Goal: Task Accomplishment & Management: Use online tool/utility

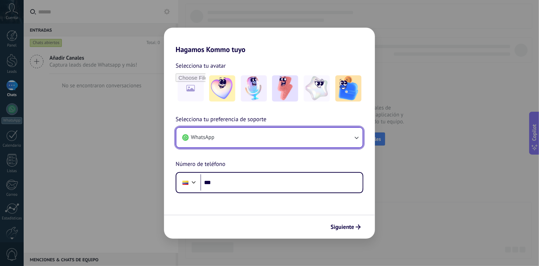
click at [226, 132] on button "WhatsApp" at bounding box center [270, 138] width 186 height 20
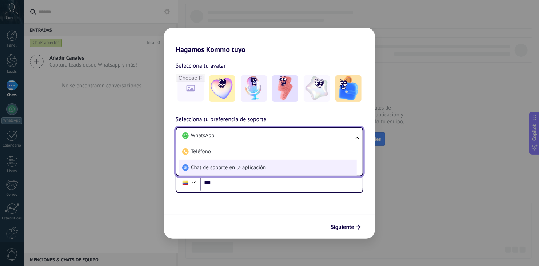
click at [218, 164] on span "Chat de soporte en la aplicación" at bounding box center [228, 167] width 75 height 7
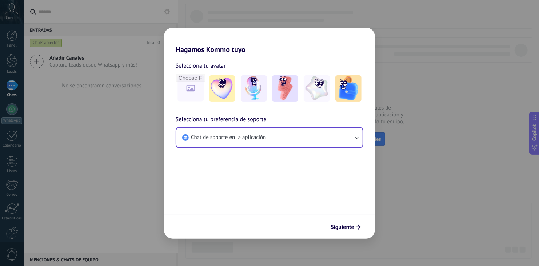
click at [338, 215] on div "Siguiente" at bounding box center [269, 227] width 211 height 24
click at [346, 231] on button "Siguiente" at bounding box center [346, 227] width 37 height 12
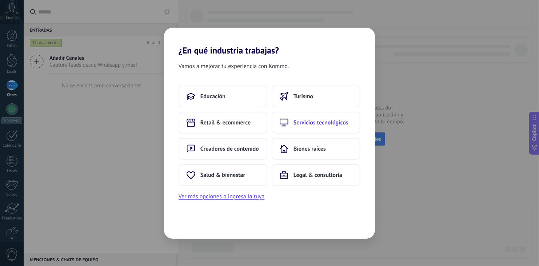
click at [315, 126] on button "Servicios tecnológicos" at bounding box center [316, 123] width 89 height 22
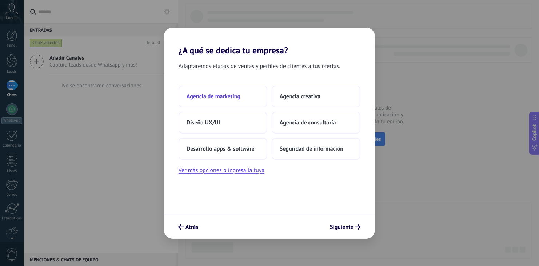
click at [224, 97] on span "Agencia de marketing" at bounding box center [214, 96] width 54 height 7
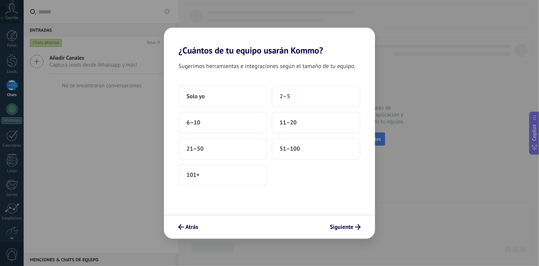
click at [290, 96] on button "2–5" at bounding box center [316, 97] width 89 height 22
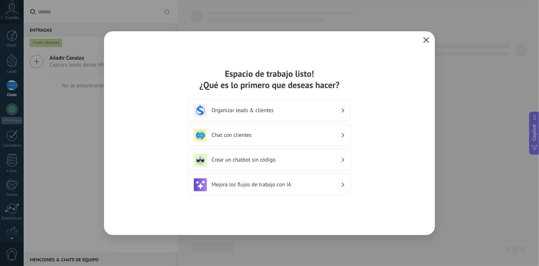
click at [427, 43] on span "button" at bounding box center [427, 40] width 6 height 7
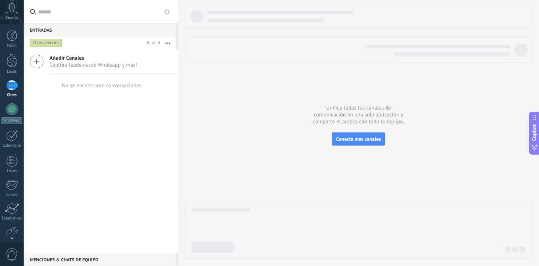
scroll to position [36, 0]
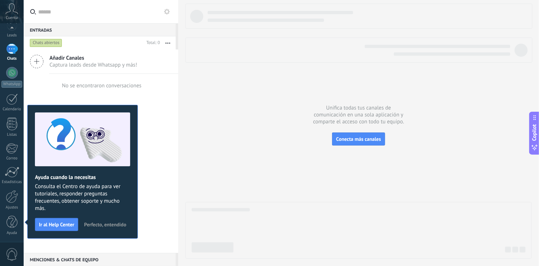
click at [103, 222] on span "Perfecto, entendido" at bounding box center [105, 224] width 42 height 5
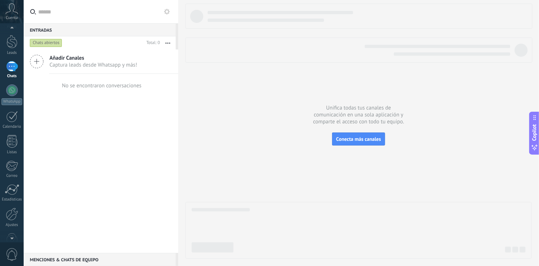
scroll to position [0, 0]
click at [11, 64] on div at bounding box center [12, 60] width 11 height 13
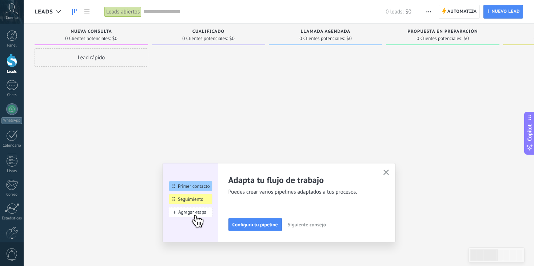
click at [431, 9] on span "button" at bounding box center [429, 12] width 5 height 14
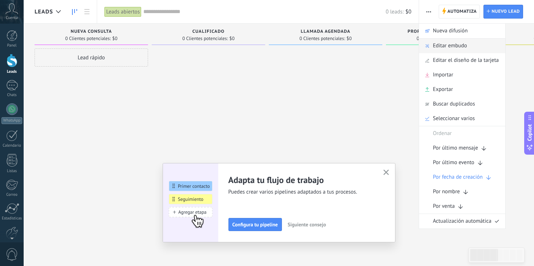
click at [441, 43] on span "Editar embudo" at bounding box center [450, 46] width 34 height 15
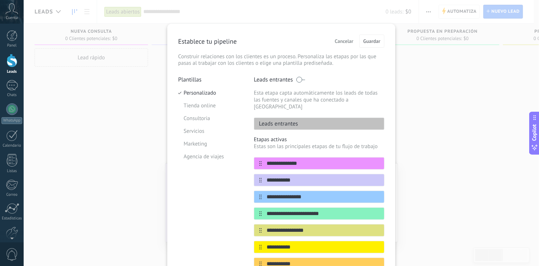
drag, startPoint x: 310, startPoint y: 157, endPoint x: 243, endPoint y: 154, distance: 66.3
click at [243, 154] on div "**********" at bounding box center [281, 218] width 206 height 285
type input "**********"
drag, startPoint x: 296, startPoint y: 174, endPoint x: 267, endPoint y: 171, distance: 28.9
click at [267, 177] on input "**********" at bounding box center [315, 181] width 106 height 8
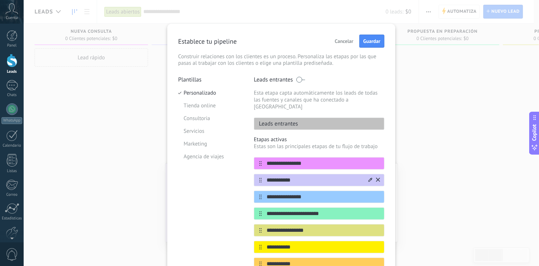
type input "*"
type input "**********"
drag, startPoint x: 326, startPoint y: 188, endPoint x: 227, endPoint y: 185, distance: 98.7
click at [227, 185] on div "**********" at bounding box center [281, 218] width 206 height 285
type input "**********"
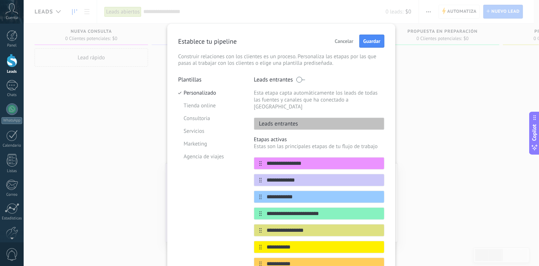
drag, startPoint x: 328, startPoint y: 207, endPoint x: 212, endPoint y: 210, distance: 116.1
click at [212, 210] on div "**********" at bounding box center [281, 218] width 206 height 285
type input "**********"
drag, startPoint x: 267, startPoint y: 164, endPoint x: 312, endPoint y: 223, distance: 73.7
click at [312, 223] on div "**********" at bounding box center [319, 222] width 131 height 130
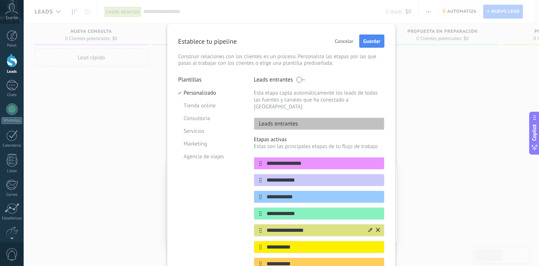
click at [312, 227] on input "**********" at bounding box center [315, 231] width 106 height 8
drag, startPoint x: 312, startPoint y: 223, endPoint x: 231, endPoint y: 219, distance: 80.9
click at [231, 219] on div "**********" at bounding box center [281, 218] width 206 height 285
type input "********"
drag, startPoint x: 305, startPoint y: 243, endPoint x: 239, endPoint y: 239, distance: 66.3
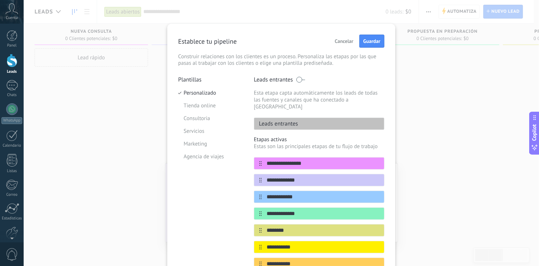
click at [239, 239] on div "**********" at bounding box center [281, 218] width 206 height 285
type input "*******"
drag, startPoint x: 304, startPoint y: 253, endPoint x: 232, endPoint y: 254, distance: 71.7
click at [232, 254] on div "**********" at bounding box center [281, 218] width 206 height 285
type input "****"
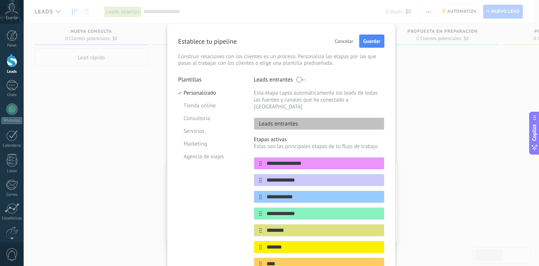
click at [207, 230] on div "Plantillas Personalizado Tienda online Consultoria Servicios Marketing Agencia …" at bounding box center [210, 218] width 65 height 285
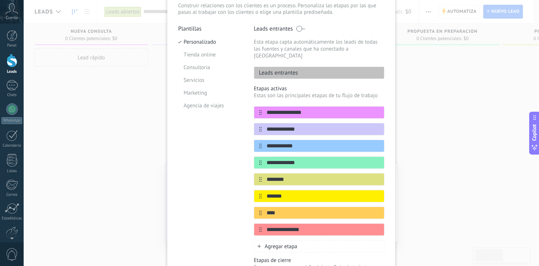
scroll to position [58, 0]
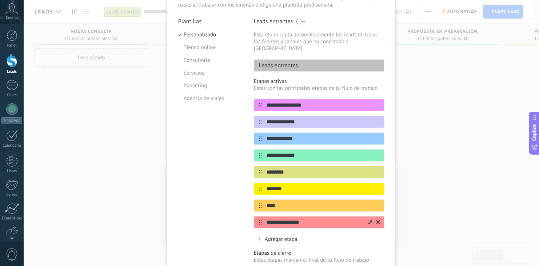
click at [378, 220] on icon at bounding box center [378, 222] width 4 height 4
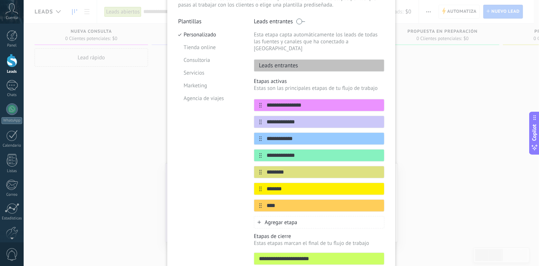
click at [225, 209] on div "Plantillas Personalizado Tienda online Consultoria Servicios Marketing Agencia …" at bounding box center [210, 152] width 65 height 268
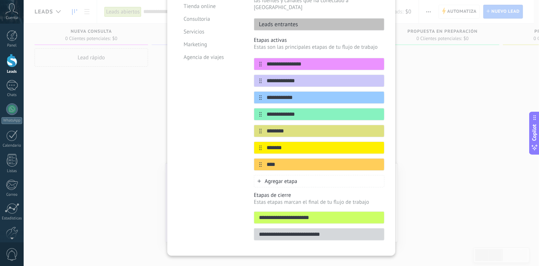
scroll to position [102, 0]
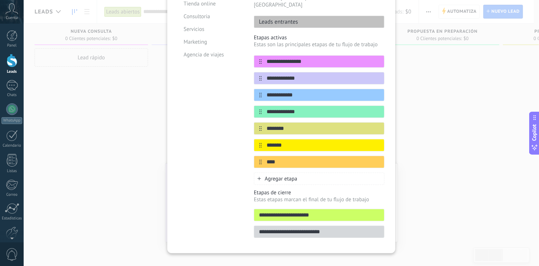
drag, startPoint x: 294, startPoint y: 208, endPoint x: 241, endPoint y: 208, distance: 53.1
click at [241, 208] on div "**********" at bounding box center [281, 108] width 206 height 268
type input "**********"
drag, startPoint x: 302, startPoint y: 223, endPoint x: 226, endPoint y: 223, distance: 76.1
click at [226, 223] on div "**********" at bounding box center [281, 108] width 206 height 268
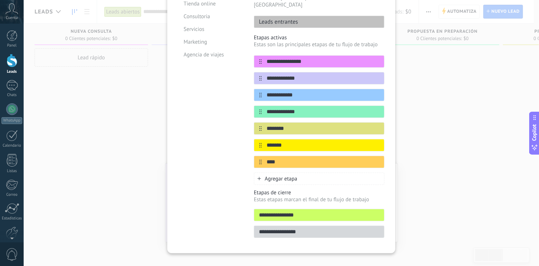
type input "**********"
click at [213, 139] on div "Plantillas Personalizado Tienda online Consultoria Servicios Marketing Agencia …" at bounding box center [210, 108] width 65 height 268
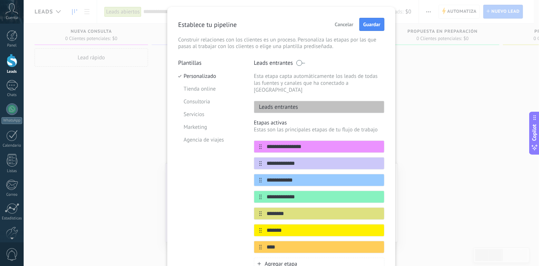
scroll to position [0, 0]
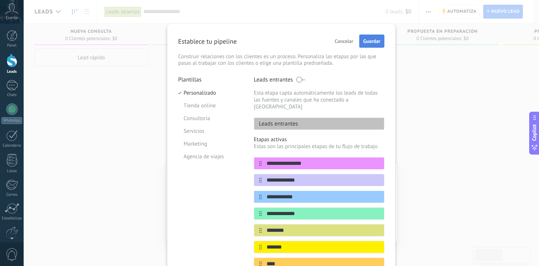
click at [369, 41] on span "Guardar" at bounding box center [372, 41] width 17 height 5
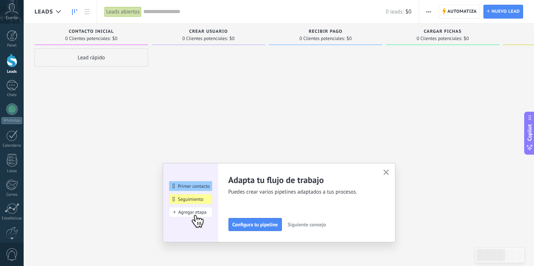
click at [391, 172] on button "button" at bounding box center [386, 173] width 9 height 10
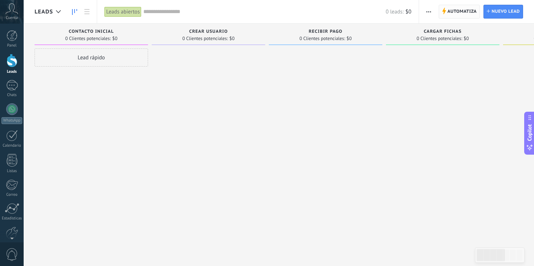
click at [455, 14] on span "Automatiza" at bounding box center [462, 11] width 29 height 13
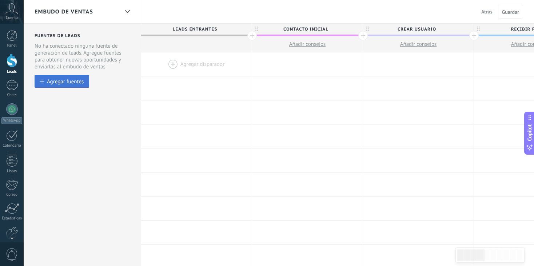
click at [68, 78] on button "Agregar fuentes" at bounding box center [62, 81] width 55 height 13
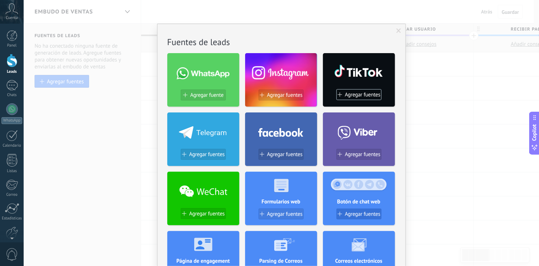
click at [364, 218] on button "Agregar fuentes" at bounding box center [359, 214] width 45 height 11
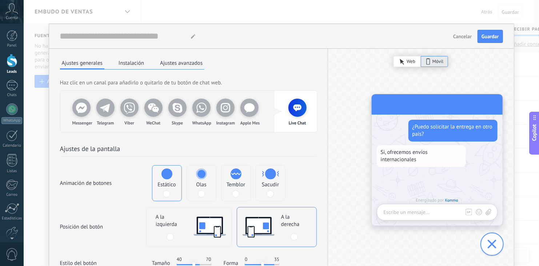
click at [200, 188] on span "Olas" at bounding box center [201, 184] width 10 height 7
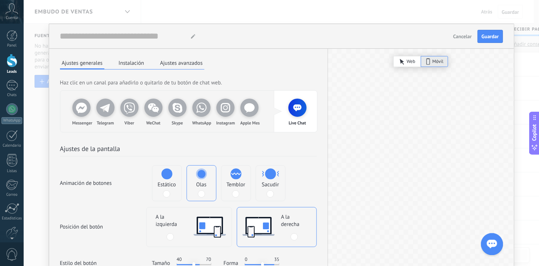
click at [297, 152] on h2 "Ajustes de la pantalla" at bounding box center [188, 150] width 257 height 12
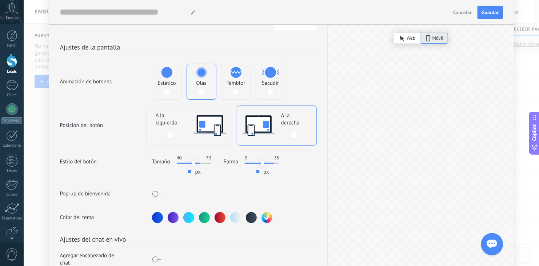
scroll to position [102, 0]
type input "**"
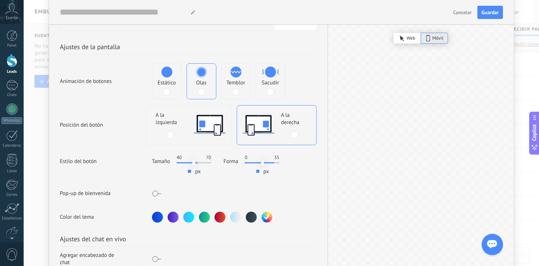
type input "**"
click at [196, 162] on input "range" at bounding box center [194, 162] width 35 height 1
type input "**"
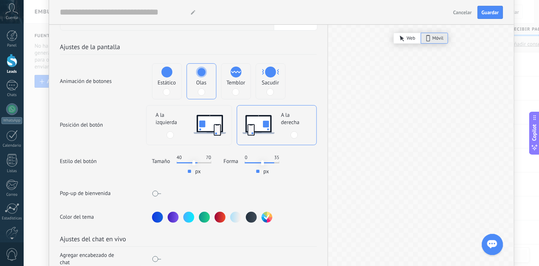
type input "**"
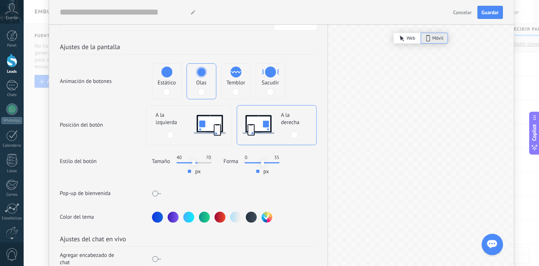
drag, startPoint x: 272, startPoint y: 161, endPoint x: 284, endPoint y: 163, distance: 11.5
type input "**"
click at [280, 163] on input "range" at bounding box center [262, 162] width 35 height 1
click at [308, 197] on div "Pop-up de bienvenida" at bounding box center [188, 193] width 257 height 13
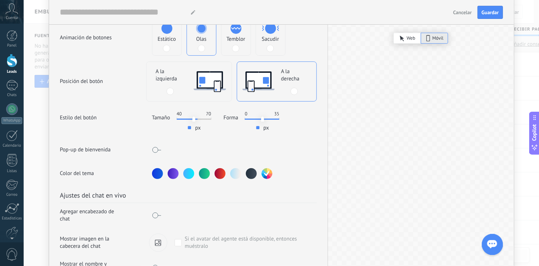
scroll to position [160, 0]
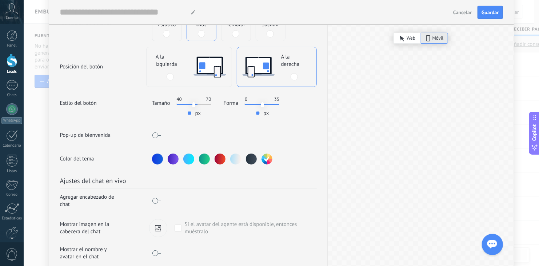
click at [267, 159] on use "button" at bounding box center [266, 158] width 5 height 5
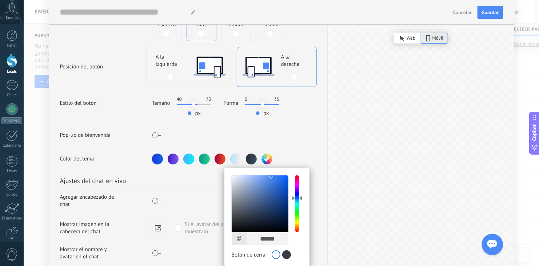
drag, startPoint x: 276, startPoint y: 237, endPoint x: 246, endPoint y: 237, distance: 30.6
click at [246, 237] on div "# ******" at bounding box center [260, 238] width 57 height 13
paste input "text"
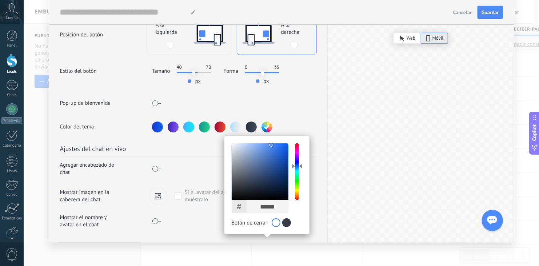
scroll to position [197, 0]
click at [277, 201] on input "******" at bounding box center [268, 207] width 38 height 13
type input "******"
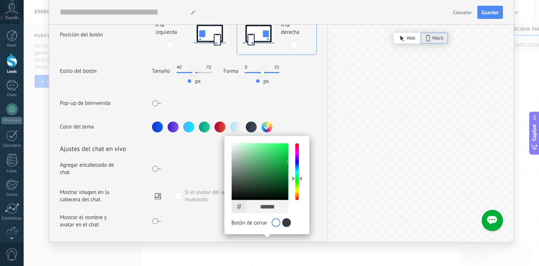
click at [312, 122] on div "Color del tema # ****** R * G *** B ** H *** S *** B ** OK Botón de cerrar" at bounding box center [188, 127] width 257 height 11
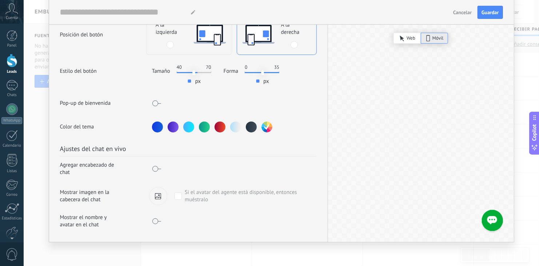
click at [158, 100] on span at bounding box center [156, 103] width 9 height 6
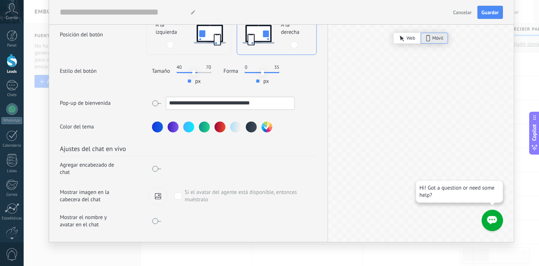
drag, startPoint x: 267, startPoint y: 95, endPoint x: 118, endPoint y: 108, distance: 150.5
click at [118, 108] on div "**********" at bounding box center [188, 36] width 279 height 192
paste input
click at [170, 97] on input "**********" at bounding box center [230, 103] width 128 height 12
click at [183, 98] on input "**********" at bounding box center [230, 103] width 128 height 12
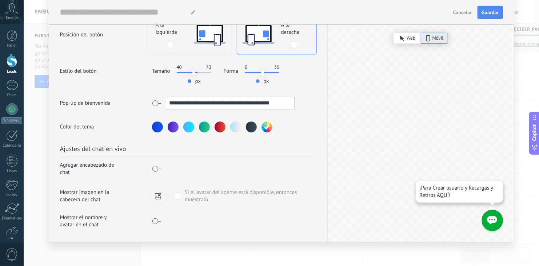
click at [220, 100] on input "**********" at bounding box center [230, 103] width 128 height 12
paste input "*********"
type input "**********"
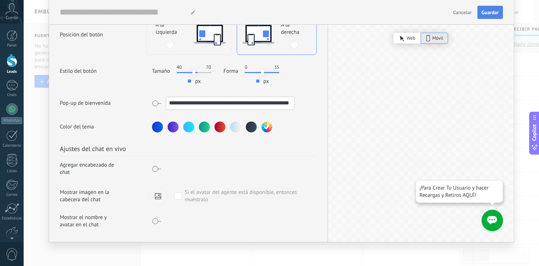
click at [487, 12] on span "Guardar" at bounding box center [490, 12] width 17 height 5
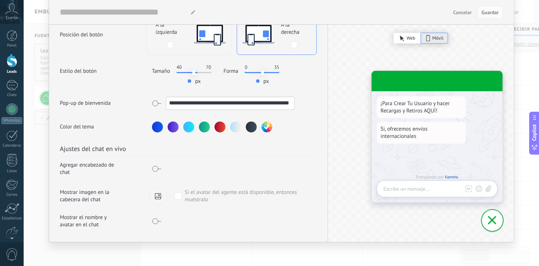
click at [160, 166] on span at bounding box center [156, 169] width 9 height 6
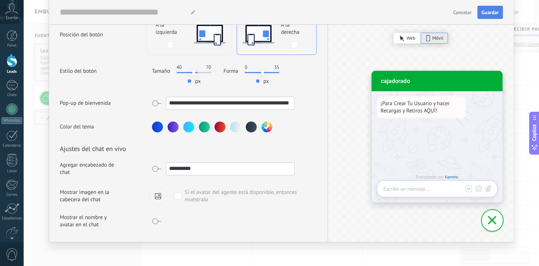
drag, startPoint x: 209, startPoint y: 164, endPoint x: 156, endPoint y: 162, distance: 53.6
click at [156, 162] on div "**********" at bounding box center [223, 168] width 143 height 13
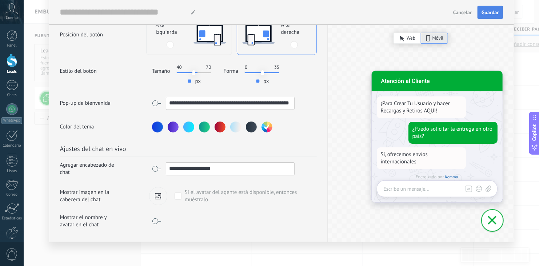
type input "**********"
click at [162, 189] on div at bounding box center [158, 195] width 18 height 17
click at [0, 0] on input "file" at bounding box center [0, 0] width 0 height 0
click at [312, 112] on div "**********" at bounding box center [188, 36] width 279 height 192
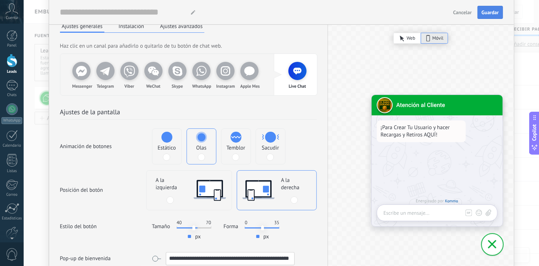
scroll to position [22, 0]
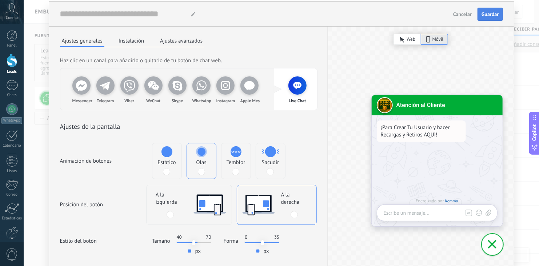
click at [487, 12] on span "Guardar" at bounding box center [490, 14] width 17 height 5
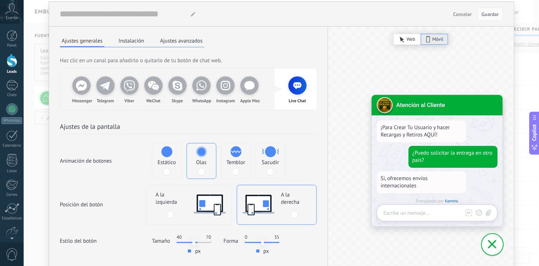
click at [171, 40] on button "Ajustes avanzados" at bounding box center [181, 40] width 46 height 11
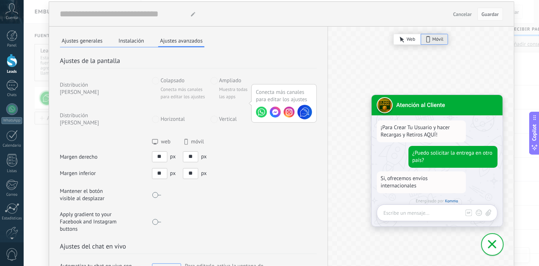
drag, startPoint x: 161, startPoint y: 149, endPoint x: 141, endPoint y: 151, distance: 20.4
click at [141, 151] on div "Margen derecho web móvil ** px ** px" at bounding box center [188, 150] width 257 height 24
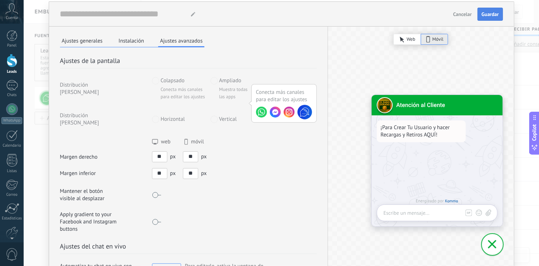
type input "**"
drag, startPoint x: 163, startPoint y: 165, endPoint x: 134, endPoint y: 164, distance: 29.1
click at [134, 168] on div "Margen inferior ** px ** px" at bounding box center [188, 173] width 257 height 11
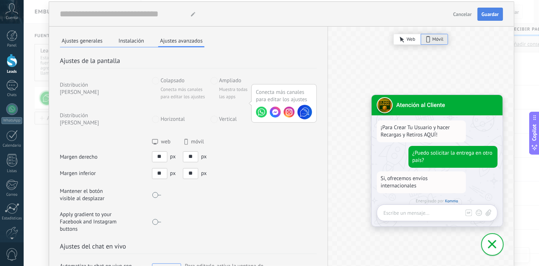
type input "**"
drag, startPoint x: 191, startPoint y: 148, endPoint x: 175, endPoint y: 147, distance: 15.7
click at [175, 151] on div "** px ** px" at bounding box center [179, 156] width 55 height 11
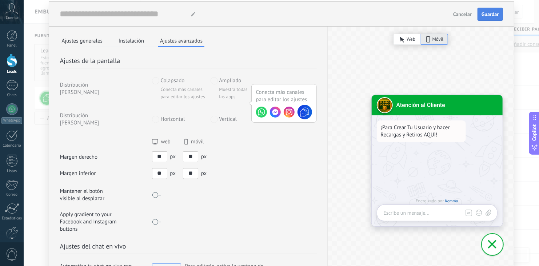
type input "**"
drag, startPoint x: 193, startPoint y: 164, endPoint x: 168, endPoint y: 163, distance: 25.2
click at [168, 168] on div "** px ** px" at bounding box center [179, 173] width 55 height 11
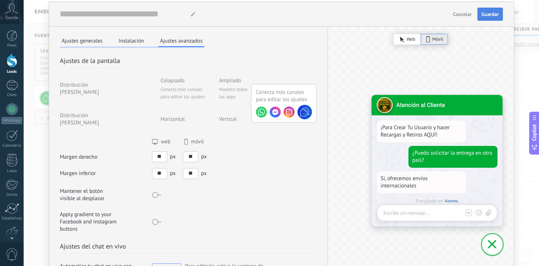
type input "**"
click at [281, 188] on div "Mantener el botón visible al desplazar" at bounding box center [188, 195] width 257 height 15
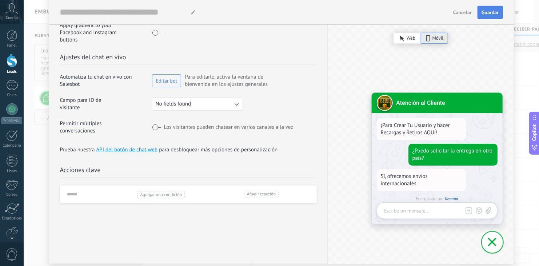
scroll to position [226, 0]
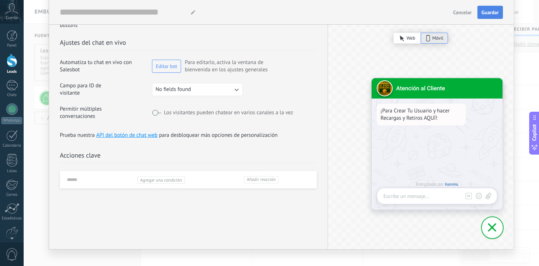
click at [487, 14] on span "Guardar" at bounding box center [490, 12] width 17 height 5
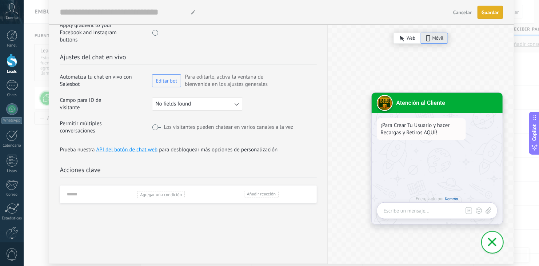
scroll to position [197, 0]
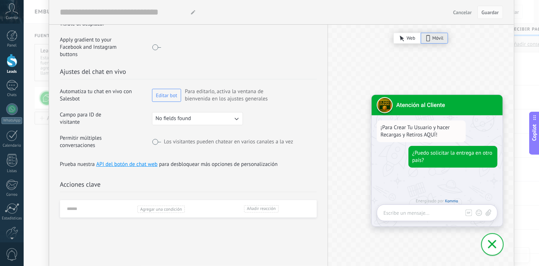
click at [280, 67] on h2 "Ajustes del chat en vivo" at bounding box center [188, 73] width 257 height 12
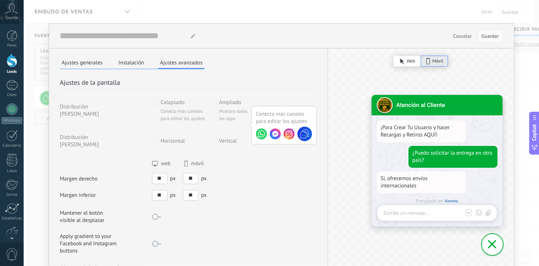
scroll to position [0, 0]
click at [132, 61] on button "Instalación" at bounding box center [131, 63] width 29 height 11
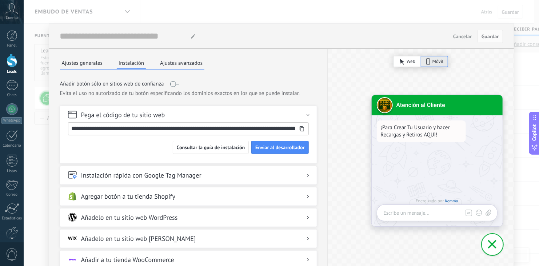
click at [301, 129] on icon at bounding box center [302, 128] width 5 height 5
click at [461, 37] on span "Cancelar" at bounding box center [462, 36] width 19 height 5
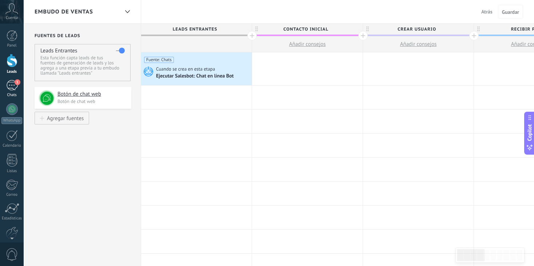
click at [9, 86] on div "1" at bounding box center [12, 85] width 12 height 11
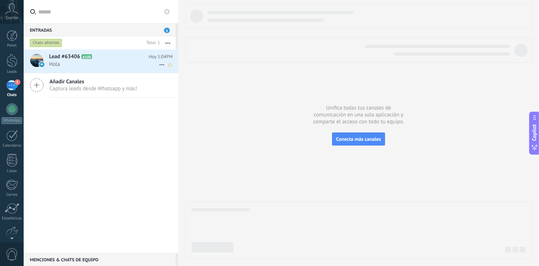
click at [62, 63] on span "Hola" at bounding box center [104, 64] width 110 height 7
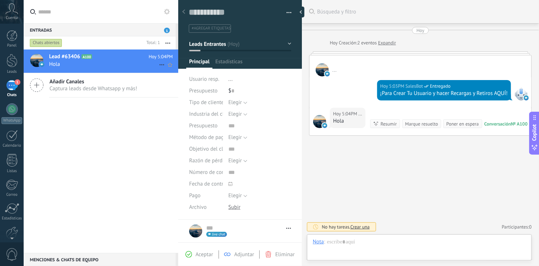
scroll to position [11, 0]
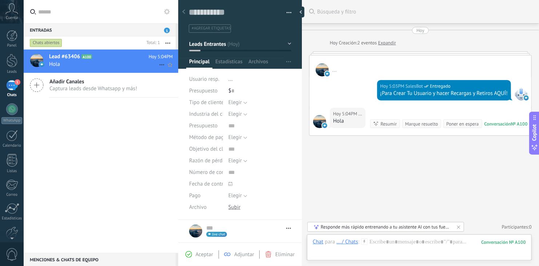
click at [160, 60] on span "Hoy 5:04PM" at bounding box center [161, 56] width 24 height 7
click at [159, 65] on use at bounding box center [161, 64] width 5 height 1
click at [141, 122] on div at bounding box center [269, 133] width 539 height 266
click at [289, 60] on span "button" at bounding box center [288, 62] width 5 height 14
click at [276, 78] on span "Configurar" at bounding box center [279, 76] width 24 height 15
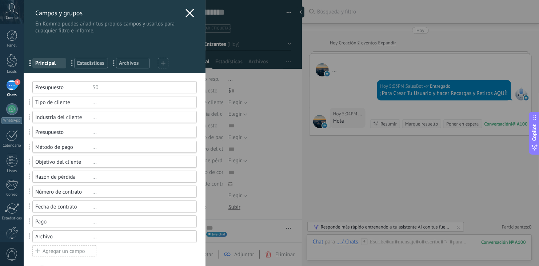
click at [135, 101] on div "..." at bounding box center [141, 102] width 98 height 7
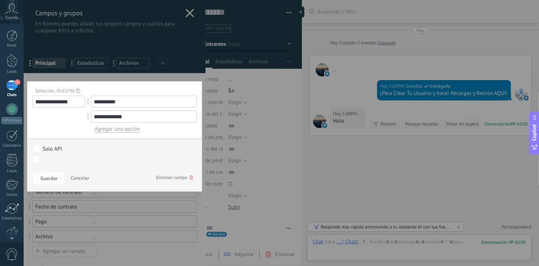
click at [160, 179] on span "Eliminar campo" at bounding box center [174, 177] width 37 height 13
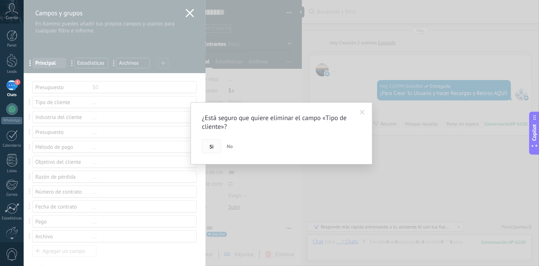
click at [211, 144] on span "Si" at bounding box center [212, 146] width 4 height 5
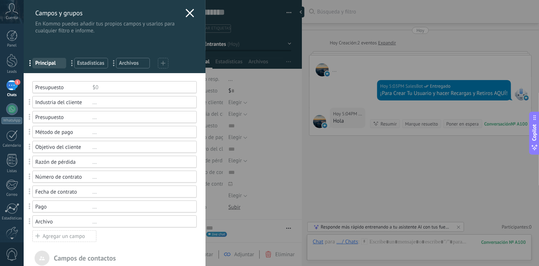
click at [106, 102] on div "..." at bounding box center [141, 102] width 98 height 7
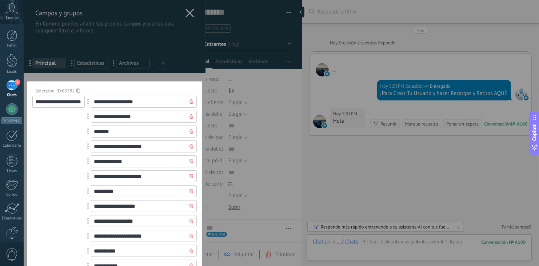
scroll to position [198, 0]
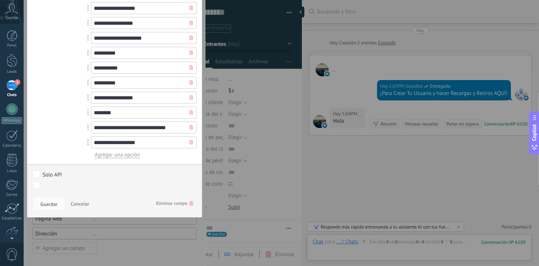
click at [171, 204] on span "Eliminar campo" at bounding box center [174, 203] width 37 height 13
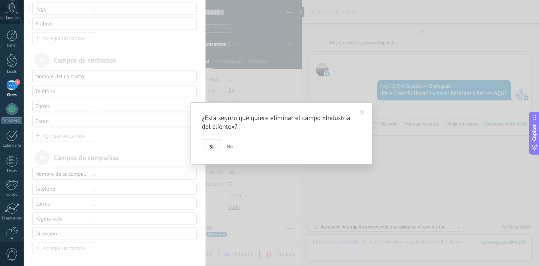
click at [214, 145] on span "Si" at bounding box center [212, 146] width 4 height 5
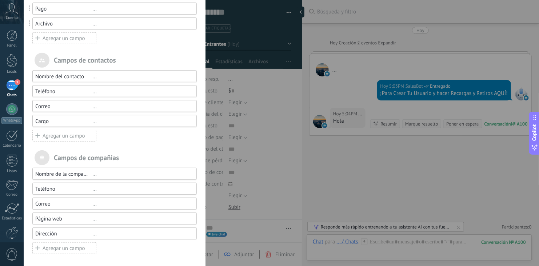
scroll to position [0, 0]
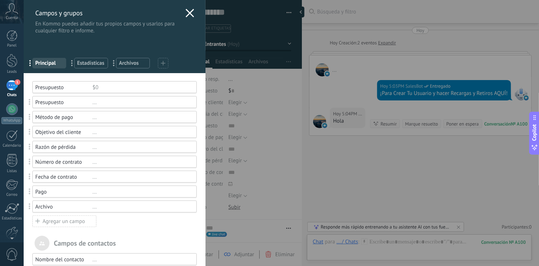
click at [114, 116] on div "..." at bounding box center [141, 117] width 98 height 7
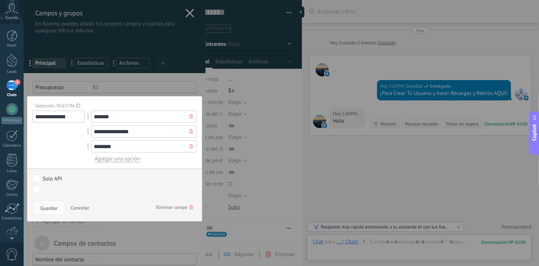
click at [167, 207] on span "Eliminar campo" at bounding box center [174, 207] width 37 height 13
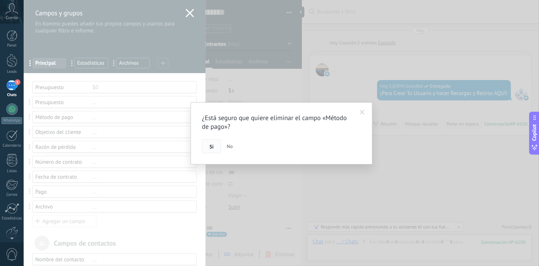
click at [212, 147] on span "Si" at bounding box center [212, 146] width 4 height 5
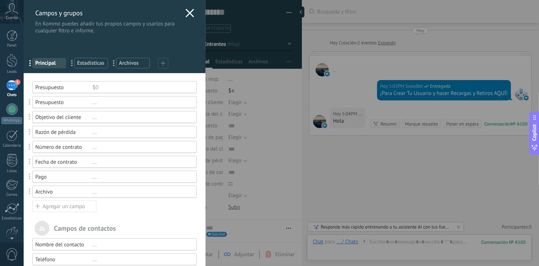
click at [108, 117] on div "..." at bounding box center [141, 117] width 98 height 7
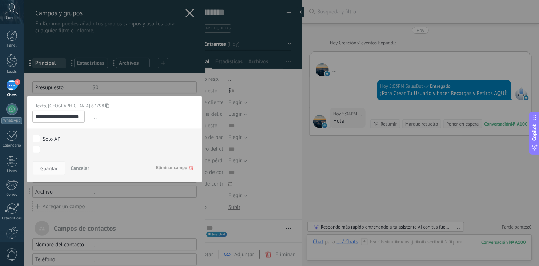
click at [157, 168] on span "Eliminar campo" at bounding box center [174, 167] width 37 height 13
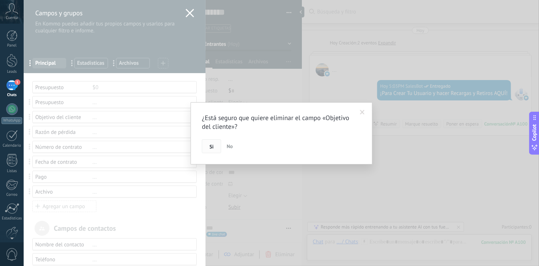
click at [210, 146] on span "Si" at bounding box center [212, 146] width 4 height 5
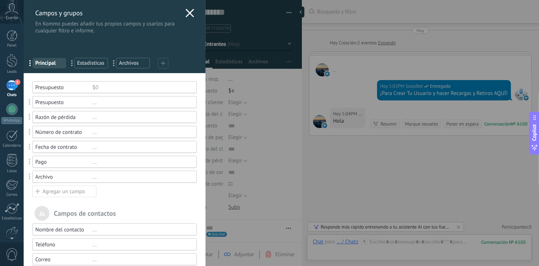
click at [114, 118] on div "..." at bounding box center [141, 117] width 98 height 7
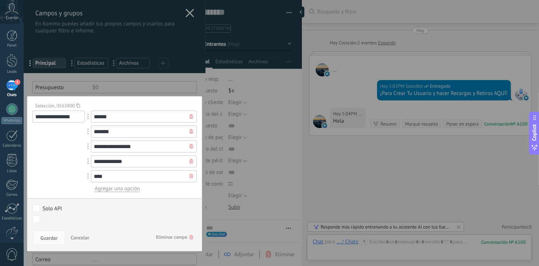
click at [174, 234] on span "Eliminar campo" at bounding box center [174, 237] width 37 height 13
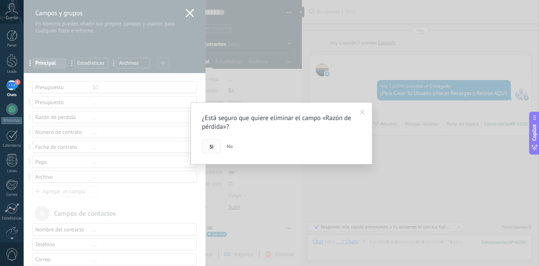
click at [213, 144] on span "Si" at bounding box center [212, 146] width 4 height 5
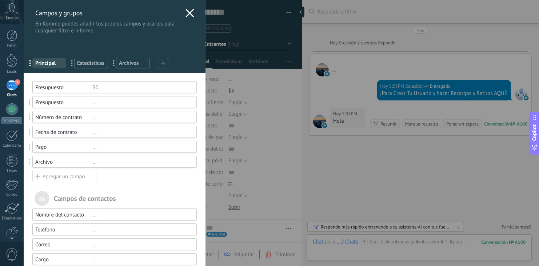
click at [120, 119] on div "..." at bounding box center [141, 117] width 98 height 7
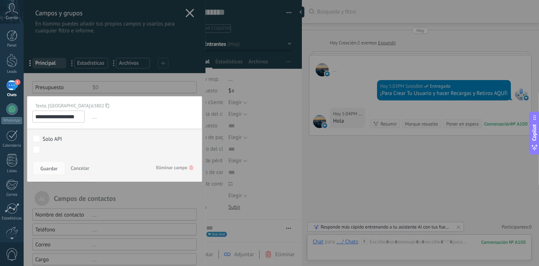
click at [163, 169] on span "Eliminar campo" at bounding box center [174, 167] width 37 height 13
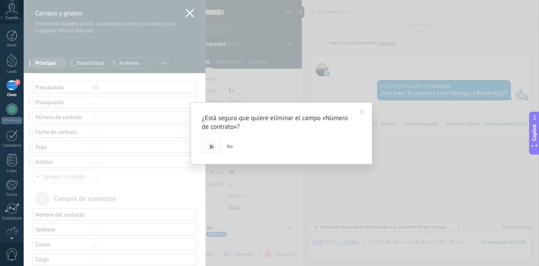
click at [209, 148] on button "Si" at bounding box center [211, 146] width 19 height 14
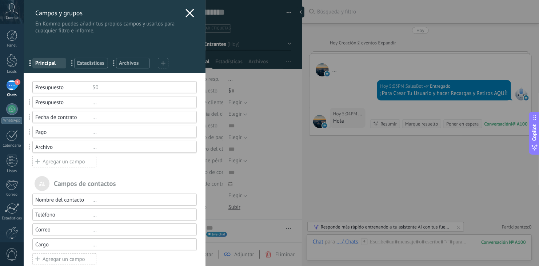
click at [119, 118] on div "..." at bounding box center [141, 117] width 98 height 7
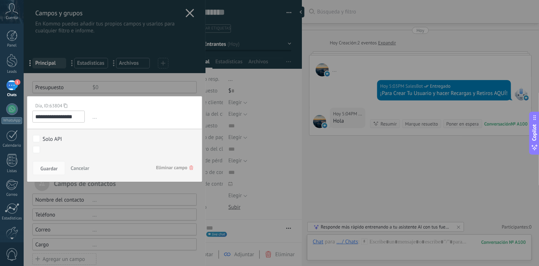
click at [164, 166] on span "Eliminar campo" at bounding box center [174, 167] width 37 height 13
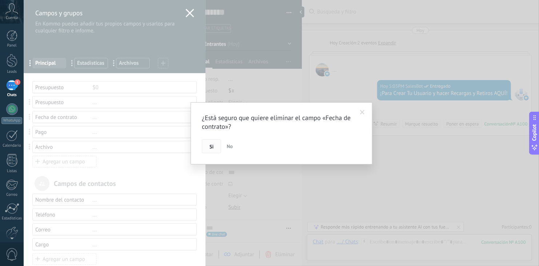
click at [214, 145] on button "Si" at bounding box center [211, 146] width 19 height 14
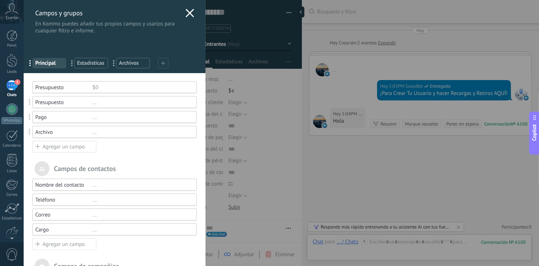
click at [136, 117] on div "..." at bounding box center [141, 117] width 98 height 7
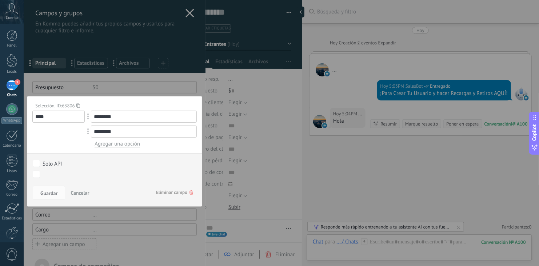
click at [171, 190] on span "Eliminar campo" at bounding box center [174, 192] width 37 height 13
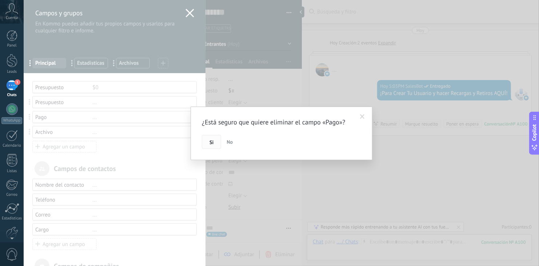
click at [217, 138] on button "Si" at bounding box center [211, 142] width 19 height 14
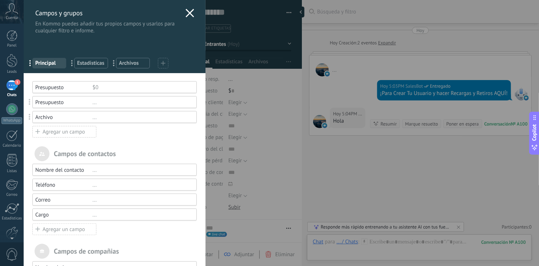
click at [151, 116] on div "..." at bounding box center [141, 117] width 98 height 7
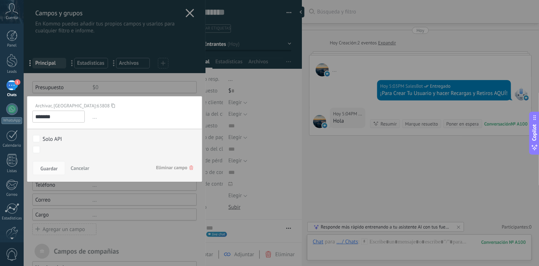
click at [168, 163] on span "Eliminar campo" at bounding box center [174, 167] width 37 height 13
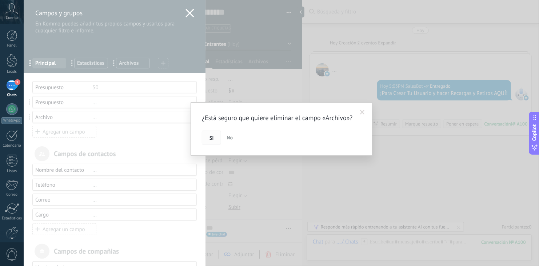
click at [207, 144] on button "Si" at bounding box center [211, 138] width 19 height 14
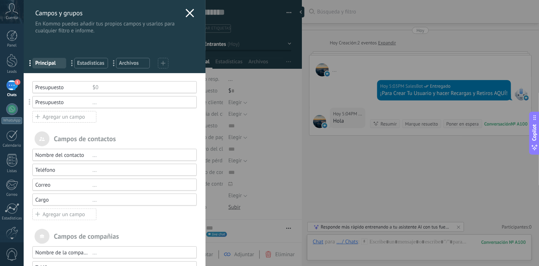
click at [169, 103] on div "..." at bounding box center [141, 102] width 98 height 7
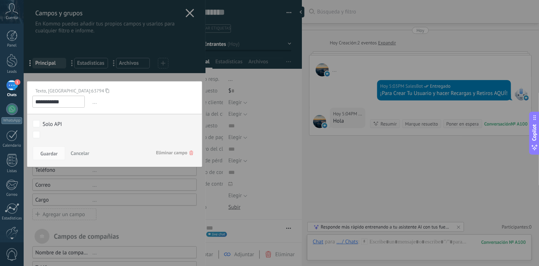
click at [172, 153] on span "Eliminar campo" at bounding box center [174, 152] width 37 height 13
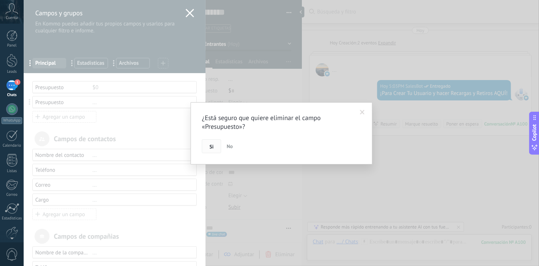
click at [208, 145] on button "Si" at bounding box center [211, 146] width 19 height 14
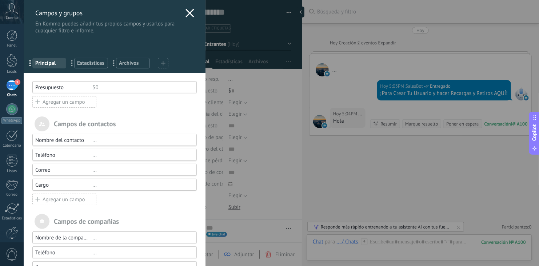
click at [170, 111] on div "Usted ha alcanzado la cantidad máxima de los campos añadidos en la tarifa Advan…" at bounding box center [115, 202] width 182 height 258
click at [54, 100] on div "Agregar un campo" at bounding box center [64, 102] width 64 height 12
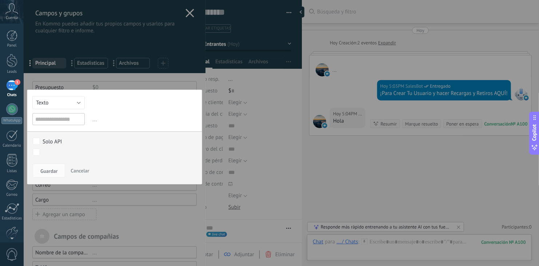
click at [56, 118] on input "text" at bounding box center [58, 119] width 52 height 12
type input "*********"
click at [37, 152] on body ".abccls-1,.abccls-2{fill-rule:evenodd}.abccls-2{fill:#fff} .abfcls-1{fill:none}…" at bounding box center [269, 133] width 539 height 266
click at [0, 0] on div "Contacto Inicial Crear Usuario Recibir Pago Cargar Fichas Recargas Retiros Vips…" at bounding box center [0, 0] width 0 height 0
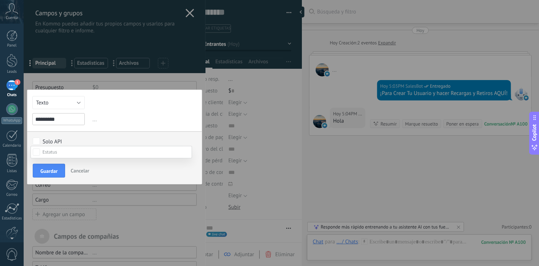
click at [111, 136] on div at bounding box center [282, 133] width 516 height 266
click at [47, 170] on span "Guardar" at bounding box center [48, 171] width 17 height 5
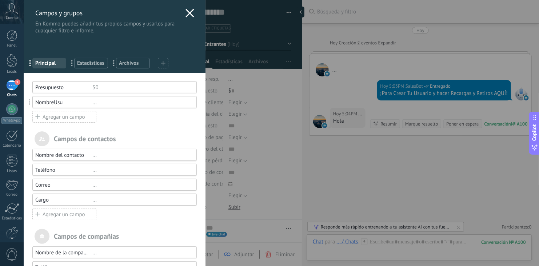
click at [66, 118] on div "Agregar un campo" at bounding box center [64, 117] width 64 height 12
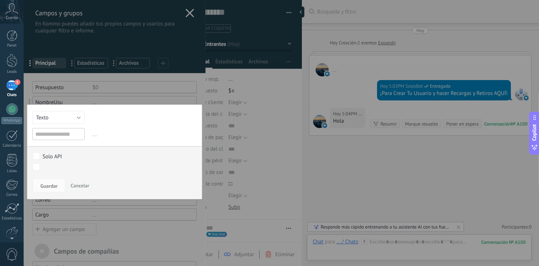
click at [64, 134] on input "text" at bounding box center [58, 134] width 52 height 12
type input "*******"
click at [56, 183] on span "Guardar" at bounding box center [48, 185] width 17 height 5
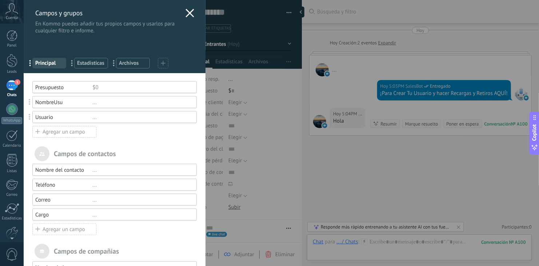
click at [75, 134] on div "Agregar un campo" at bounding box center [64, 132] width 64 height 12
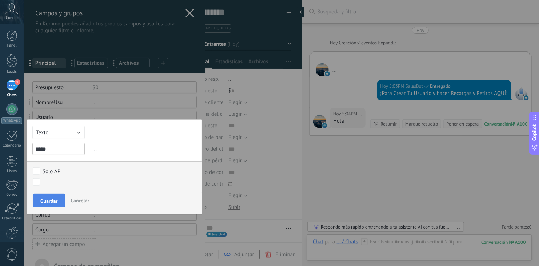
type input "*****"
click at [52, 201] on span "Guardar" at bounding box center [48, 200] width 17 height 5
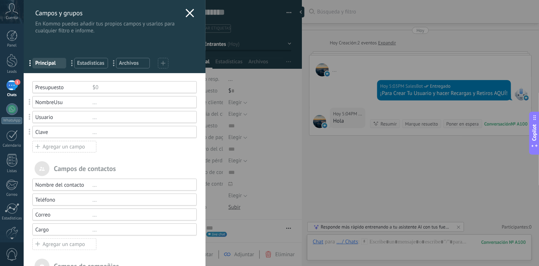
click at [68, 151] on div "Agregar un campo" at bounding box center [64, 147] width 64 height 12
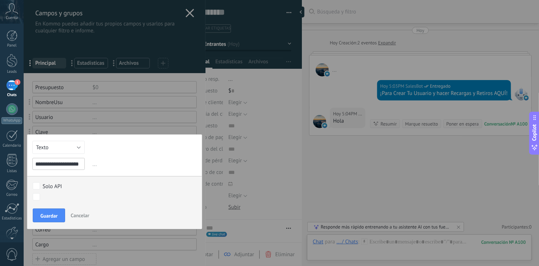
scroll to position [0, 3]
type input "**********"
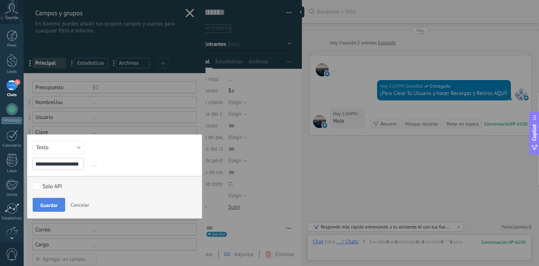
click at [52, 208] on span "Guardar" at bounding box center [48, 205] width 17 height 5
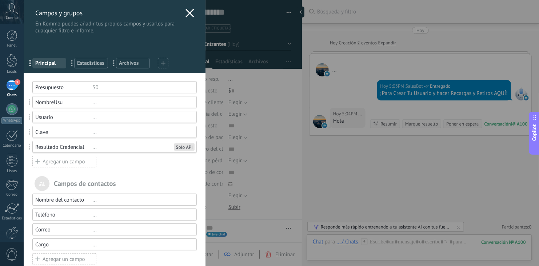
click at [53, 162] on div "Agregar un campo" at bounding box center [64, 162] width 64 height 12
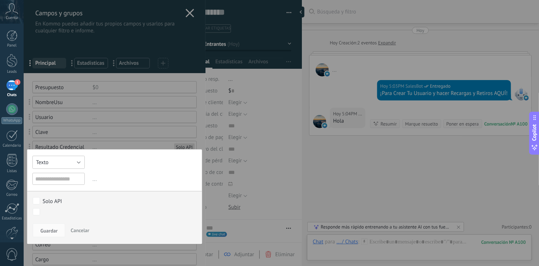
click at [53, 162] on button "Texto" at bounding box center [58, 162] width 52 height 13
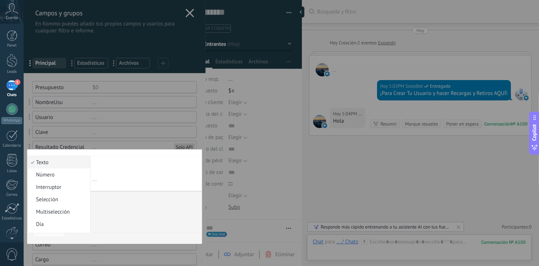
click at [55, 160] on span "Texto" at bounding box center [58, 162] width 60 height 7
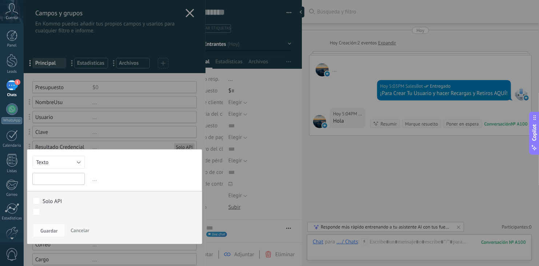
click at [63, 177] on input "text" at bounding box center [58, 179] width 52 height 12
type input "*****"
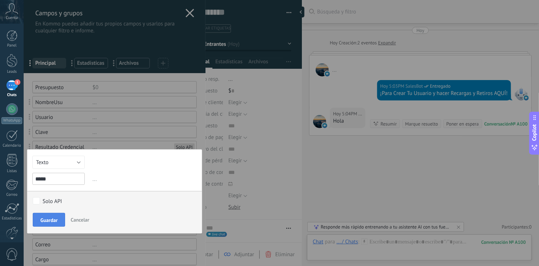
click at [47, 221] on span "Guardar" at bounding box center [48, 220] width 17 height 5
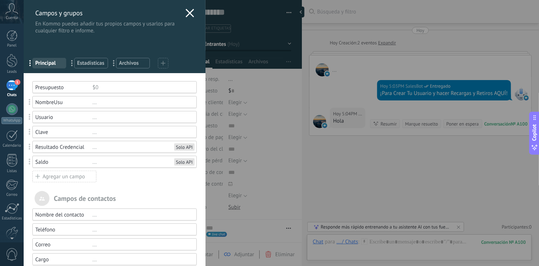
click at [72, 171] on div "Agregar un campo" at bounding box center [64, 177] width 64 height 12
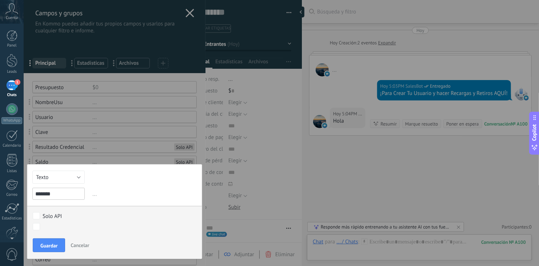
type input "*******"
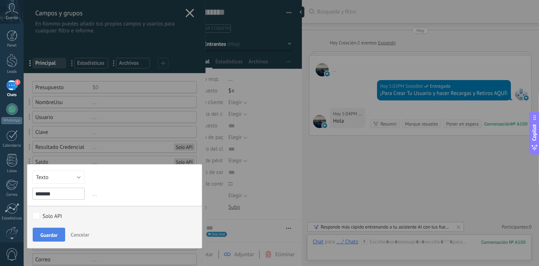
click at [52, 238] on button "Guardar" at bounding box center [49, 235] width 32 height 14
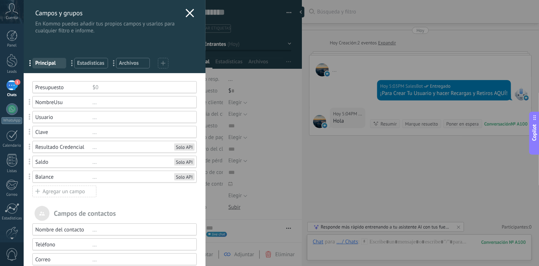
click at [64, 194] on div "Agregar un campo" at bounding box center [64, 192] width 64 height 12
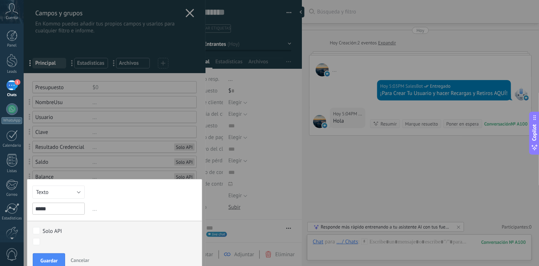
type input "*****"
click at [48, 250] on span "Guardar" at bounding box center [48, 249] width 17 height 5
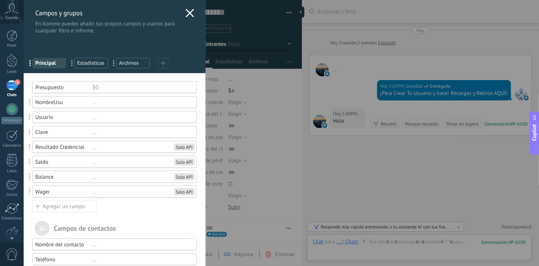
click at [70, 206] on div "Agregar un campo" at bounding box center [64, 207] width 64 height 12
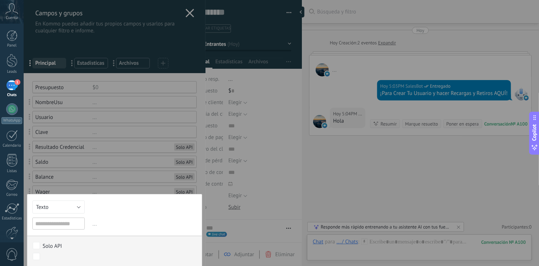
click at [58, 224] on input "text" at bounding box center [58, 224] width 52 height 12
type input "********"
click at [48, 258] on button "Guardar" at bounding box center [49, 265] width 32 height 14
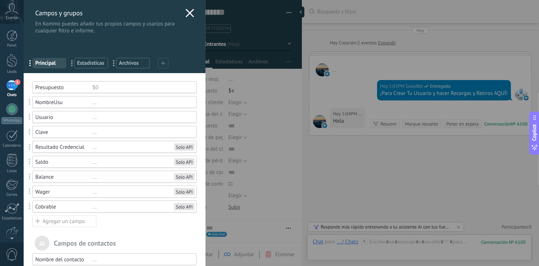
click at [190, 10] on icon at bounding box center [190, 13] width 9 height 9
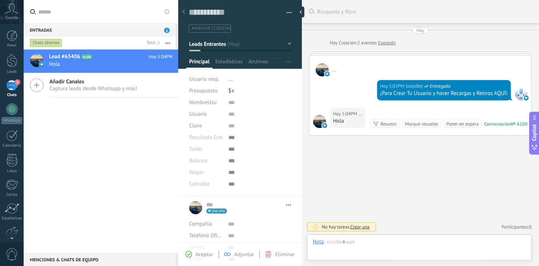
type textarea "**********"
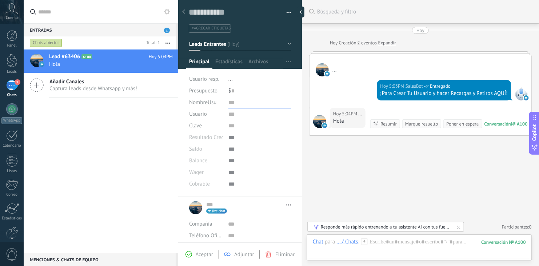
click at [229, 102] on input "text" at bounding box center [260, 103] width 63 height 12
click at [229, 159] on div at bounding box center [260, 161] width 63 height 12
click at [229, 140] on div at bounding box center [260, 138] width 63 height 12
click at [406, 195] on div "Buscar Búsqueda y filtro Carga más Hoy Hoy Creación: 2 eventos Expandir ... Hoy…" at bounding box center [420, 133] width 237 height 266
click at [14, 84] on div "1" at bounding box center [12, 85] width 12 height 11
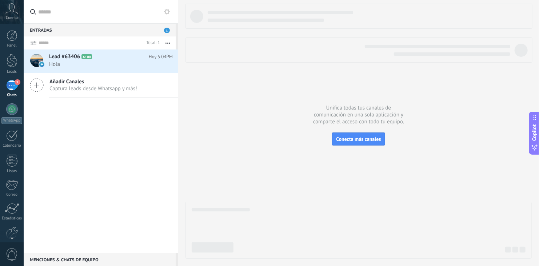
click at [164, 11] on icon at bounding box center [167, 12] width 6 height 6
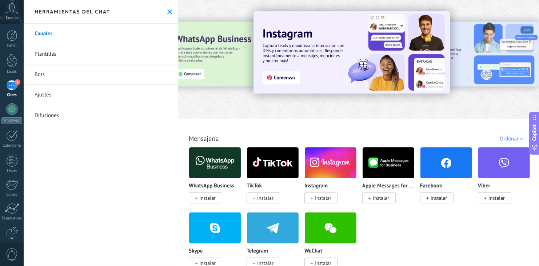
click at [41, 74] on link "Bots" at bounding box center [101, 74] width 155 height 20
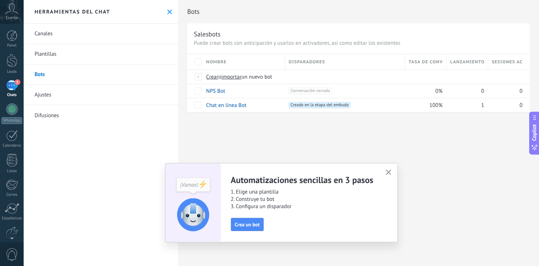
click at [391, 171] on icon "button" at bounding box center [388, 172] width 5 height 5
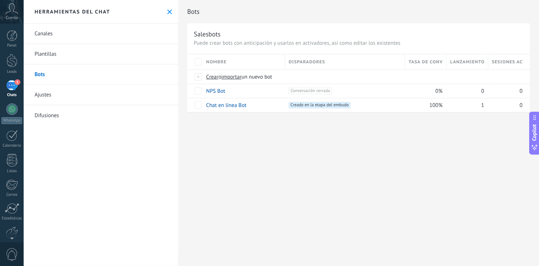
click at [52, 52] on link "Plantillas" at bounding box center [101, 54] width 155 height 20
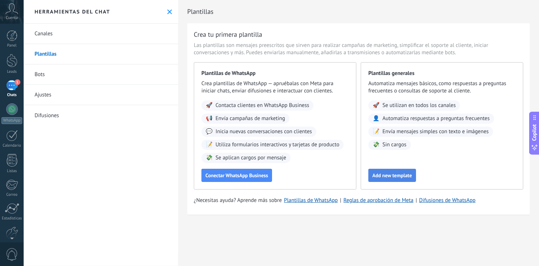
click at [411, 174] on span "Add new template" at bounding box center [393, 175] width 40 height 5
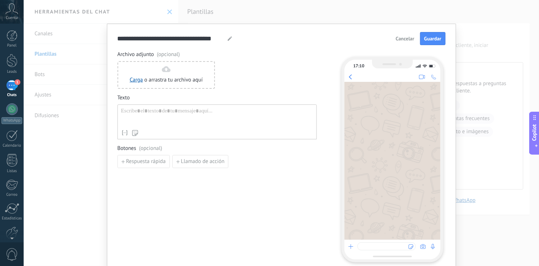
click at [177, 112] on div at bounding box center [217, 117] width 192 height 19
paste div
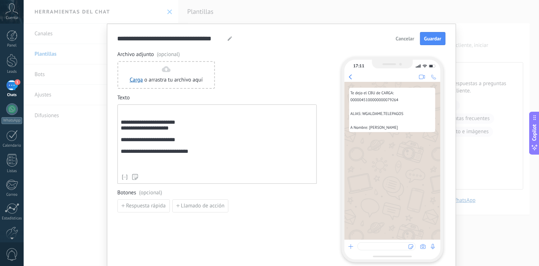
click at [131, 115] on div "**********" at bounding box center [217, 139] width 192 height 63
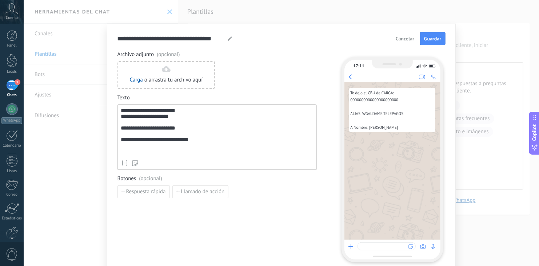
click at [195, 134] on div "**********" at bounding box center [217, 132] width 192 height 49
click at [214, 144] on div "**********" at bounding box center [217, 132] width 192 height 49
click at [228, 38] on icon at bounding box center [230, 38] width 4 height 4
drag, startPoint x: 222, startPoint y: 38, endPoint x: 109, endPoint y: 37, distance: 113.6
click at [109, 37] on div "**********" at bounding box center [281, 149] width 349 height 250
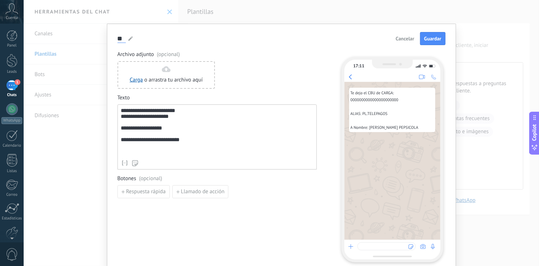
type input "*"
type input "**********"
click at [425, 35] on button "Guardar" at bounding box center [432, 38] width 25 height 13
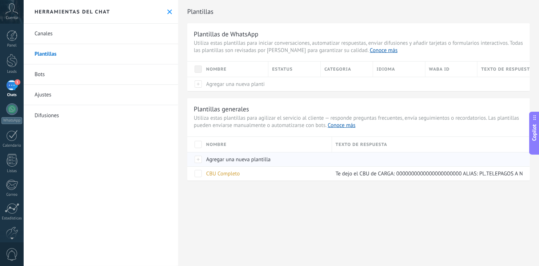
click at [225, 160] on span "Agregar una nueva plantilla" at bounding box center [238, 159] width 64 height 7
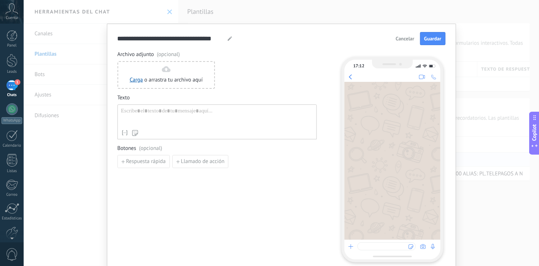
type input "**********"
click at [168, 112] on div at bounding box center [217, 117] width 192 height 19
paste div
click at [228, 39] on use at bounding box center [230, 38] width 4 height 4
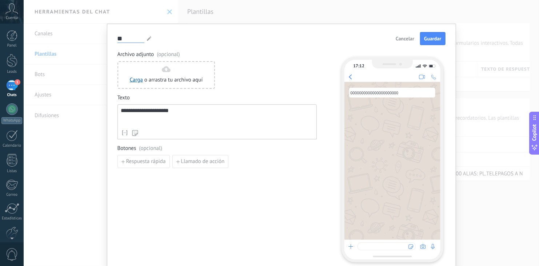
type input "*"
type input "********"
click at [429, 39] on span "Guardar" at bounding box center [432, 38] width 17 height 5
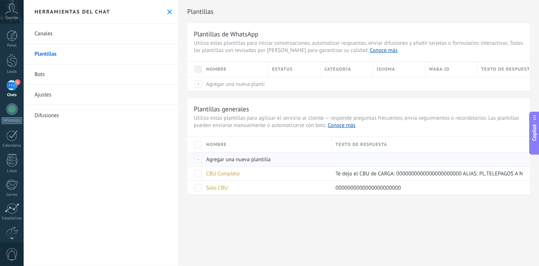
click at [226, 157] on span "Agregar una nueva plantilla" at bounding box center [238, 159] width 64 height 7
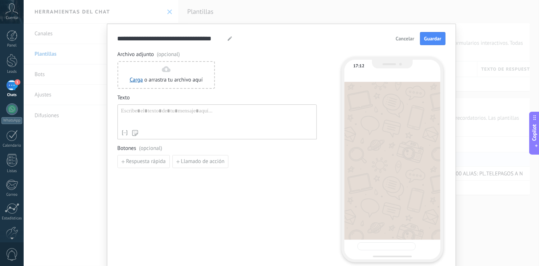
type input "**********"
click at [140, 111] on div at bounding box center [217, 117] width 192 height 19
paste div
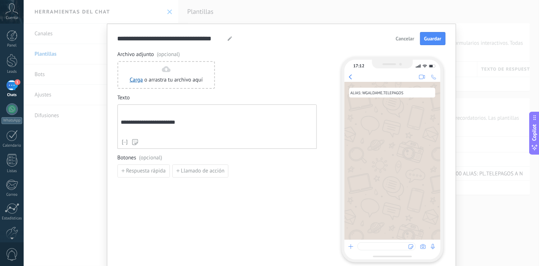
click at [140, 111] on div "**********" at bounding box center [217, 122] width 192 height 28
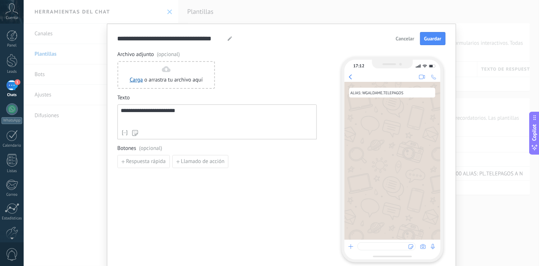
click at [140, 124] on div "**********" at bounding box center [217, 117] width 192 height 19
drag, startPoint x: 221, startPoint y: 37, endPoint x: 100, endPoint y: 39, distance: 121.6
click at [100, 39] on div "**********" at bounding box center [282, 133] width 516 height 266
type input "*****"
click at [432, 43] on button "Guardar" at bounding box center [432, 38] width 25 height 13
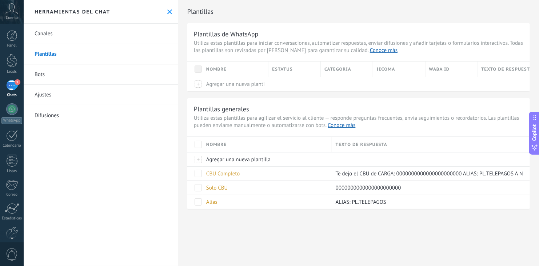
click at [236, 235] on div "Plantillas Plantillas de WhatsApp Utiliza estas plantillas para iniciar convers…" at bounding box center [358, 133] width 361 height 266
click at [13, 62] on div at bounding box center [12, 60] width 11 height 13
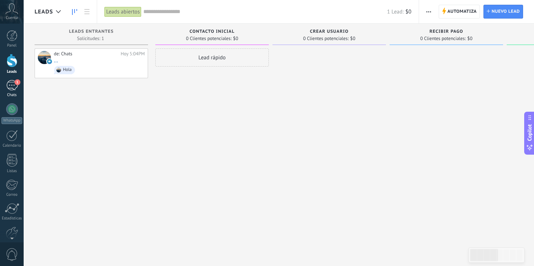
click at [12, 91] on link "1 Chats" at bounding box center [12, 88] width 24 height 17
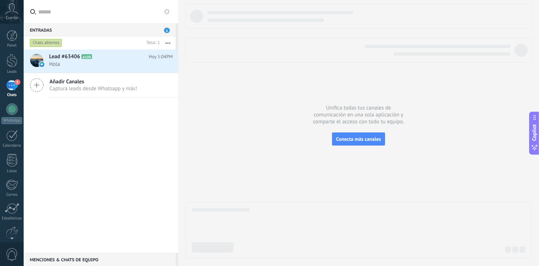
drag, startPoint x: 96, startPoint y: 51, endPoint x: 164, endPoint y: 11, distance: 79.3
click at [164, 11] on icon at bounding box center [167, 12] width 6 height 6
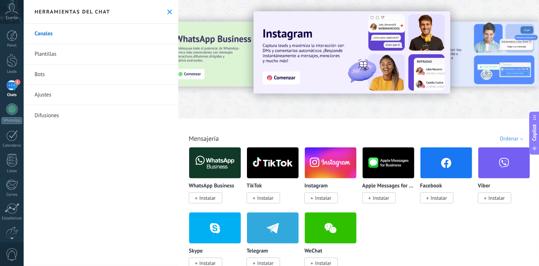
click at [45, 54] on link "Plantillas" at bounding box center [101, 54] width 155 height 20
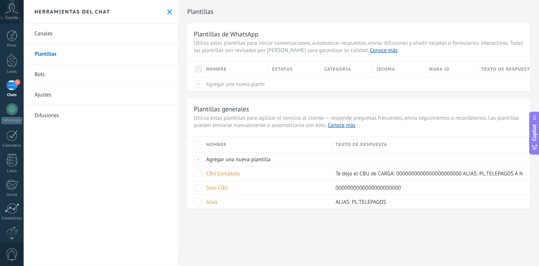
click at [39, 76] on link "Bots" at bounding box center [101, 74] width 155 height 20
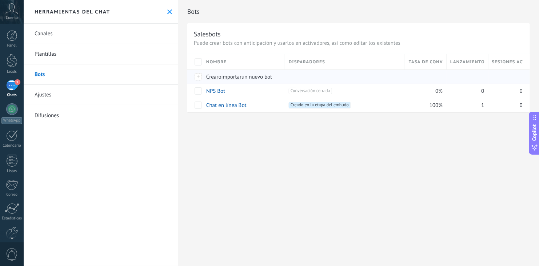
click at [233, 75] on span "importar" at bounding box center [232, 77] width 20 height 7
click at [0, 0] on input "importar un nuevo bot" at bounding box center [0, 0] width 0 height 0
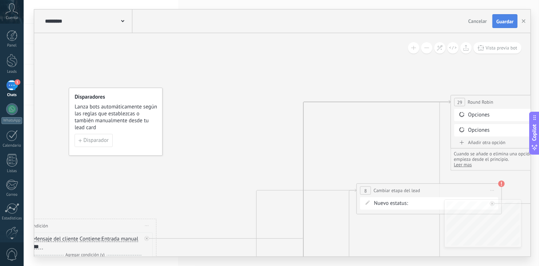
click at [504, 22] on span "Guardar" at bounding box center [505, 21] width 17 height 5
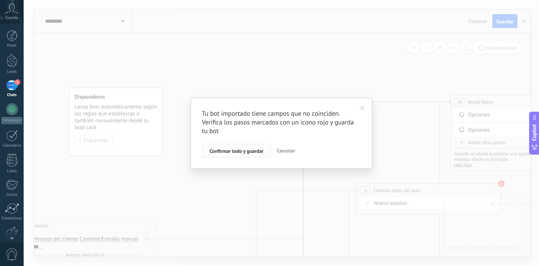
click at [253, 144] on div "Confirmar todo y guardar Cancelar" at bounding box center [281, 151] width 159 height 14
click at [249, 152] on span "Confirmar todo y guardar" at bounding box center [237, 150] width 54 height 5
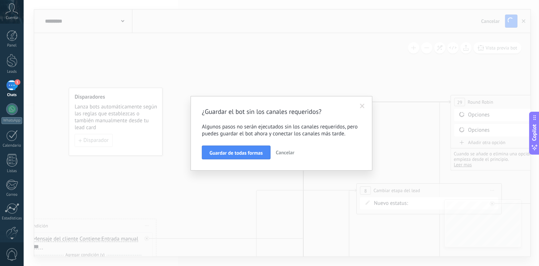
click at [249, 152] on span "Guardar de todas formas" at bounding box center [236, 152] width 53 height 5
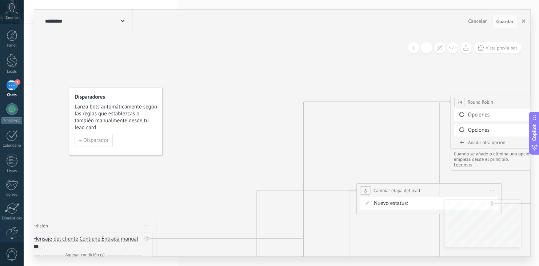
click at [523, 20] on icon "button" at bounding box center [524, 21] width 4 height 4
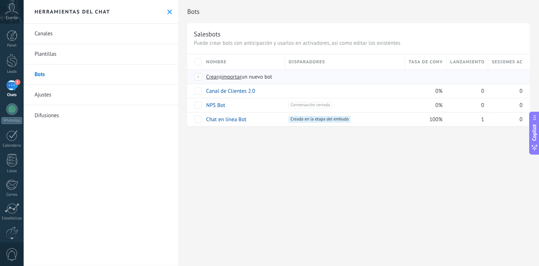
click at [234, 75] on span "importar" at bounding box center [232, 77] width 20 height 7
click at [0, 0] on input "importar un nuevo bot" at bounding box center [0, 0] width 0 height 0
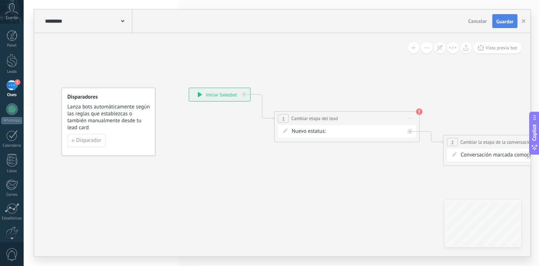
click at [509, 19] on span "Guardar" at bounding box center [505, 21] width 17 height 5
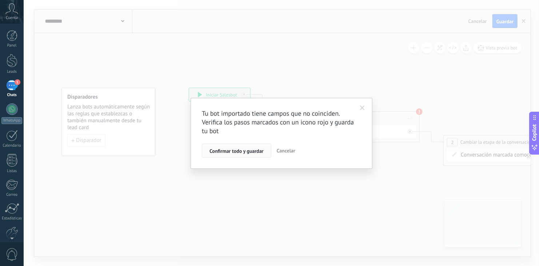
click at [249, 148] on span "Confirmar todo y guardar" at bounding box center [237, 150] width 54 height 5
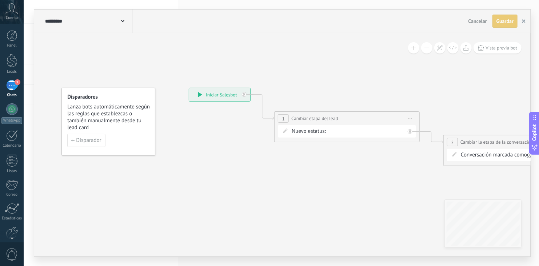
click at [524, 20] on icon "button" at bounding box center [524, 21] width 4 height 4
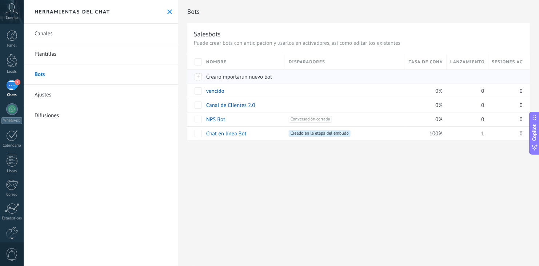
click at [230, 77] on span "importar" at bounding box center [232, 77] width 20 height 7
click at [0, 0] on input "importar un nuevo bot" at bounding box center [0, 0] width 0 height 0
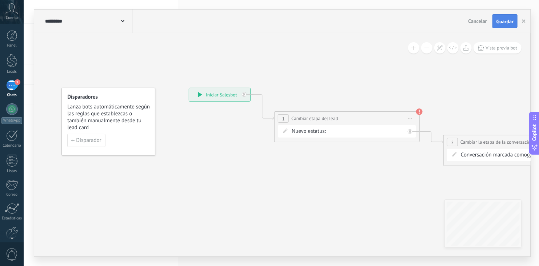
click at [506, 27] on button "Guardar" at bounding box center [505, 21] width 25 height 14
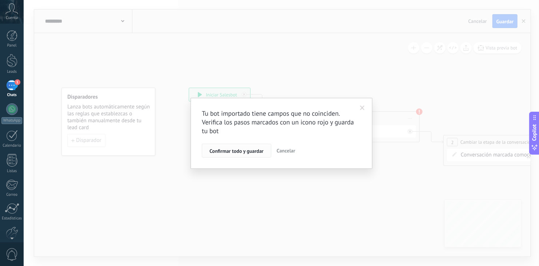
click at [243, 147] on button "Confirmar todo y guardar" at bounding box center [236, 151] width 69 height 14
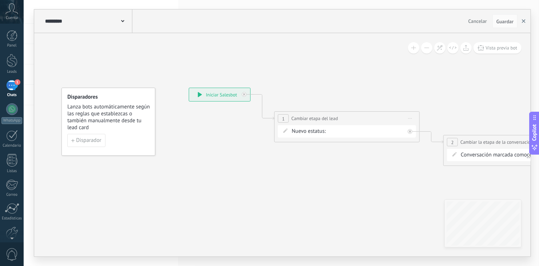
click at [526, 22] on icon "button" at bounding box center [524, 21] width 4 height 4
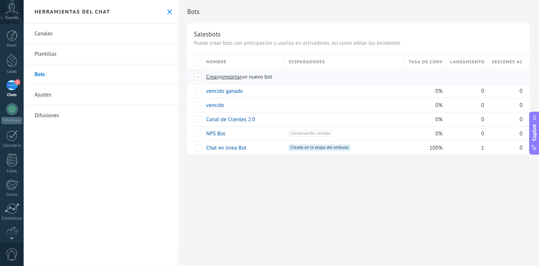
click at [235, 74] on span "importar" at bounding box center [232, 77] width 20 height 7
click at [0, 0] on input "importar un nuevo bot" at bounding box center [0, 0] width 0 height 0
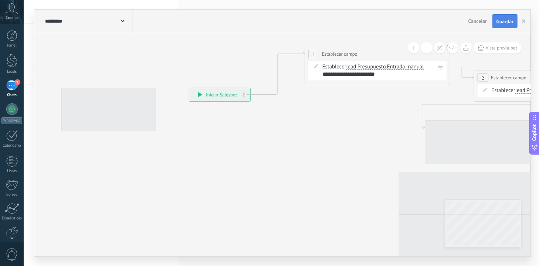
click at [503, 17] on button "Guardar" at bounding box center [505, 21] width 25 height 14
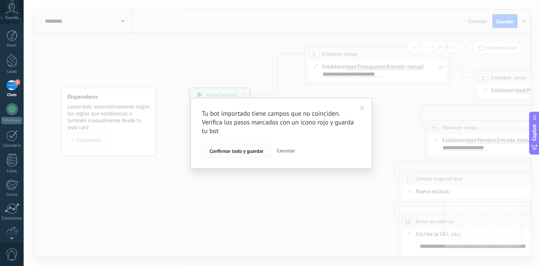
click at [246, 144] on button "Confirmar todo y guardar" at bounding box center [236, 151] width 69 height 14
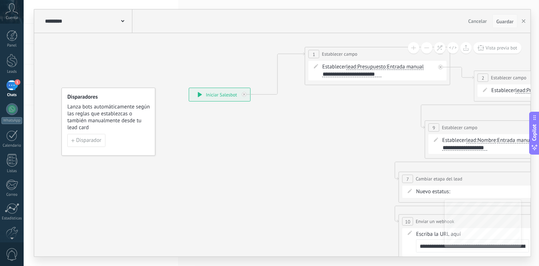
click at [501, 24] on span "Guardar" at bounding box center [505, 21] width 17 height 5
click at [526, 21] on button "button" at bounding box center [524, 21] width 11 height 14
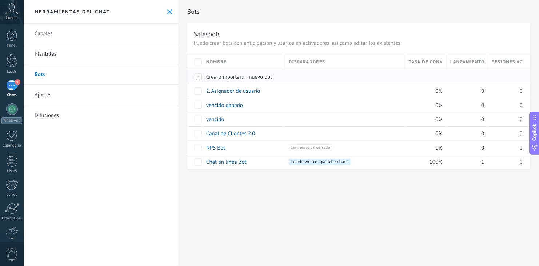
click at [230, 78] on span "importar" at bounding box center [232, 77] width 20 height 7
click at [0, 0] on input "importar un nuevo bot" at bounding box center [0, 0] width 0 height 0
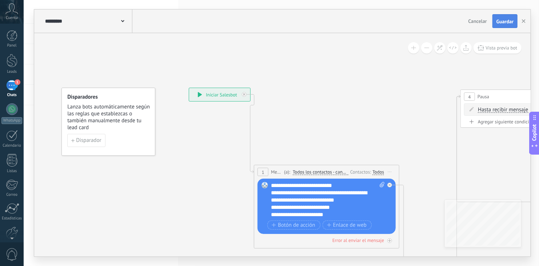
click at [500, 24] on span "Guardar" at bounding box center [505, 21] width 17 height 5
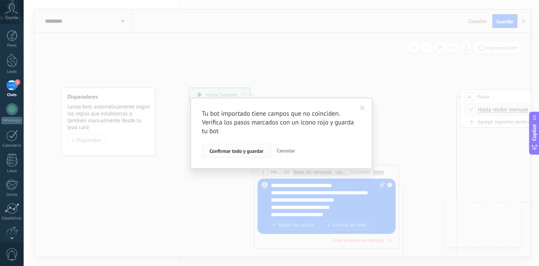
click at [234, 153] on span "Confirmar todo y guardar" at bounding box center [237, 150] width 54 height 5
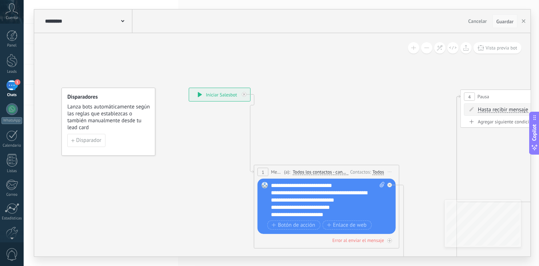
click at [496, 23] on button "Guardar" at bounding box center [505, 21] width 25 height 14
click at [523, 22] on use "button" at bounding box center [524, 21] width 4 height 4
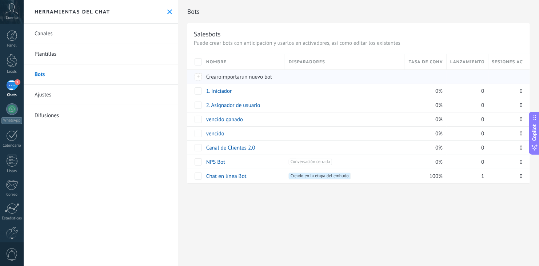
click at [237, 77] on span "importar" at bounding box center [232, 77] width 20 height 7
click at [0, 0] on input "importar un nuevo bot" at bounding box center [0, 0] width 0 height 0
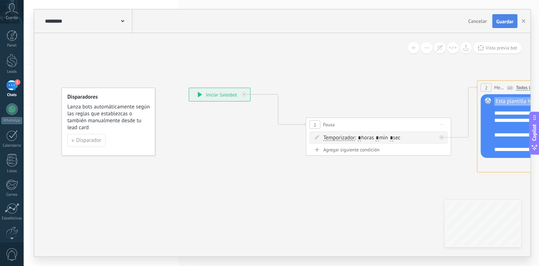
click at [499, 20] on span "Guardar" at bounding box center [505, 21] width 17 height 5
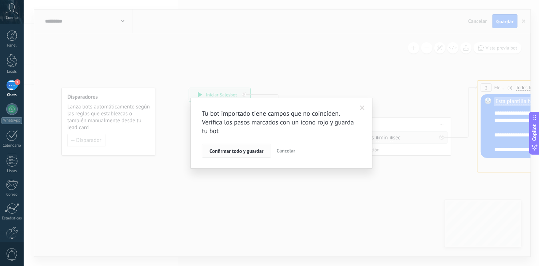
click at [247, 150] on span "Confirmar todo y guardar" at bounding box center [237, 150] width 54 height 5
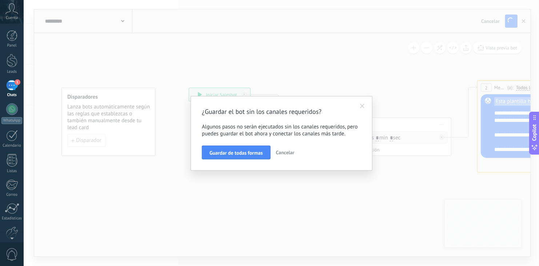
click at [247, 150] on span "Guardar de todas formas" at bounding box center [236, 152] width 53 height 5
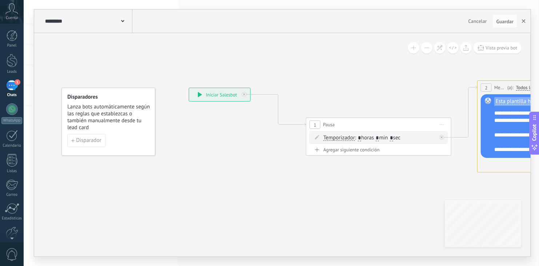
click at [524, 20] on icon "button" at bounding box center [524, 21] width 4 height 4
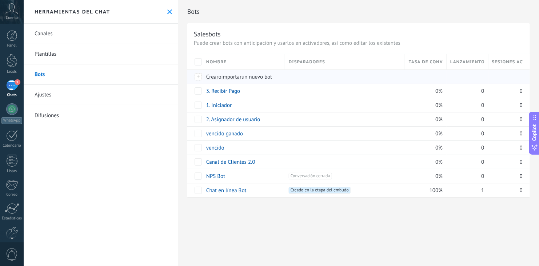
click at [233, 74] on span "importar" at bounding box center [232, 77] width 20 height 7
click at [0, 0] on input "importar un nuevo bot" at bounding box center [0, 0] width 0 height 0
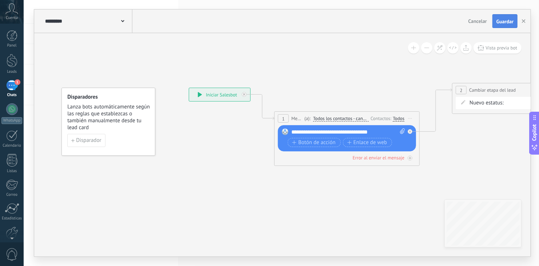
click at [499, 23] on span "Guardar" at bounding box center [505, 21] width 17 height 5
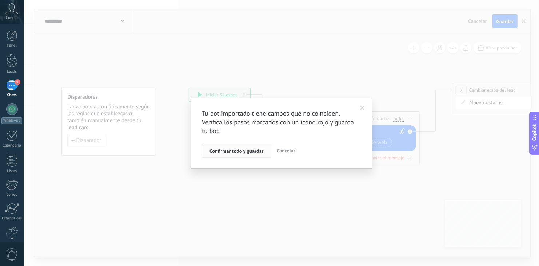
click at [239, 148] on span "Confirmar todo y guardar" at bounding box center [237, 150] width 54 height 5
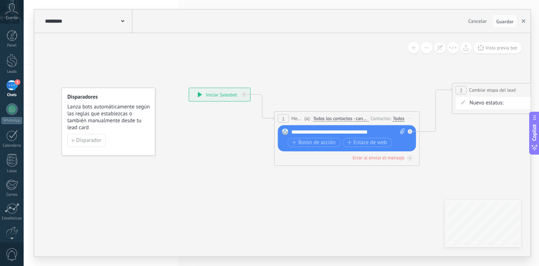
click at [525, 21] on icon "button" at bounding box center [524, 21] width 4 height 4
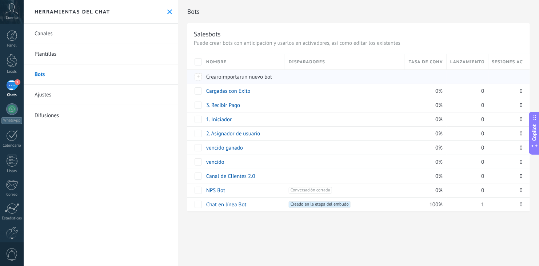
click at [233, 74] on span "importar" at bounding box center [232, 77] width 20 height 7
click at [0, 0] on input "importar un nuevo bot" at bounding box center [0, 0] width 0 height 0
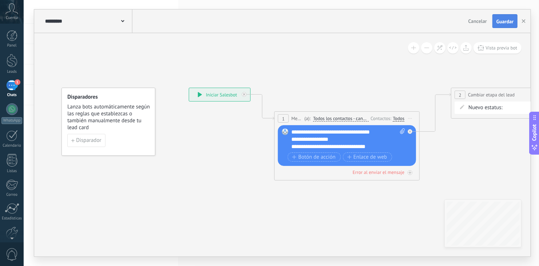
click at [505, 25] on button "Guardar" at bounding box center [505, 21] width 25 height 14
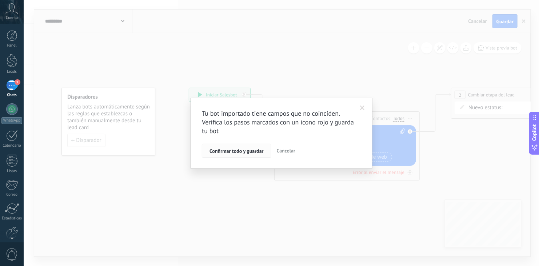
click at [247, 150] on span "Confirmar todo y guardar" at bounding box center [237, 150] width 54 height 5
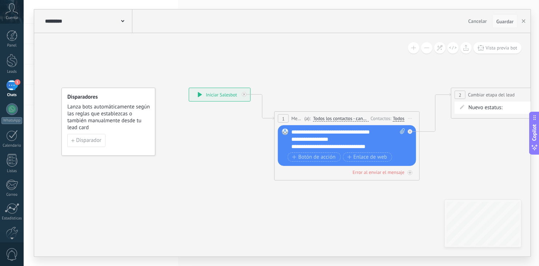
click at [502, 23] on span "Guardar" at bounding box center [505, 21] width 17 height 5
click at [524, 22] on icon "button" at bounding box center [524, 21] width 4 height 4
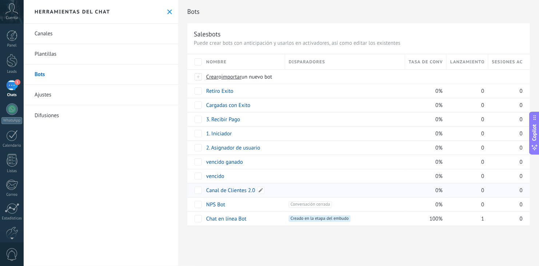
click at [227, 192] on link "Canal de Clientes 2.0" at bounding box center [230, 190] width 49 height 7
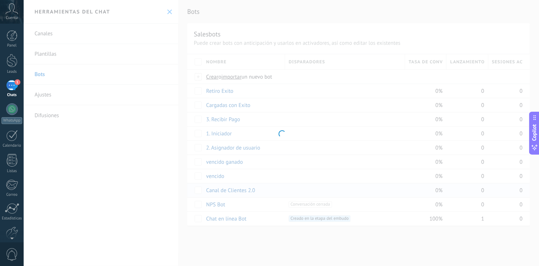
type input "**********"
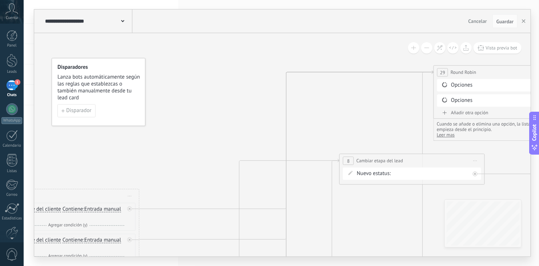
drag, startPoint x: 341, startPoint y: 157, endPoint x: 300, endPoint y: 66, distance: 100.3
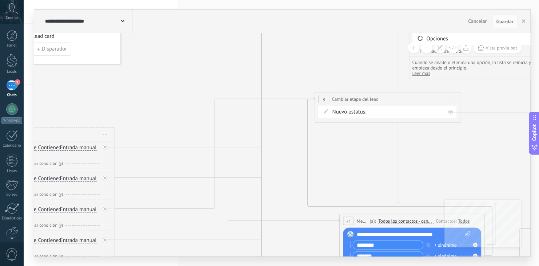
click at [428, 47] on button at bounding box center [426, 47] width 11 height 11
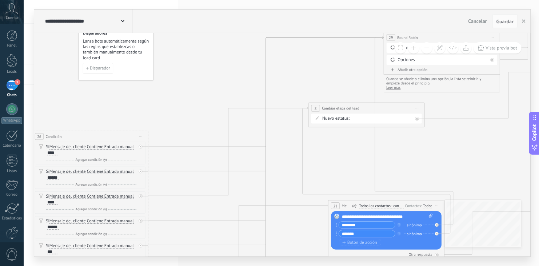
click at [428, 47] on button at bounding box center [426, 47] width 11 height 11
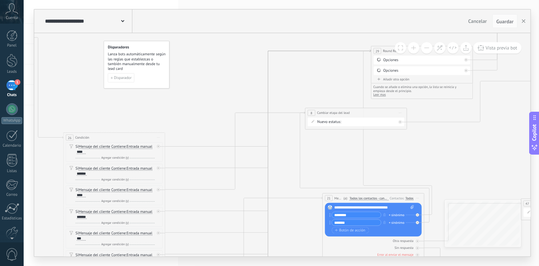
click at [428, 47] on button at bounding box center [426, 47] width 11 height 11
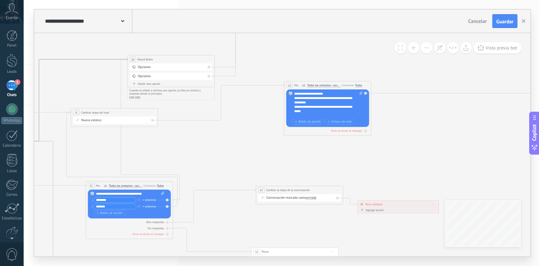
drag, startPoint x: 0, startPoint y: 0, endPoint x: 222, endPoint y: 140, distance: 262.8
click at [222, 140] on icon at bounding box center [324, 166] width 1293 height 579
click at [318, 98] on div "**********" at bounding box center [329, 104] width 68 height 26
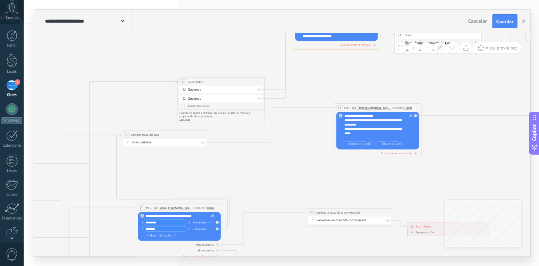
drag, startPoint x: 205, startPoint y: 166, endPoint x: 307, endPoint y: 201, distance: 108.3
click at [307, 201] on icon at bounding box center [375, 188] width 1293 height 579
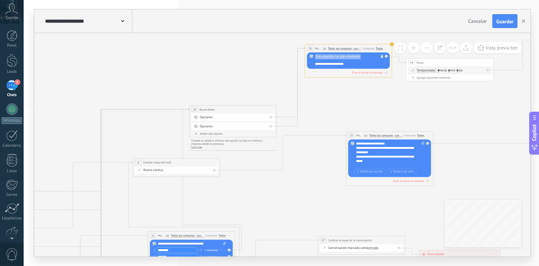
drag, startPoint x: 319, startPoint y: 142, endPoint x: 328, endPoint y: 170, distance: 29.1
click at [328, 170] on icon at bounding box center [387, 216] width 1293 height 579
click at [336, 56] on span "Esta plantilla ha sido eliminada" at bounding box center [338, 57] width 44 height 4
click at [332, 79] on span "Solo CBU" at bounding box center [336, 80] width 53 height 4
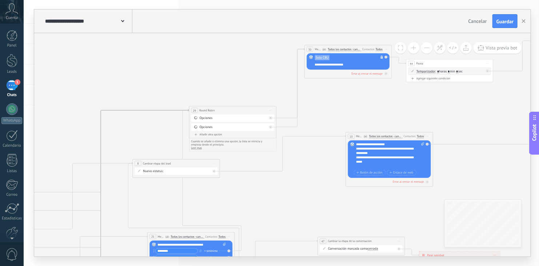
click at [435, 111] on icon at bounding box center [386, 217] width 1293 height 579
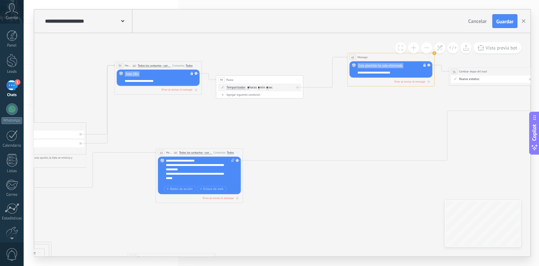
drag, startPoint x: 435, startPoint y: 111, endPoint x: 244, endPoint y: 127, distance: 191.7
click at [244, 127] on icon at bounding box center [196, 233] width 1293 height 579
click at [375, 65] on span "Esta plantilla ha sido eliminada" at bounding box center [380, 66] width 44 height 4
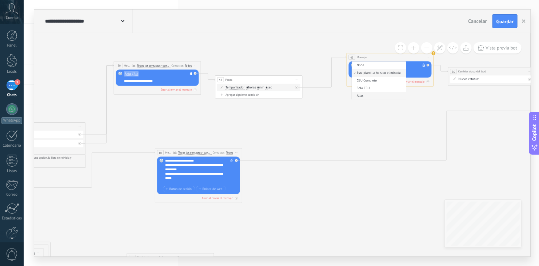
click at [368, 95] on span "Alias" at bounding box center [378, 96] width 53 height 4
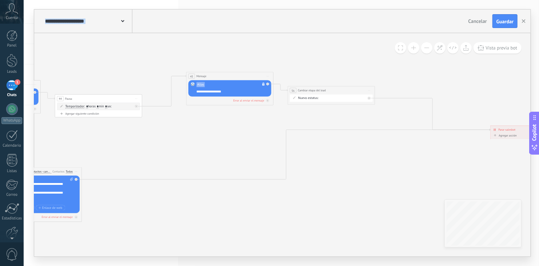
drag, startPoint x: 424, startPoint y: 103, endPoint x: 263, endPoint y: 122, distance: 161.6
click at [314, 99] on span "Nuevo estatus:" at bounding box center [308, 98] width 20 height 4
drag, startPoint x: 316, startPoint y: 99, endPoint x: 351, endPoint y: 96, distance: 35.1
click at [351, 96] on form "Nuevo estatus: Contacto Inicial Crear Usuario Recibir Pago Cargar Fichas Recarg…" at bounding box center [332, 98] width 68 height 4
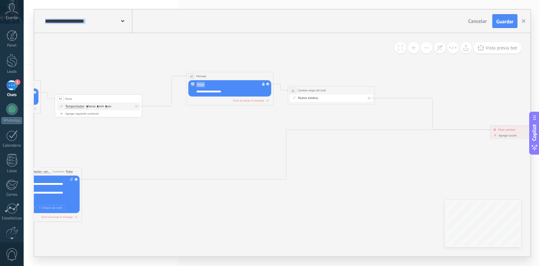
click at [351, 96] on form "Nuevo estatus: Contacto Inicial Crear Usuario Recibir Pago Cargar Fichas Recarg…" at bounding box center [332, 98] width 68 height 4
click at [366, 91] on span "Iniciar vista previa aquí Cambiar nombre Duplicar [GEOGRAPHIC_DATA]" at bounding box center [369, 90] width 7 height 6
click at [384, 120] on div "Borrar" at bounding box center [389, 118] width 43 height 7
click at [315, 91] on div "Agrega el siguiente paso" at bounding box center [307, 90] width 38 height 7
click at [315, 164] on div "Acciones" at bounding box center [318, 164] width 37 height 4
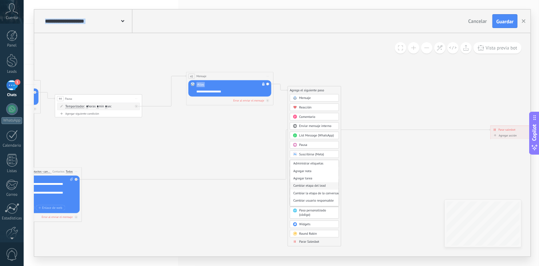
click at [325, 183] on div "Cambiar etapa del lead" at bounding box center [314, 185] width 49 height 7
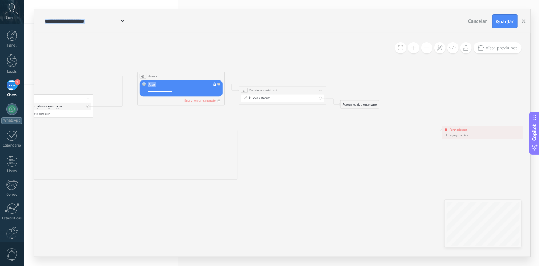
click at [0, 0] on div "Contacto Inicial Crear Usuario Recibir Pago Cargar Fichas Recargas Retiros Vips…" at bounding box center [0, 0] width 0 height 0
click at [0, 0] on label "Recargas" at bounding box center [0, 0] width 0 height 0
drag, startPoint x: 353, startPoint y: 105, endPoint x: 461, endPoint y: 129, distance: 110.4
click at [507, 20] on span "Guardar" at bounding box center [505, 21] width 17 height 5
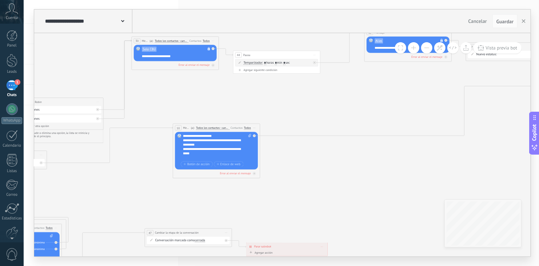
drag, startPoint x: 208, startPoint y: 145, endPoint x: 435, endPoint y: 101, distance: 231.3
click at [435, 101] on icon at bounding box center [213, 208] width 1293 height 579
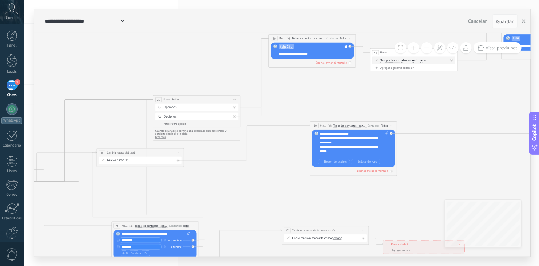
drag, startPoint x: 294, startPoint y: 106, endPoint x: 431, endPoint y: 103, distance: 137.2
click at [431, 103] on icon at bounding box center [350, 206] width 1293 height 579
click at [0, 0] on div "Contacto Inicial Crear Usuario Recibir Pago Cargar Fichas Recargas Retiros Vips…" at bounding box center [0, 0] width 0 height 0
click at [0, 0] on label "Retiros" at bounding box center [0, 0] width 0 height 0
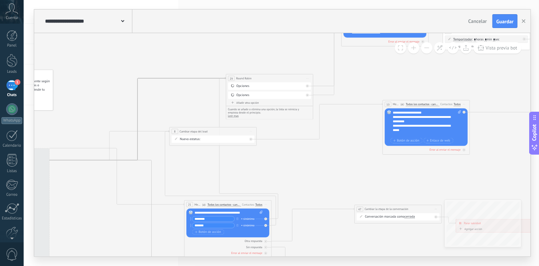
drag, startPoint x: 249, startPoint y: 211, endPoint x: 327, endPoint y: 188, distance: 82.1
click at [327, 188] on icon at bounding box center [423, 185] width 1293 height 579
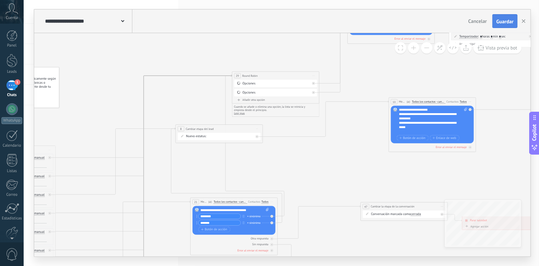
click at [499, 24] on span "Guardar" at bounding box center [505, 21] width 17 height 5
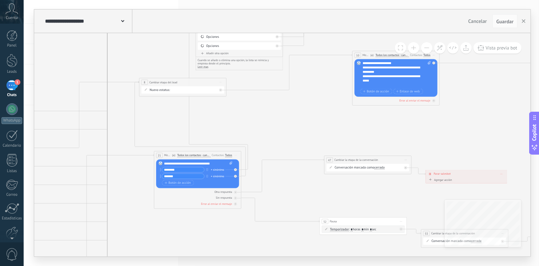
drag, startPoint x: 371, startPoint y: 172, endPoint x: 334, endPoint y: 125, distance: 59.1
click at [336, 125] on icon at bounding box center [393, 135] width 1293 height 579
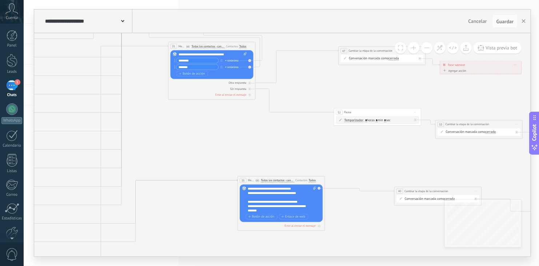
drag, startPoint x: 295, startPoint y: 195, endPoint x: 309, endPoint y: 86, distance: 110.5
click at [309, 86] on icon at bounding box center [407, 26] width 1293 height 579
click at [280, 201] on div "**********" at bounding box center [282, 199] width 68 height 26
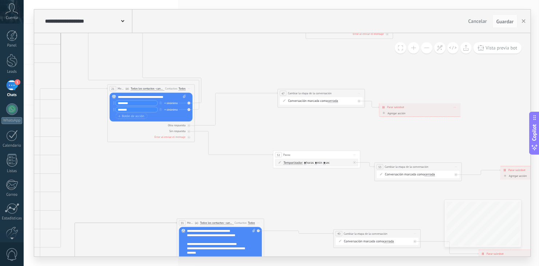
drag, startPoint x: 431, startPoint y: 170, endPoint x: 370, endPoint y: 213, distance: 74.4
click at [370, 213] on icon at bounding box center [346, 69] width 1293 height 579
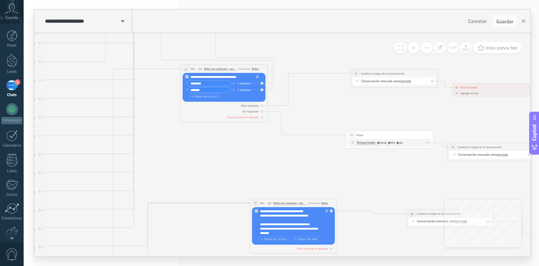
drag, startPoint x: 224, startPoint y: 194, endPoint x: 297, endPoint y: 174, distance: 75.8
click at [300, 172] on icon at bounding box center [419, 49] width 1293 height 579
click at [506, 16] on button "Guardar" at bounding box center [505, 21] width 25 height 14
click at [505, 21] on span "Guardar" at bounding box center [505, 21] width 17 height 5
click at [428, 47] on button at bounding box center [426, 47] width 11 height 11
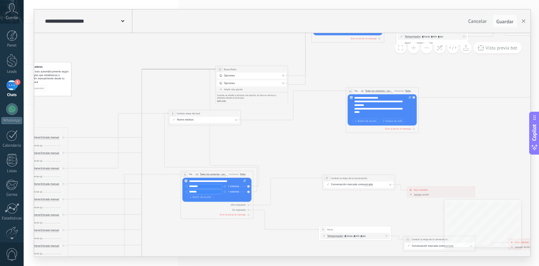
drag, startPoint x: 329, startPoint y: 112, endPoint x: 312, endPoint y: 205, distance: 94.3
click at [312, 205] on icon at bounding box center [380, 158] width 1078 height 483
click at [506, 21] on span "Guardar" at bounding box center [505, 21] width 17 height 5
click at [524, 21] on use "button" at bounding box center [524, 21] width 4 height 4
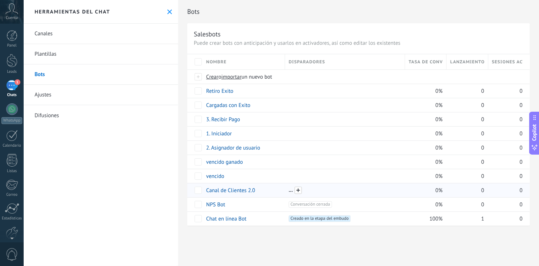
click at [300, 189] on span at bounding box center [298, 190] width 7 height 7
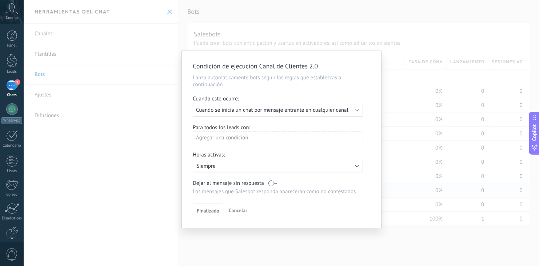
click at [320, 138] on div "Agregar una condición" at bounding box center [278, 137] width 170 height 13
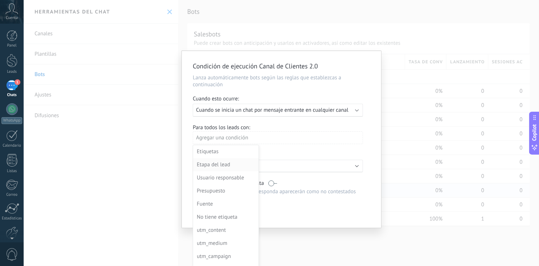
click at [224, 163] on div "Etapa del lead" at bounding box center [225, 165] width 57 height 10
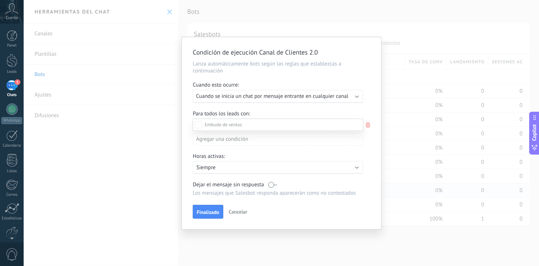
click at [279, 75] on div at bounding box center [282, 133] width 516 height 266
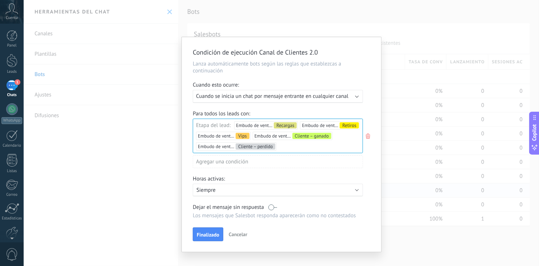
click at [225, 163] on div "Agregar una condición" at bounding box center [278, 161] width 170 height 13
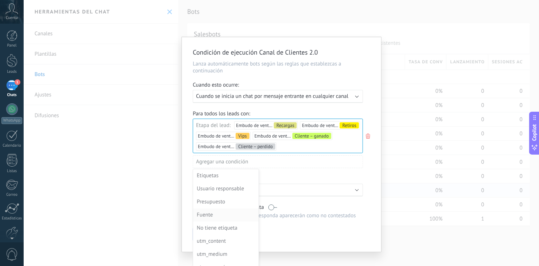
click at [210, 214] on div "Fuente" at bounding box center [225, 215] width 57 height 10
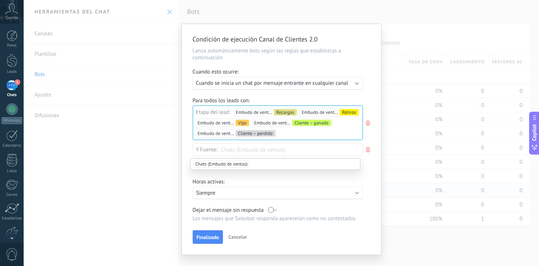
click at [221, 163] on span "Chats (Embudo de ventas)" at bounding box center [221, 163] width 57 height 7
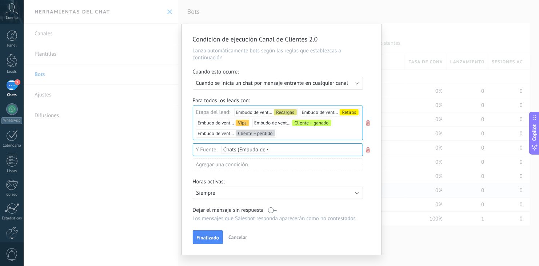
click at [271, 168] on div "Agregar una condición" at bounding box center [278, 164] width 170 height 13
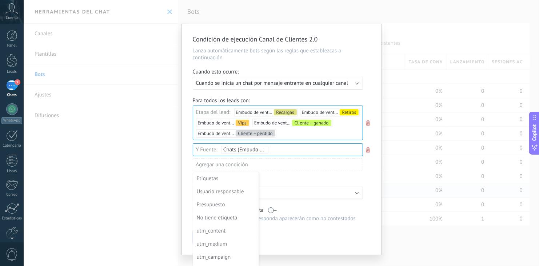
click at [285, 178] on div at bounding box center [281, 139] width 199 height 230
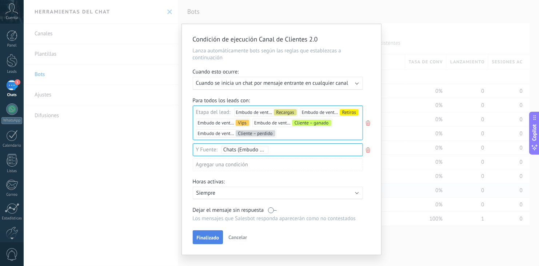
click at [208, 235] on span "Finalizado" at bounding box center [208, 237] width 23 height 5
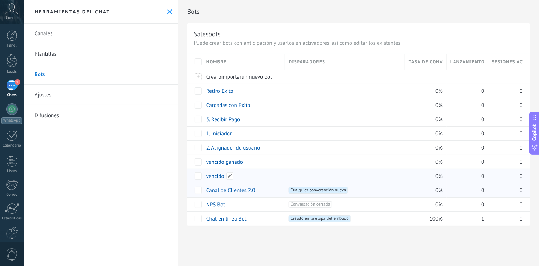
click at [218, 174] on link "vencido" at bounding box center [215, 176] width 18 height 7
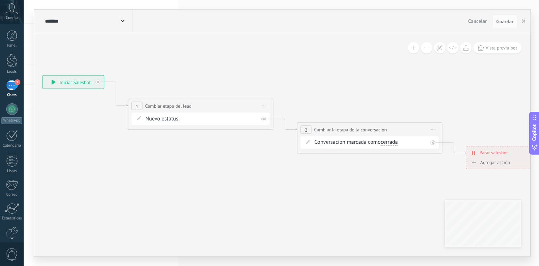
drag, startPoint x: 322, startPoint y: 197, endPoint x: 165, endPoint y: 183, distance: 157.4
click at [165, 183] on icon at bounding box center [323, 121] width 924 height 457
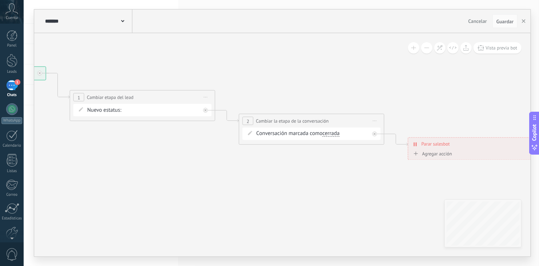
drag, startPoint x: 349, startPoint y: 181, endPoint x: 301, endPoint y: 173, distance: 48.3
click at [301, 173] on icon at bounding box center [264, 113] width 924 height 457
click at [0, 0] on div "Contacto Inicial Crear Usuario Recibir Pago Cargar Fichas Recargas Retiros Vips…" at bounding box center [0, 0] width 0 height 0
click at [0, 0] on label "Cliente – perdido" at bounding box center [0, 0] width 0 height 0
click at [506, 27] on button "Guardar" at bounding box center [505, 21] width 25 height 14
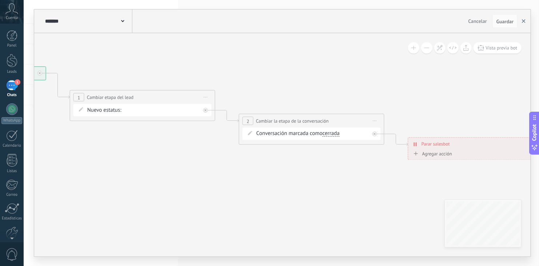
click at [523, 20] on icon "button" at bounding box center [524, 21] width 4 height 4
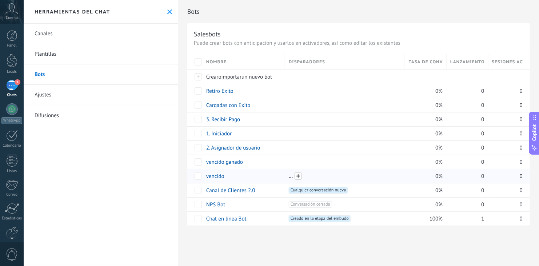
click at [300, 175] on span at bounding box center [298, 176] width 7 height 7
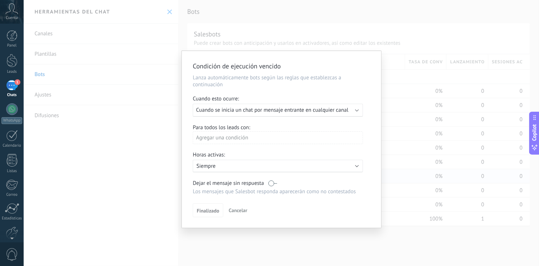
click at [340, 110] on span "Cuando se inicia un chat por mensaje entrante en cualquier canal" at bounding box center [272, 110] width 152 height 7
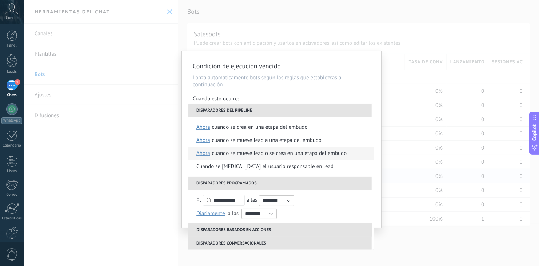
click at [203, 153] on span "ahora" at bounding box center [204, 153] width 14 height 13
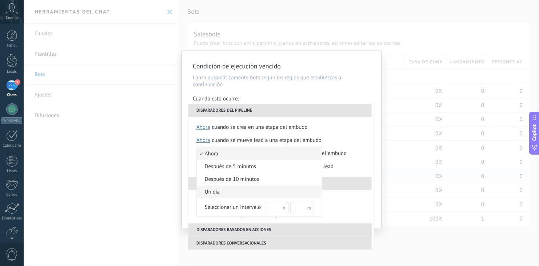
click at [217, 190] on span "un día" at bounding box center [256, 192] width 118 height 7
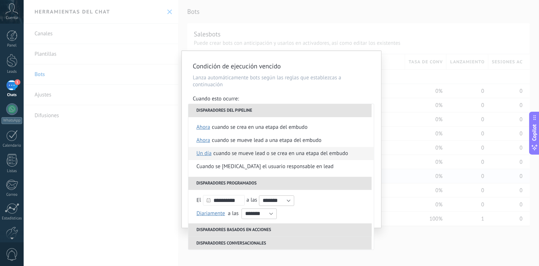
click at [253, 154] on div "Cuando se mueve lead o se crea en una etapa del embudo" at bounding box center [281, 153] width 135 height 13
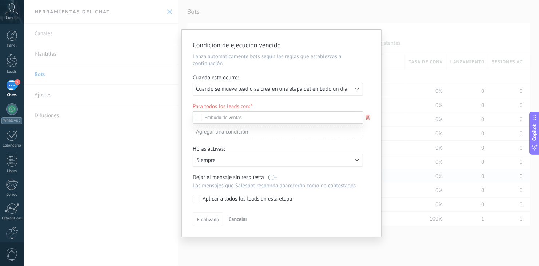
click at [281, 70] on div at bounding box center [282, 133] width 516 height 266
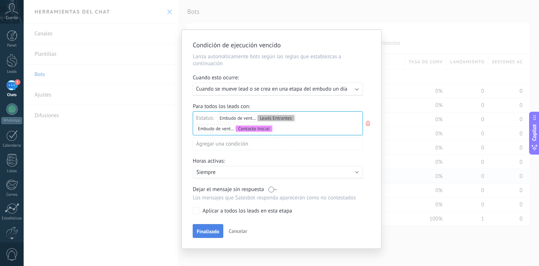
click at [209, 229] on span "Finalizado" at bounding box center [208, 231] width 23 height 5
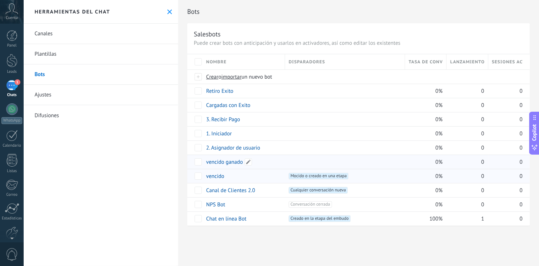
click at [231, 162] on link "vencido ganado" at bounding box center [224, 162] width 37 height 7
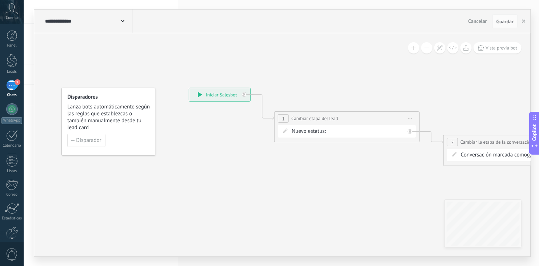
click at [0, 0] on div "Contacto Inicial Crear Usuario Recibir Pago Cargar Fichas Recargas Retiros Vips…" at bounding box center [0, 0] width 0 height 0
click at [0, 0] on label "Cliente – ganado" at bounding box center [0, 0] width 0 height 0
click at [508, 26] on button "Guardar" at bounding box center [505, 21] width 25 height 14
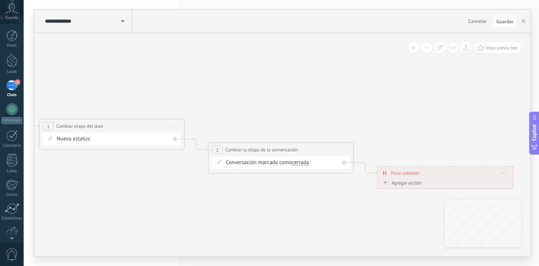
drag, startPoint x: 471, startPoint y: 90, endPoint x: 225, endPoint y: 102, distance: 246.3
click at [225, 102] on icon at bounding box center [234, 141] width 924 height 457
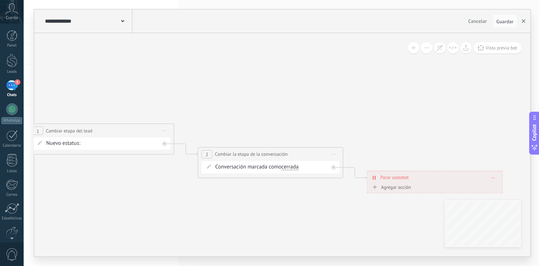
click at [523, 19] on button "button" at bounding box center [524, 21] width 11 height 14
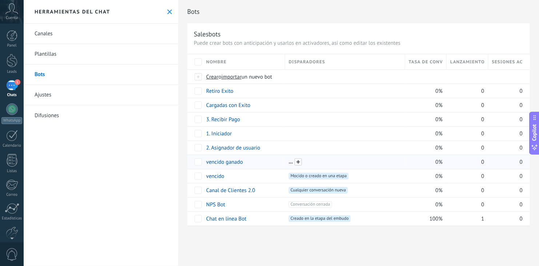
click at [301, 161] on span at bounding box center [298, 161] width 7 height 7
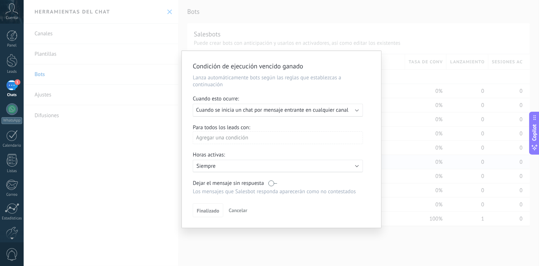
click at [302, 138] on div "Agregar una condición" at bounding box center [278, 137] width 170 height 13
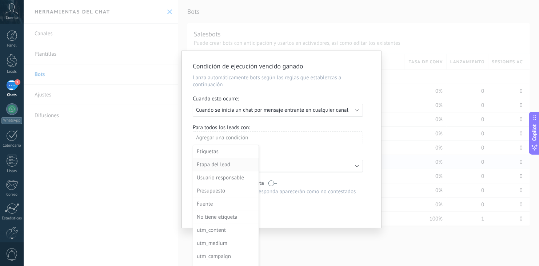
click at [228, 159] on li "Etapa del lead" at bounding box center [226, 164] width 66 height 13
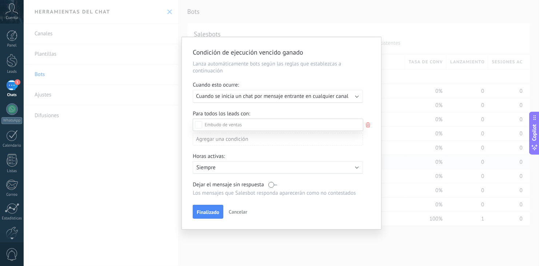
click at [322, 94] on div at bounding box center [282, 133] width 516 height 266
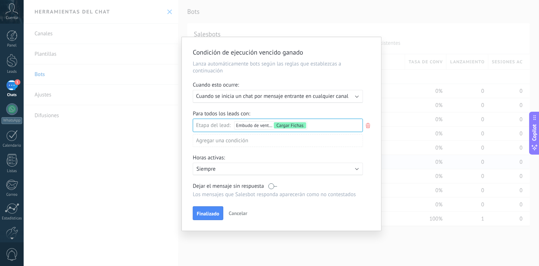
click at [322, 94] on span "Cuando se inicia un chat por mensaje entrante en cualquier canal" at bounding box center [272, 96] width 152 height 7
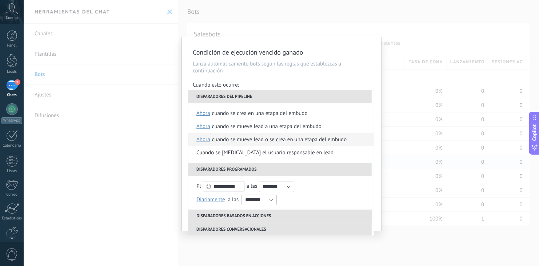
click at [204, 140] on span "ahora" at bounding box center [204, 139] width 14 height 13
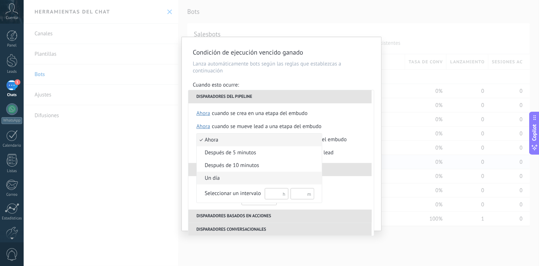
click at [218, 179] on span "un día" at bounding box center [256, 178] width 118 height 7
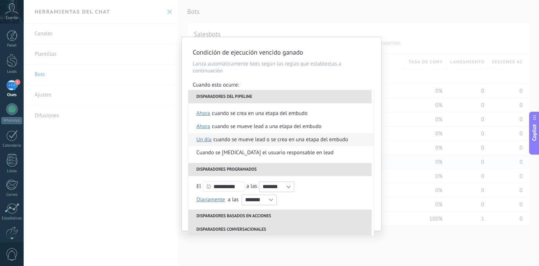
click at [255, 137] on div "Cuando se mueve lead o se crea en una etapa del embudo" at bounding box center [281, 139] width 135 height 13
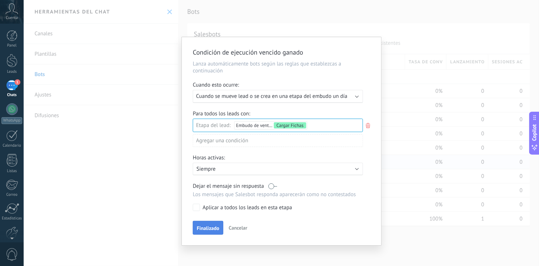
click at [211, 229] on span "Finalizado" at bounding box center [208, 228] width 23 height 5
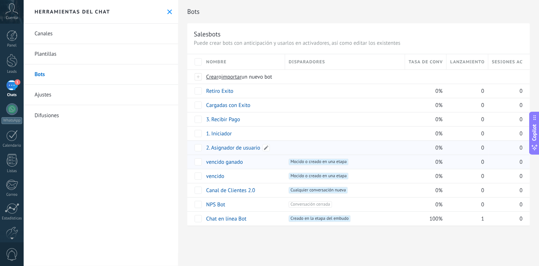
click at [231, 148] on link "2. Asignador de usuario" at bounding box center [233, 147] width 54 height 7
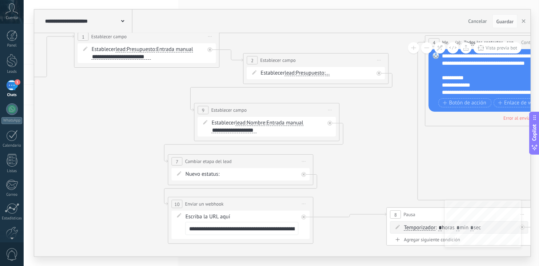
drag, startPoint x: 372, startPoint y: 125, endPoint x: 135, endPoint y: 108, distance: 237.5
click at [135, 108] on icon at bounding box center [363, 132] width 1175 height 592
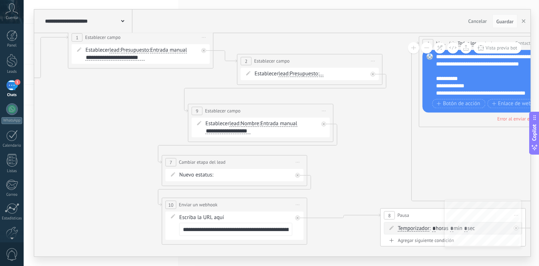
click at [243, 230] on input "**********" at bounding box center [235, 229] width 113 height 13
type input "**********"
click at [296, 74] on span "Presupuesto" at bounding box center [304, 74] width 28 height 6
click at [296, 74] on button "Presupuesto" at bounding box center [331, 74] width 91 height 13
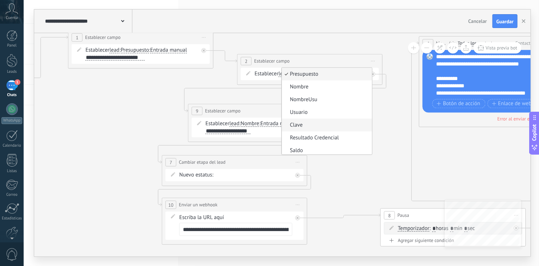
click at [304, 128] on span "Clave" at bounding box center [326, 125] width 88 height 7
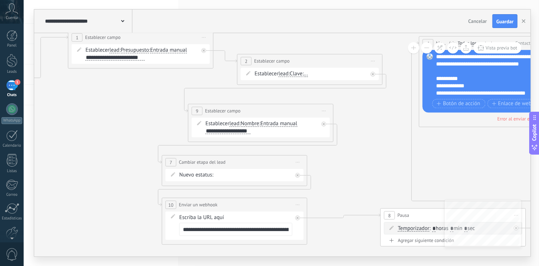
click at [308, 74] on span "..." at bounding box center [306, 74] width 4 height 6
click at [310, 74] on button "..." at bounding box center [345, 74] width 91 height 13
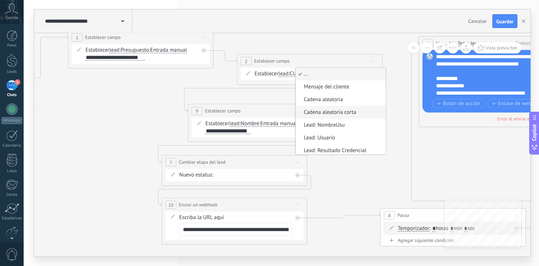
click at [338, 111] on span "Cadena aleatoria corta" at bounding box center [340, 112] width 88 height 7
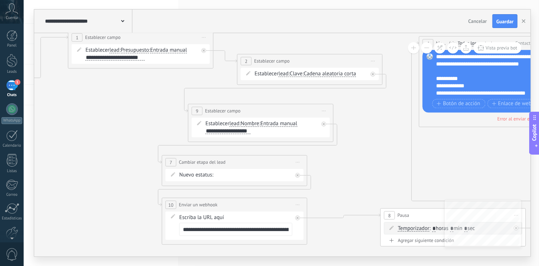
click at [369, 133] on icon at bounding box center [357, 133] width 1175 height 592
click at [251, 131] on div "Establecer lead chat contact all contacts main contact lead empresa conversatio…" at bounding box center [262, 127] width 113 height 15
click at [271, 124] on span "Entrada manual" at bounding box center [279, 124] width 37 height 6
click at [271, 124] on button "Entrada manual" at bounding box center [302, 124] width 91 height 13
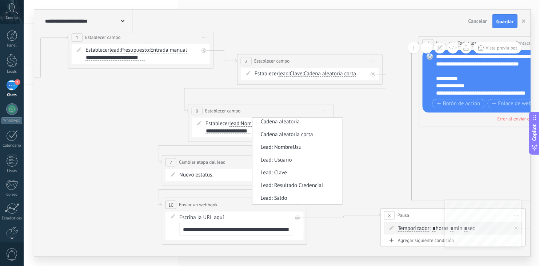
scroll to position [23, 0]
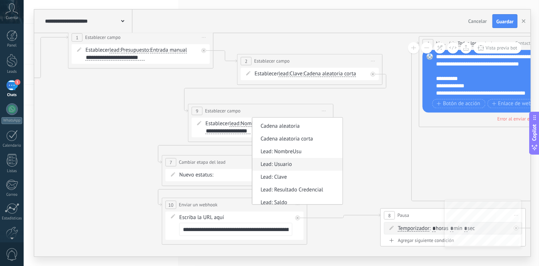
click at [289, 168] on li "Lead: Usuario" at bounding box center [298, 164] width 90 height 13
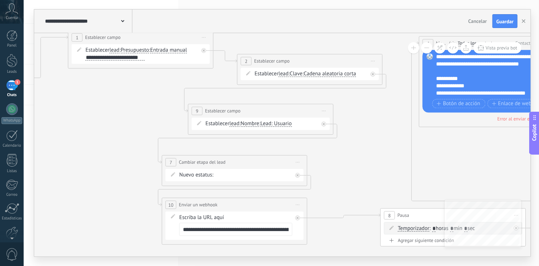
click at [352, 162] on icon at bounding box center [357, 133] width 1175 height 592
click at [0, 0] on div "Contacto Inicial Crear Usuario Recibir Pago Cargar Fichas Recargas Retiros Vips…" at bounding box center [0, 0] width 0 height 0
click at [0, 0] on label "Recibir Pago" at bounding box center [0, 0] width 0 height 0
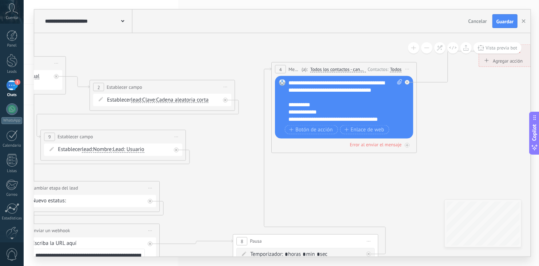
drag, startPoint x: 363, startPoint y: 181, endPoint x: 215, endPoint y: 206, distance: 150.0
click at [215, 206] on icon at bounding box center [209, 158] width 1175 height 592
click at [292, 82] on div "**********" at bounding box center [346, 101] width 114 height 44
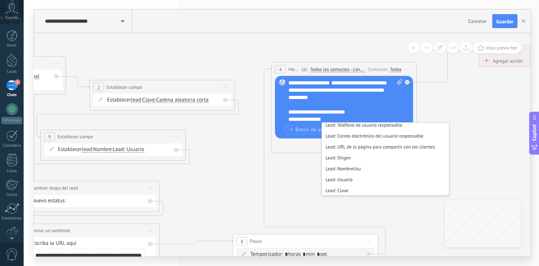
scroll to position [0, 0]
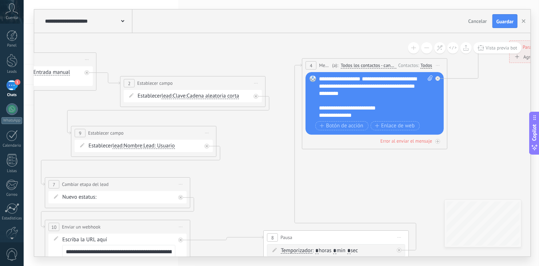
drag, startPoint x: 233, startPoint y: 174, endPoint x: 251, endPoint y: 166, distance: 19.9
click at [251, 166] on icon at bounding box center [240, 154] width 1175 height 592
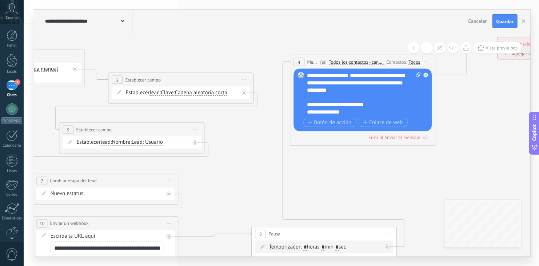
click at [345, 111] on div "**********" at bounding box center [365, 94] width 114 height 44
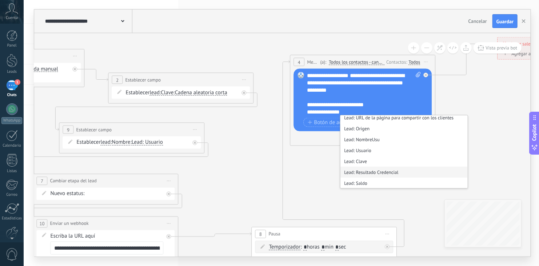
scroll to position [189, 0]
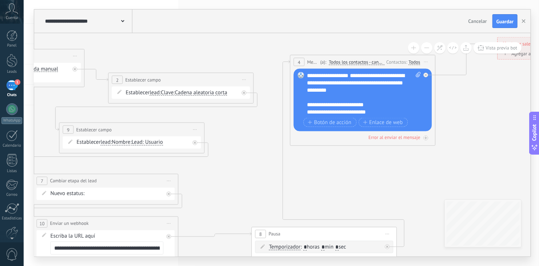
click at [385, 100] on div "**********" at bounding box center [365, 94] width 114 height 44
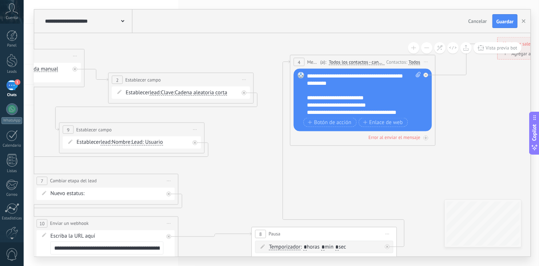
click at [390, 112] on div "**********" at bounding box center [365, 94] width 114 height 44
click at [321, 179] on icon at bounding box center [228, 151] width 1175 height 592
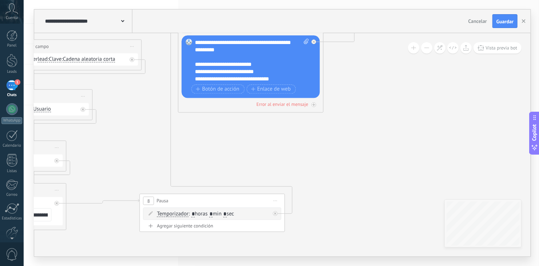
drag, startPoint x: 392, startPoint y: 175, endPoint x: 280, endPoint y: 142, distance: 116.9
click at [280, 142] on icon at bounding box center [116, 118] width 1175 height 592
click at [504, 21] on span "Guardar" at bounding box center [505, 21] width 17 height 5
click at [270, 62] on div "**********" at bounding box center [252, 61] width 114 height 44
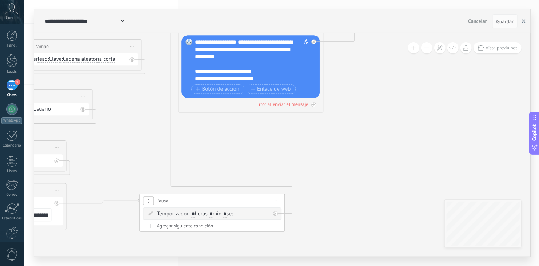
click at [527, 18] on button "button" at bounding box center [524, 21] width 11 height 14
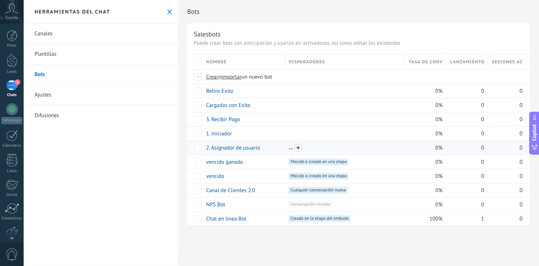
click at [299, 147] on span at bounding box center [298, 147] width 7 height 7
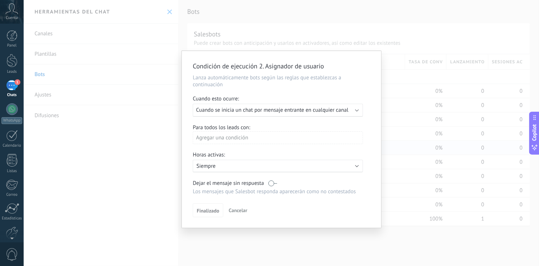
click at [331, 113] on span "Cuando se inicia un chat por mensaje entrante en cualquier canal" at bounding box center [272, 110] width 152 height 7
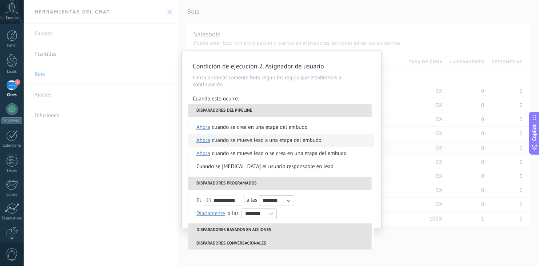
click at [253, 136] on div "Cuando se mueve lead a una etapa del embudo" at bounding box center [267, 140] width 110 height 13
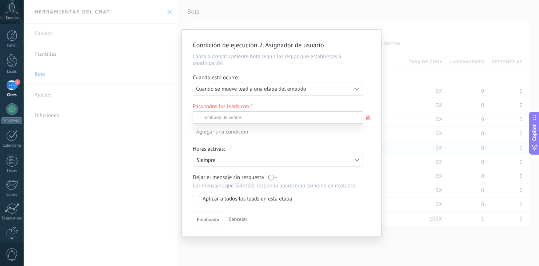
click at [315, 65] on div at bounding box center [282, 133] width 516 height 266
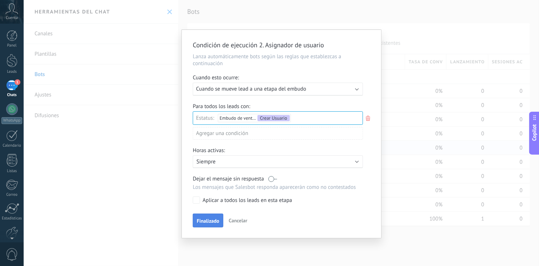
click at [213, 216] on button "Finalizado" at bounding box center [208, 221] width 31 height 14
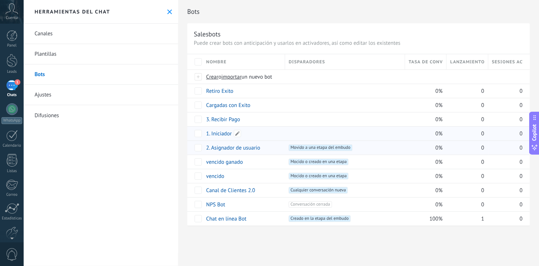
click at [223, 135] on link "1. Iniciador" at bounding box center [218, 133] width 25 height 7
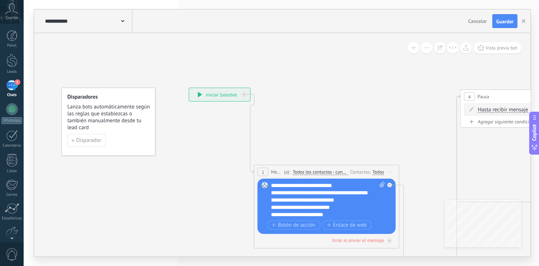
click at [301, 186] on div "**********" at bounding box center [328, 200] width 114 height 36
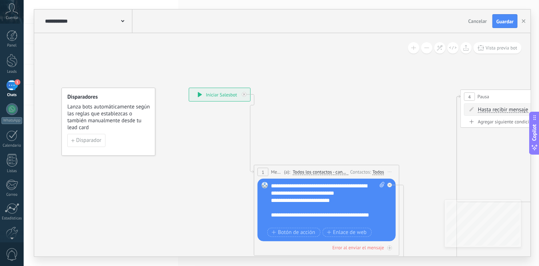
scroll to position [14, 0]
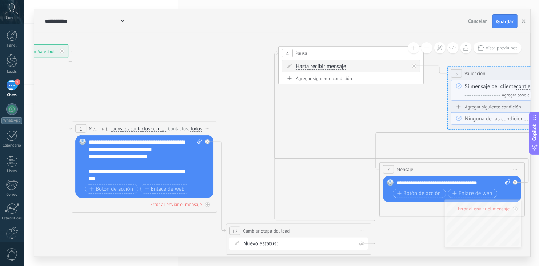
drag, startPoint x: 427, startPoint y: 168, endPoint x: 245, endPoint y: 124, distance: 187.4
click at [429, 47] on button at bounding box center [426, 47] width 11 height 11
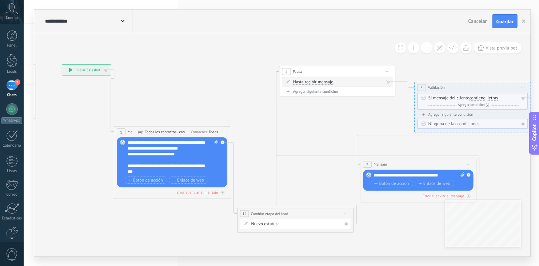
click at [429, 47] on button at bounding box center [426, 47] width 11 height 11
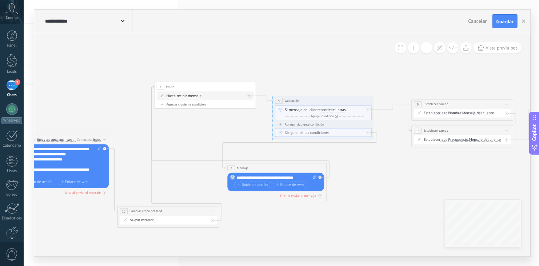
drag, startPoint x: 470, startPoint y: 79, endPoint x: 344, endPoint y: 85, distance: 125.7
click at [344, 85] on icon at bounding box center [362, 154] width 1050 height 402
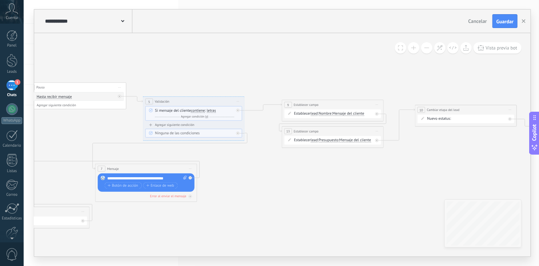
drag, startPoint x: 425, startPoint y: 184, endPoint x: 295, endPoint y: 185, distance: 129.6
click at [295, 185] on icon at bounding box center [232, 155] width 1050 height 402
click at [326, 140] on span "Presupuesto" at bounding box center [329, 140] width 20 height 4
click at [326, 140] on button "Presupuesto" at bounding box center [348, 140] width 64 height 9
click at [342, 156] on span "NombreUsu" at bounding box center [344, 158] width 62 height 5
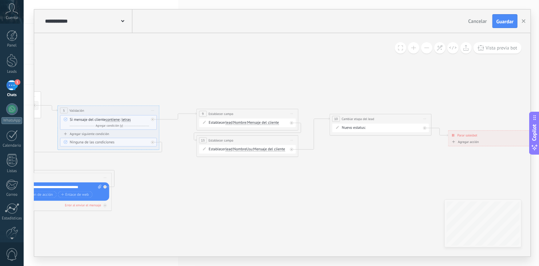
drag, startPoint x: 427, startPoint y: 193, endPoint x: 273, endPoint y: 207, distance: 154.2
click at [273, 207] on icon at bounding box center [147, 164] width 1050 height 402
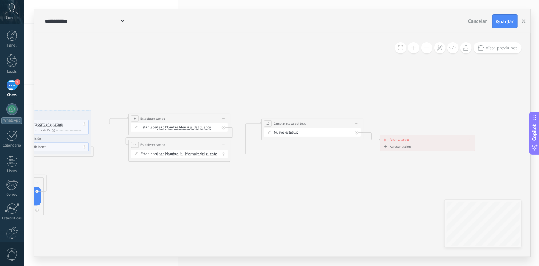
click at [358, 124] on icon at bounding box center [357, 123] width 3 height 0
click at [368, 156] on div "Borrar" at bounding box center [380, 156] width 50 height 9
drag, startPoint x: 265, startPoint y: 160, endPoint x: 318, endPoint y: 122, distance: 65.2
click at [318, 122] on div "Agrega el siguiente paso" at bounding box center [321, 124] width 45 height 8
click at [318, 122] on div "Agrega el siguiente paso" at bounding box center [322, 124] width 45 height 8
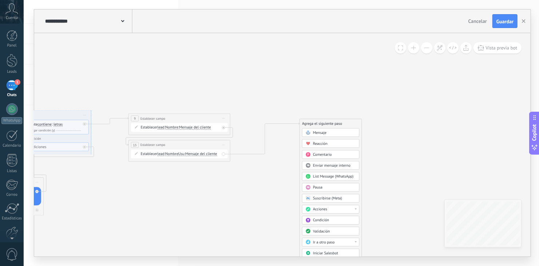
click at [334, 210] on div "Acciones" at bounding box center [334, 209] width 43 height 5
click at [346, 232] on div "Cambiar etapa del lead" at bounding box center [331, 235] width 57 height 9
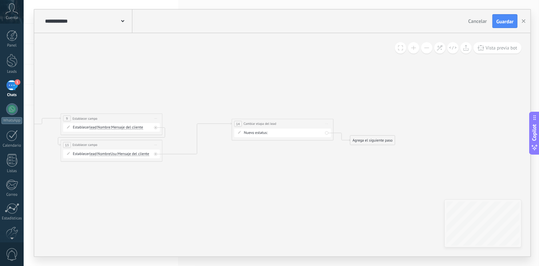
click at [0, 0] on div "Contacto Inicial Crear Usuario Recibir Pago Cargar Fichas Recargas Retiros Vips…" at bounding box center [0, 0] width 0 height 0
click at [0, 0] on label "Crear Usuario" at bounding box center [0, 0] width 0 height 0
click at [369, 142] on div "Agrega el siguiente paso" at bounding box center [372, 140] width 45 height 8
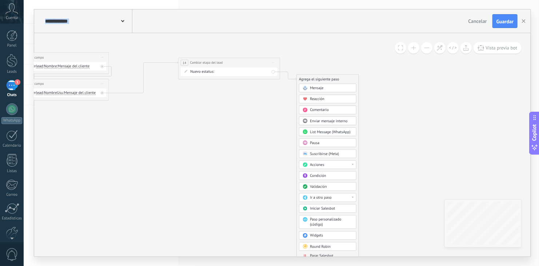
drag, startPoint x: 328, startPoint y: 223, endPoint x: 275, endPoint y: 162, distance: 81.2
click at [323, 253] on span "Parar Salesbot" at bounding box center [321, 255] width 23 height 5
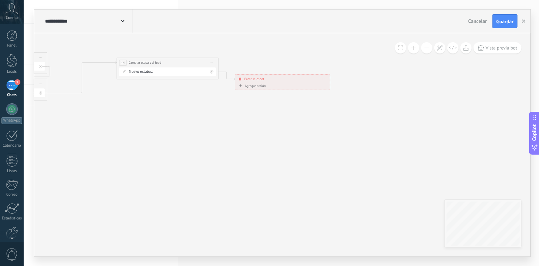
click at [505, 23] on span "Guardar" at bounding box center [505, 21] width 17 height 5
click at [525, 18] on button "button" at bounding box center [524, 21] width 11 height 14
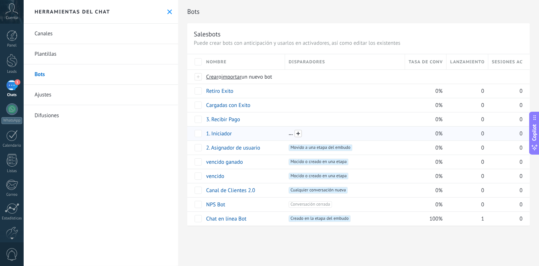
click at [300, 131] on span at bounding box center [298, 133] width 7 height 7
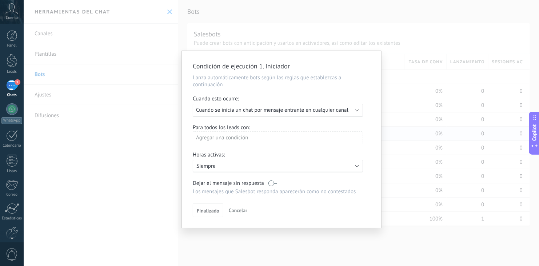
click at [343, 109] on span "Cuando se inicia un chat por mensaje entrante en cualquier canal" at bounding box center [272, 110] width 152 height 7
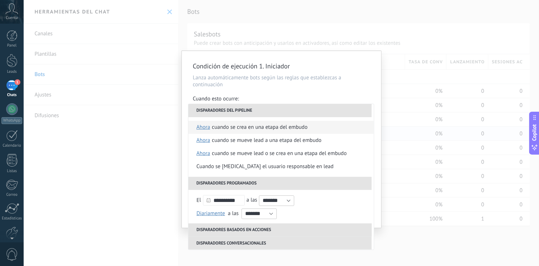
click at [267, 127] on div "Cuando se crea en una etapa del embudo" at bounding box center [260, 127] width 96 height 13
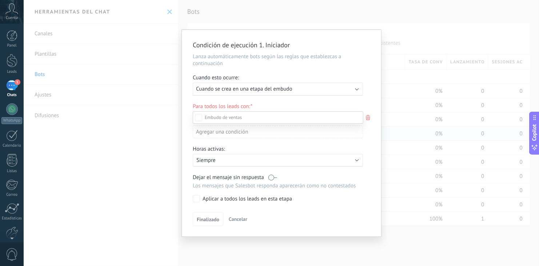
click at [314, 67] on div at bounding box center [282, 133] width 516 height 266
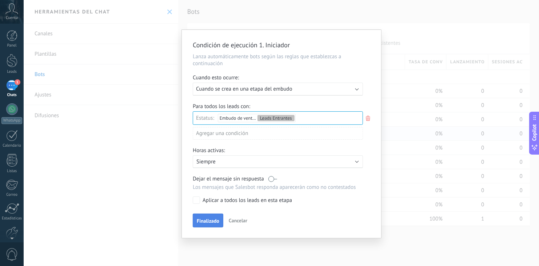
click at [211, 218] on span "Finalizado" at bounding box center [208, 220] width 23 height 5
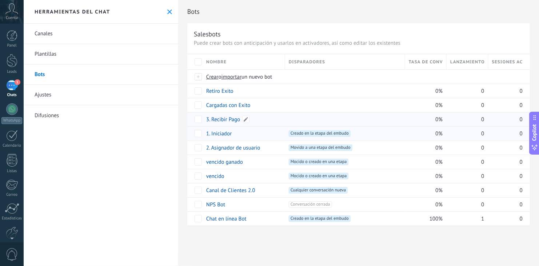
click at [231, 120] on link "3. Recibir Pago" at bounding box center [223, 119] width 34 height 7
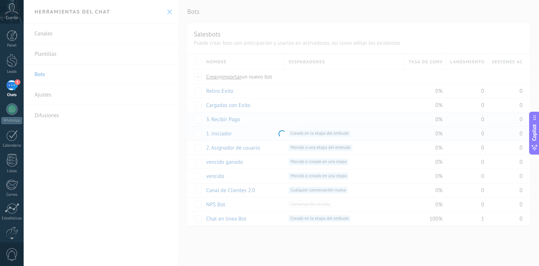
type input "**********"
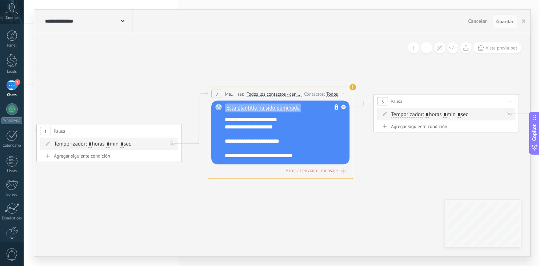
drag, startPoint x: 406, startPoint y: 185, endPoint x: 136, endPoint y: 191, distance: 269.7
click at [254, 108] on span "Esta plantilla ha sido eliminada" at bounding box center [263, 108] width 74 height 6
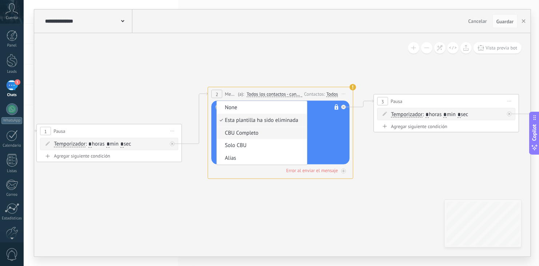
click at [243, 132] on span "CBU Completo" at bounding box center [261, 133] width 88 height 7
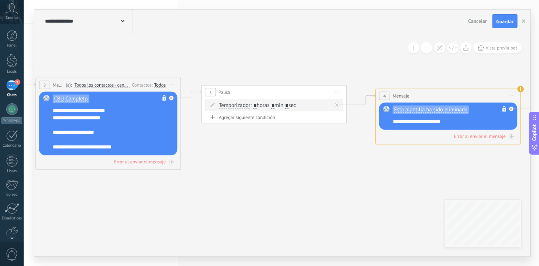
drag, startPoint x: 407, startPoint y: 153, endPoint x: 197, endPoint y: 140, distance: 211.1
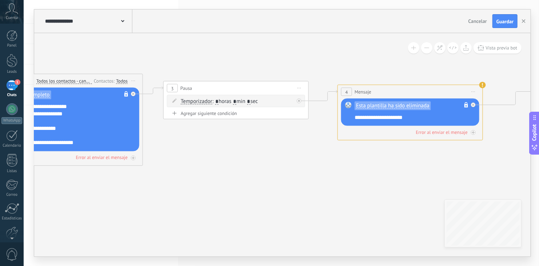
click at [381, 103] on span "Esta plantilla ha sido eliminada" at bounding box center [393, 106] width 74 height 6
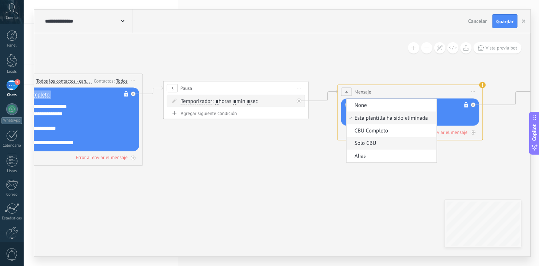
click at [374, 140] on span "Solo CBU" at bounding box center [391, 143] width 88 height 7
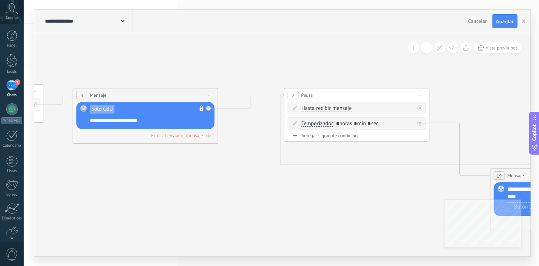
drag, startPoint x: 428, startPoint y: 172, endPoint x: 163, endPoint y: 175, distance: 265.0
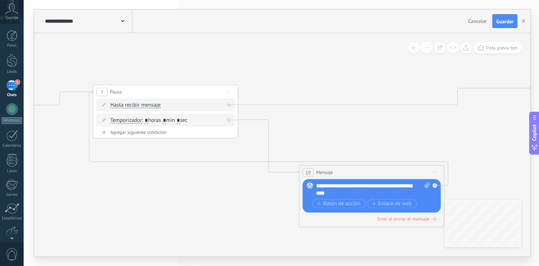
drag, startPoint x: 329, startPoint y: 239, endPoint x: 137, endPoint y: 236, distance: 191.5
click at [137, 236] on icon at bounding box center [438, 150] width 2734 height 517
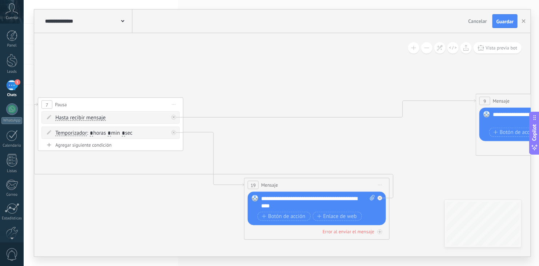
drag, startPoint x: 205, startPoint y: 217, endPoint x: 150, endPoint y: 230, distance: 56.4
click at [149, 230] on icon at bounding box center [383, 163] width 2734 height 517
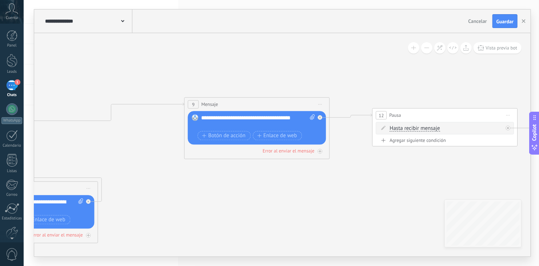
drag, startPoint x: 427, startPoint y: 154, endPoint x: 135, endPoint y: 157, distance: 291.9
click at [135, 157] on icon at bounding box center [91, 166] width 2734 height 517
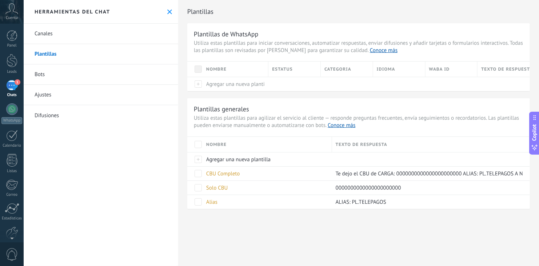
click at [35, 78] on link "Bots" at bounding box center [101, 74] width 155 height 20
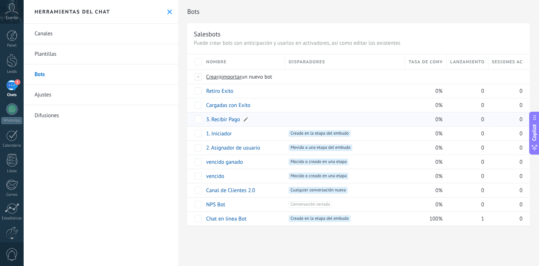
click at [224, 119] on link "3. Recibir Pago" at bounding box center [223, 119] width 34 height 7
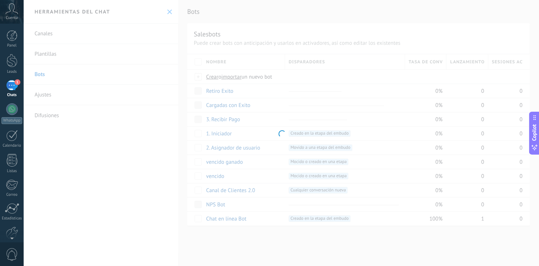
type input "**********"
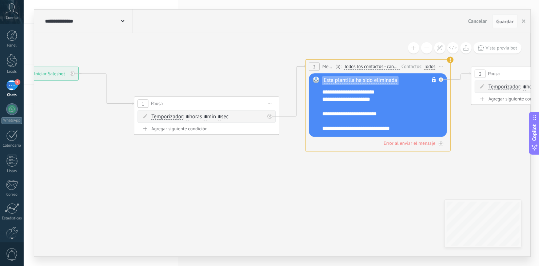
drag, startPoint x: 396, startPoint y: 206, endPoint x: 112, endPoint y: 205, distance: 284.2
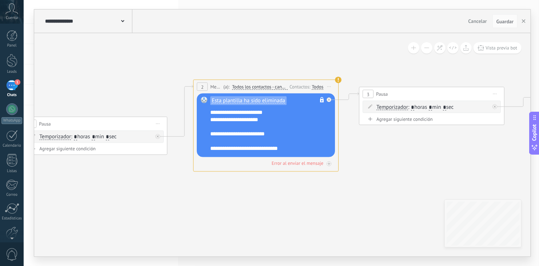
click at [243, 103] on span "Esta plantilla ha sido eliminada" at bounding box center [249, 101] width 74 height 6
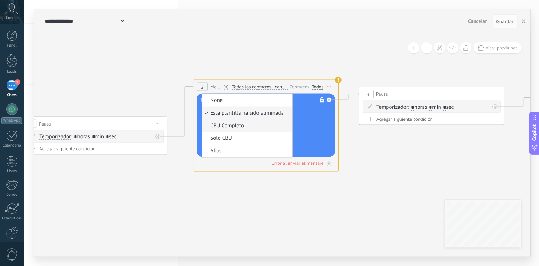
click at [233, 126] on span "CBU Completo" at bounding box center [246, 125] width 88 height 7
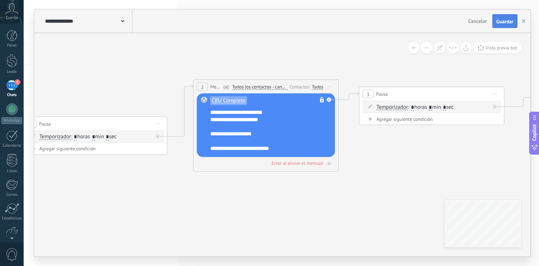
click at [499, 19] on span "Guardar" at bounding box center [505, 21] width 17 height 5
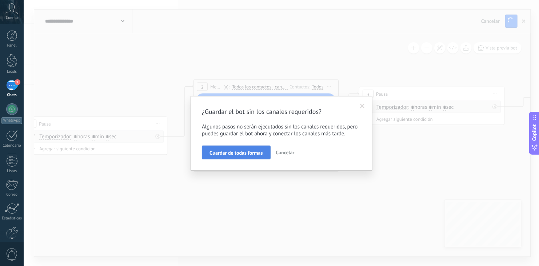
click at [257, 150] on span "Guardar de todas formas" at bounding box center [236, 152] width 53 height 5
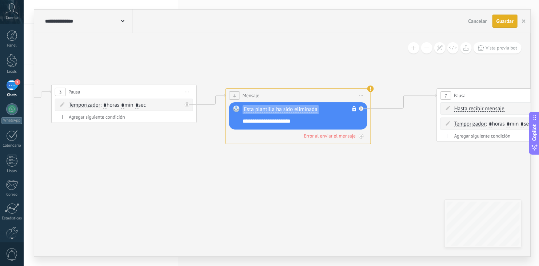
drag, startPoint x: 428, startPoint y: 167, endPoint x: 119, endPoint y: 164, distance: 308.3
click at [281, 105] on span "Esta plantilla ha sido eliminada" at bounding box center [281, 109] width 76 height 9
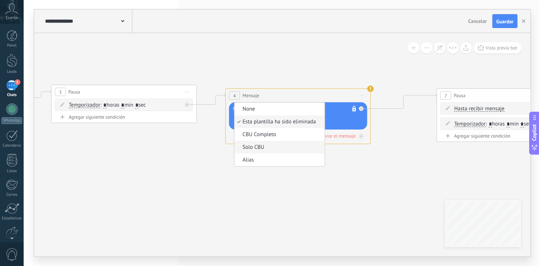
click at [266, 144] on span "Solo CBU" at bounding box center [279, 147] width 88 height 7
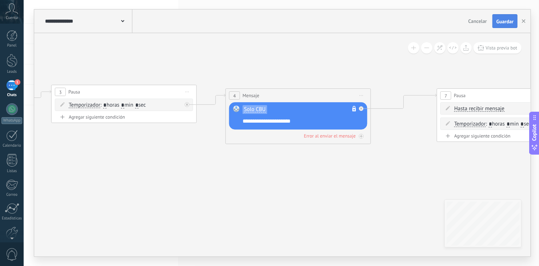
click at [507, 21] on span "Guardar" at bounding box center [505, 21] width 17 height 5
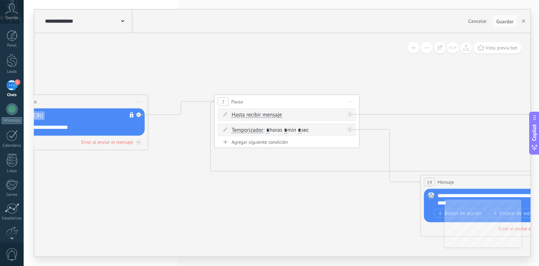
drag, startPoint x: 442, startPoint y: 159, endPoint x: 219, endPoint y: 165, distance: 222.8
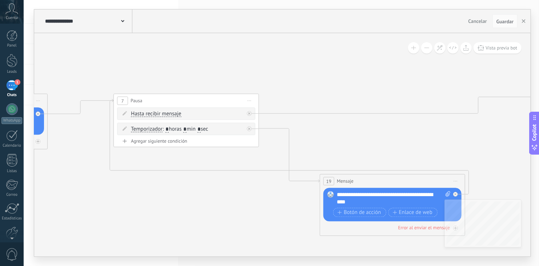
drag, startPoint x: 325, startPoint y: 192, endPoint x: 225, endPoint y: 191, distance: 100.8
click at [211, 192] on icon at bounding box center [458, 159] width 2734 height 517
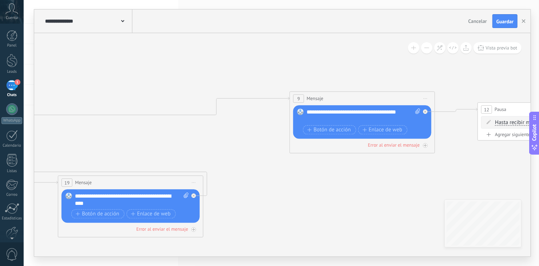
drag, startPoint x: 421, startPoint y: 136, endPoint x: 159, endPoint y: 138, distance: 262.0
click at [159, 138] on icon at bounding box center [196, 160] width 2734 height 517
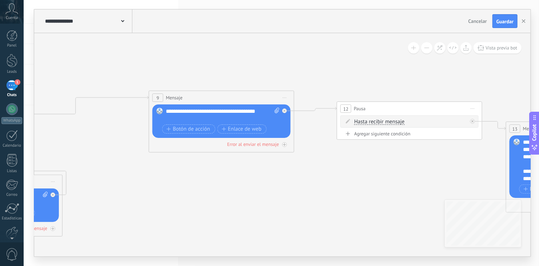
drag, startPoint x: 381, startPoint y: 162, endPoint x: 241, endPoint y: 162, distance: 140.8
click at [241, 162] on icon at bounding box center [55, 159] width 2734 height 517
click at [504, 18] on button "Guardar" at bounding box center [505, 21] width 25 height 14
click at [436, 148] on icon at bounding box center [55, 159] width 2734 height 517
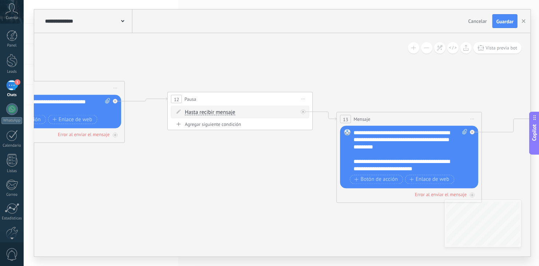
drag, startPoint x: 436, startPoint y: 148, endPoint x: 266, endPoint y: 138, distance: 169.9
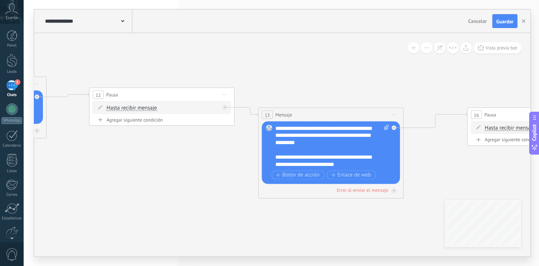
drag, startPoint x: 314, startPoint y: 190, endPoint x: 236, endPoint y: 186, distance: 78.4
click at [302, 150] on div "**********" at bounding box center [332, 147] width 114 height 44
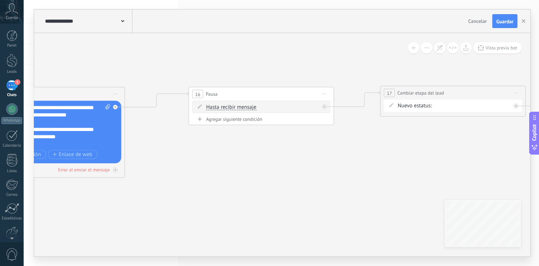
drag, startPoint x: 471, startPoint y: 164, endPoint x: 192, endPoint y: 144, distance: 279.9
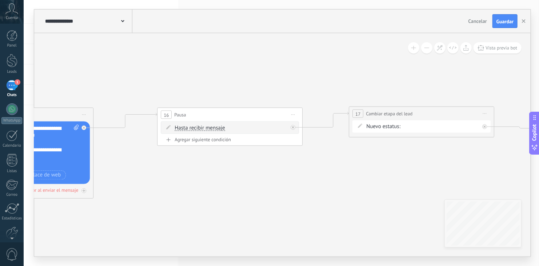
drag, startPoint x: 372, startPoint y: 144, endPoint x: 339, endPoint y: 166, distance: 38.9
click at [460, 123] on form "Nuevo estatus: Contacto Inicial Crear Usuario Recibir Pago Cargar Fichas Recarg…" at bounding box center [422, 126] width 113 height 7
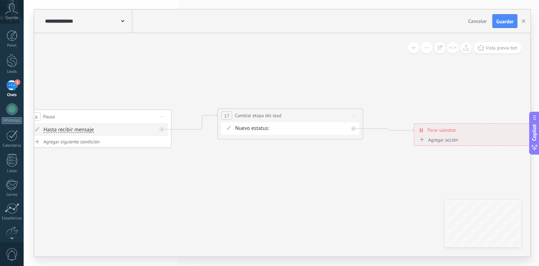
click at [354, 116] on span "Iniciar vista previa aquí Cambiar nombre Duplicar [GEOGRAPHIC_DATA]" at bounding box center [354, 115] width 12 height 11
click at [364, 163] on div "Borrar" at bounding box center [387, 163] width 72 height 12
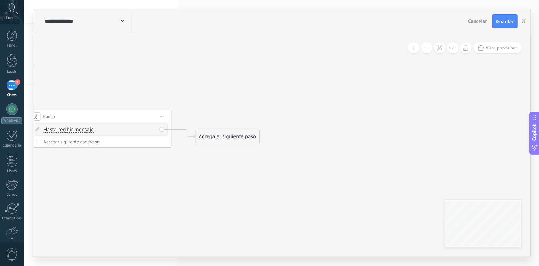
click at [235, 135] on div "Agrega el siguiente paso" at bounding box center [228, 137] width 64 height 12
drag, startPoint x: 230, startPoint y: 136, endPoint x: 314, endPoint y: 106, distance: 89.8
click at [314, 106] on div "Agrega el siguiente paso" at bounding box center [315, 104] width 64 height 12
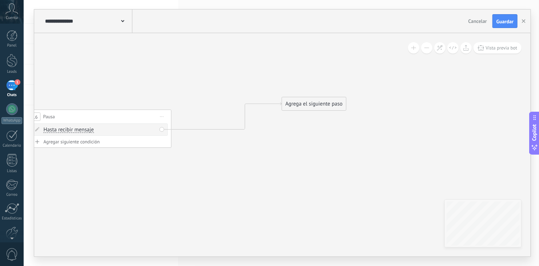
click at [314, 106] on div "Agrega el siguiente paso" at bounding box center [314, 104] width 64 height 12
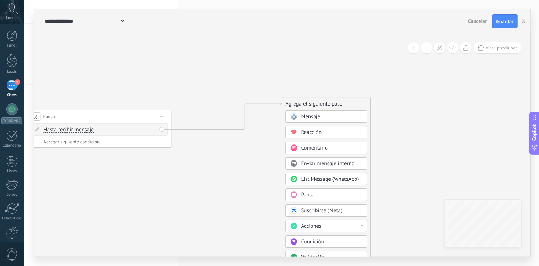
click at [329, 228] on div "Acciones" at bounding box center [331, 226] width 61 height 7
click at [340, 235] on div "Cambiar etapa del lead" at bounding box center [326, 236] width 81 height 12
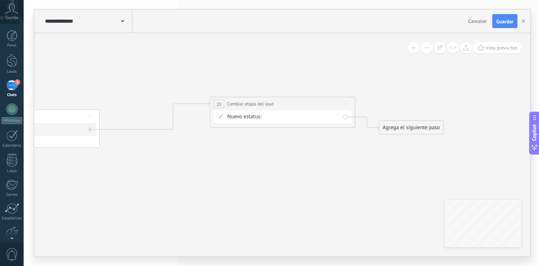
click at [0, 0] on div "Contacto Inicial Crear Usuario Recibir Pago Cargar Fichas Recargas Retiros Vips…" at bounding box center [0, 0] width 0 height 0
click at [0, 0] on label "Cargar Fichas" at bounding box center [0, 0] width 0 height 0
click at [393, 126] on div "Agrega el siguiente paso" at bounding box center [412, 128] width 64 height 12
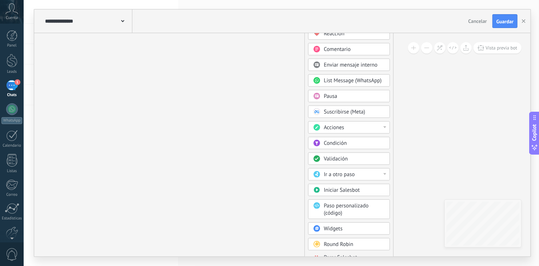
drag, startPoint x: 330, startPoint y: 234, endPoint x: 255, endPoint y: 99, distance: 154.6
click at [331, 254] on span "Parar Salesbot" at bounding box center [340, 257] width 33 height 7
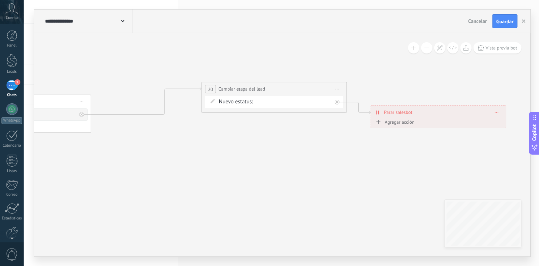
drag, startPoint x: 231, startPoint y: 87, endPoint x: 387, endPoint y: 194, distance: 189.5
click at [506, 19] on span "Guardar" at bounding box center [505, 21] width 17 height 5
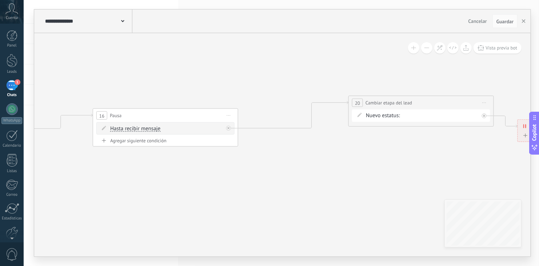
drag, startPoint x: 222, startPoint y: 164, endPoint x: 369, endPoint y: 178, distance: 147.7
click at [142, 138] on div "Agregar siguiente condición" at bounding box center [165, 141] width 138 height 6
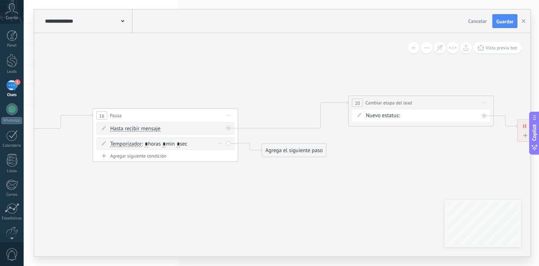
click at [171, 144] on span ": * horas * min * sec" at bounding box center [164, 143] width 45 height 7
click at [166, 143] on input "*" at bounding box center [164, 145] width 3 height 6
type input "*"
drag, startPoint x: 288, startPoint y: 153, endPoint x: 406, endPoint y: 117, distance: 124.0
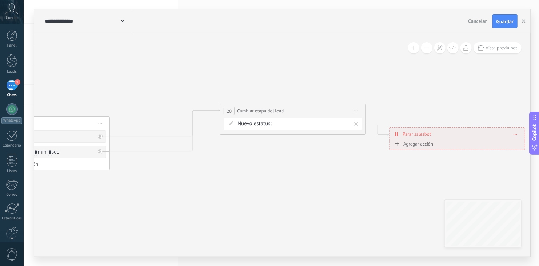
drag, startPoint x: 356, startPoint y: 179, endPoint x: 227, endPoint y: 187, distance: 128.7
click at [503, 24] on span "Guardar" at bounding box center [505, 21] width 17 height 5
click at [430, 48] on button at bounding box center [426, 47] width 11 height 11
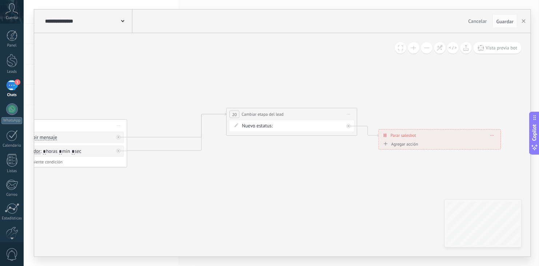
click at [430, 48] on button at bounding box center [426, 47] width 11 height 11
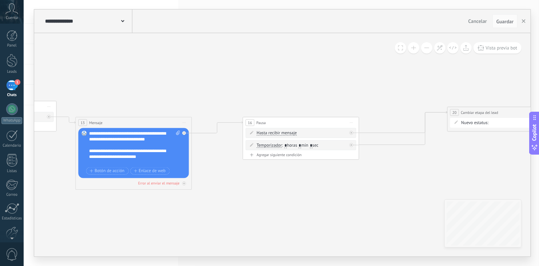
drag, startPoint x: 197, startPoint y: 85, endPoint x: 445, endPoint y: 84, distance: 247.8
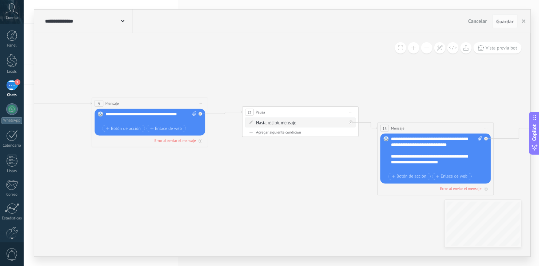
drag, startPoint x: 170, startPoint y: 73, endPoint x: 451, endPoint y: 74, distance: 280.6
click at [451, 74] on icon at bounding box center [31, 144] width 2216 height 394
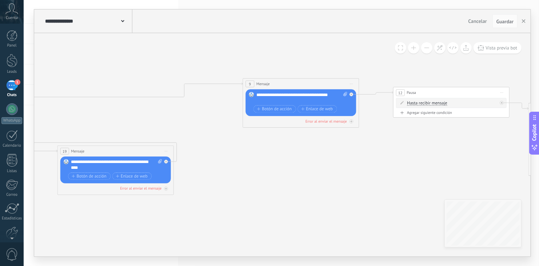
drag, startPoint x: 212, startPoint y: 211, endPoint x: 448, endPoint y: 197, distance: 236.6
click at [448, 197] on icon at bounding box center [183, 124] width 2216 height 394
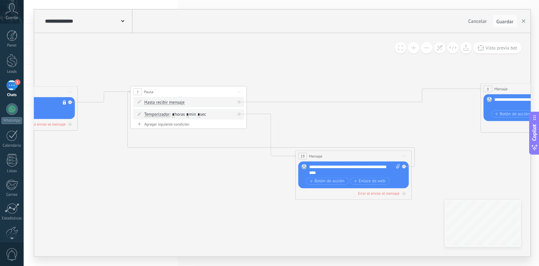
drag, startPoint x: 249, startPoint y: 228, endPoint x: 342, endPoint y: 229, distance: 93.2
click at [342, 229] on icon at bounding box center [421, 129] width 2216 height 394
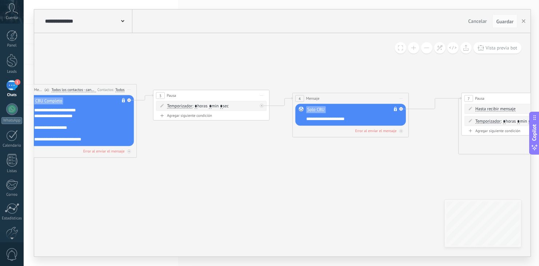
drag, startPoint x: 103, startPoint y: 199, endPoint x: 435, endPoint y: 206, distance: 331.6
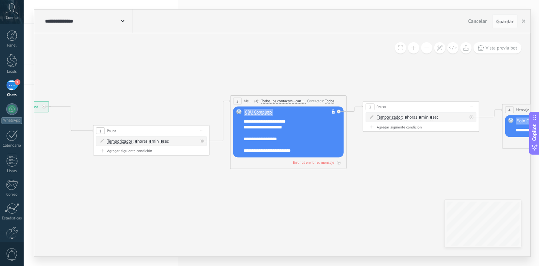
drag, startPoint x: 190, startPoint y: 216, endPoint x: 400, endPoint y: 227, distance: 210.3
click at [523, 20] on use "button" at bounding box center [524, 21] width 4 height 4
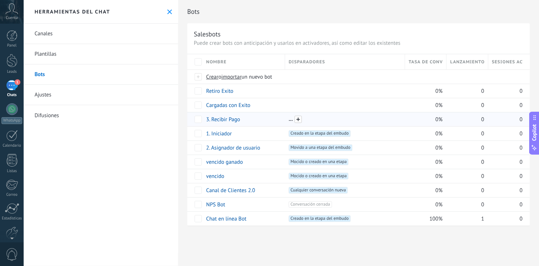
click at [300, 118] on span at bounding box center [298, 119] width 7 height 7
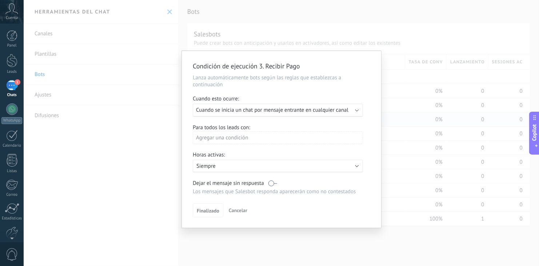
click at [320, 115] on div "Ejecutar: Cuando se inicia un chat por mensaje entrante en cualquier canal" at bounding box center [278, 110] width 170 height 13
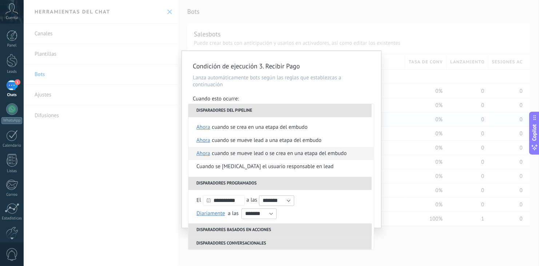
click at [248, 154] on div "Cuando se mueve lead o se crea en una etapa del embudo" at bounding box center [279, 153] width 135 height 13
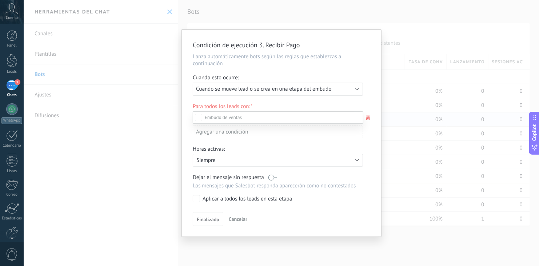
click at [322, 59] on div at bounding box center [282, 133] width 516 height 266
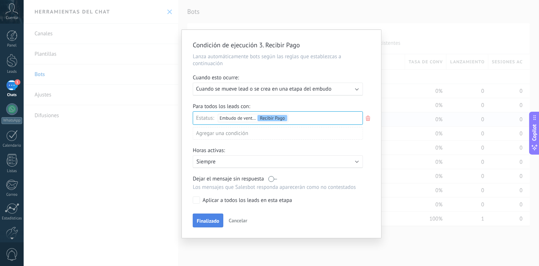
click at [202, 226] on button "Finalizado" at bounding box center [208, 221] width 31 height 14
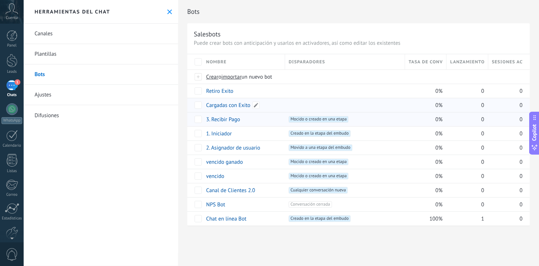
click at [227, 105] on link "Cargadas con Exito" at bounding box center [228, 105] width 44 height 7
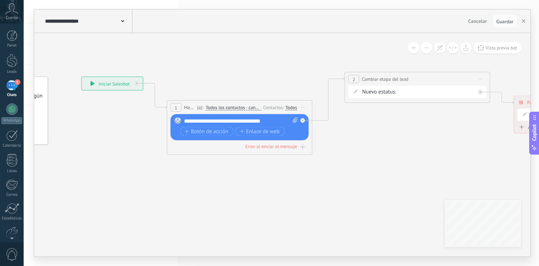
drag, startPoint x: 354, startPoint y: 193, endPoint x: 247, endPoint y: 181, distance: 107.2
click at [247, 181] on icon at bounding box center [366, 113] width 933 height 447
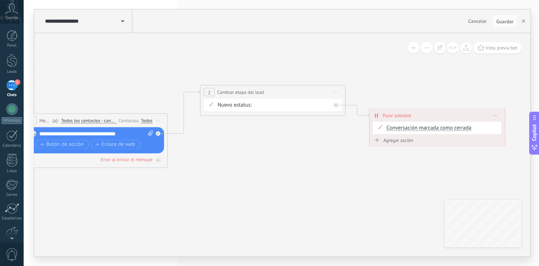
drag, startPoint x: 372, startPoint y: 159, endPoint x: 227, endPoint y: 172, distance: 145.4
click at [227, 172] on icon at bounding box center [221, 126] width 933 height 447
click at [0, 0] on div "Contacto Inicial Crear Usuario Recibir Pago Cargar Fichas Recargas Retiros Vips…" at bounding box center [0, 0] width 0 height 0
click at [0, 0] on label "Cliente – ganado" at bounding box center [0, 0] width 0 height 0
click at [507, 20] on span "Guardar" at bounding box center [505, 21] width 17 height 5
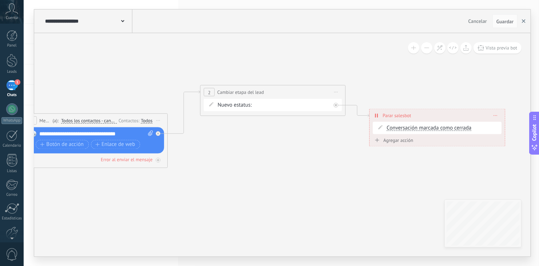
click at [527, 20] on button "button" at bounding box center [524, 21] width 11 height 14
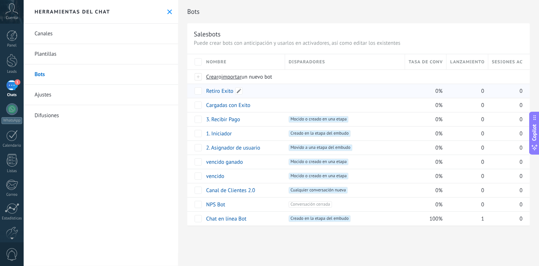
click at [224, 90] on link "Retiro Exito" at bounding box center [219, 91] width 27 height 7
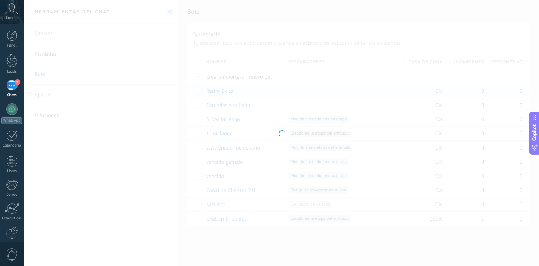
type input "**********"
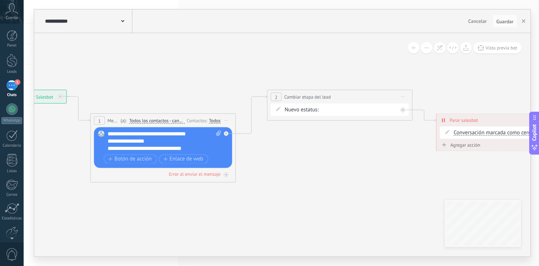
drag, startPoint x: 475, startPoint y: 153, endPoint x: 285, endPoint y: 155, distance: 189.6
click at [285, 155] on icon at bounding box center [289, 136] width 932 height 456
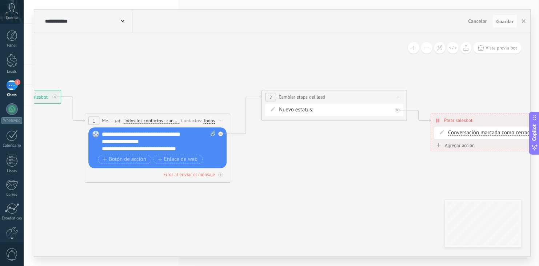
click at [0, 0] on div "Contacto Inicial Crear Usuario Recibir Pago Cargar Fichas Recargas Retiros Vips…" at bounding box center [0, 0] width 0 height 0
click at [0, 0] on label "Cliente – ganado" at bounding box center [0, 0] width 0 height 0
click at [503, 23] on span "Guardar" at bounding box center [505, 21] width 17 height 5
click at [507, 19] on span "Guardar" at bounding box center [505, 21] width 17 height 5
click at [524, 20] on icon "button" at bounding box center [524, 21] width 4 height 4
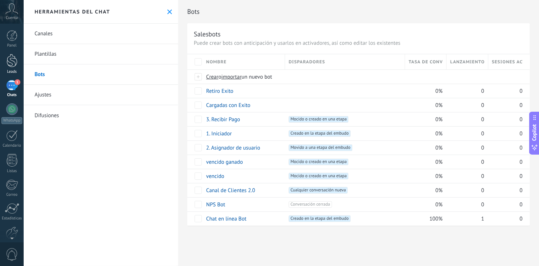
click at [14, 61] on div at bounding box center [12, 60] width 11 height 13
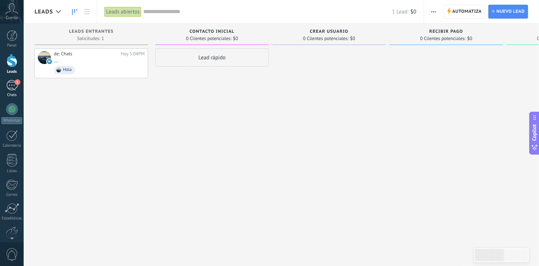
click at [9, 89] on div "1" at bounding box center [12, 85] width 12 height 11
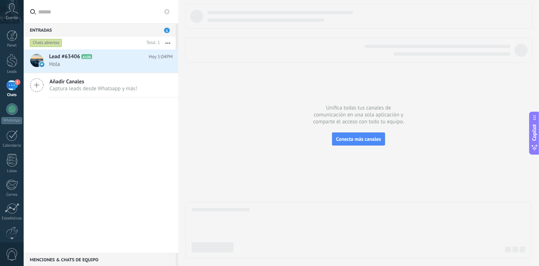
click at [167, 9] on use at bounding box center [167, 12] width 6 height 6
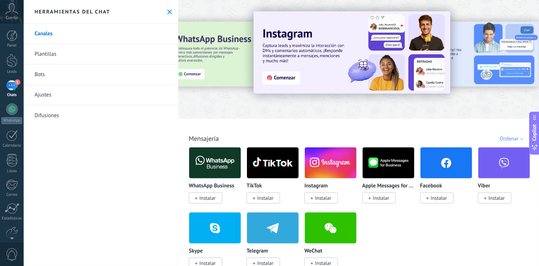
click at [40, 75] on link "Bots" at bounding box center [101, 74] width 155 height 20
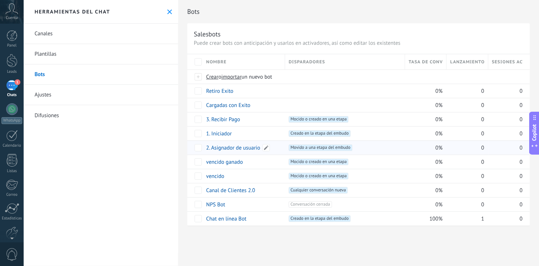
click at [222, 146] on link "2. Asignador de usuario" at bounding box center [233, 147] width 54 height 7
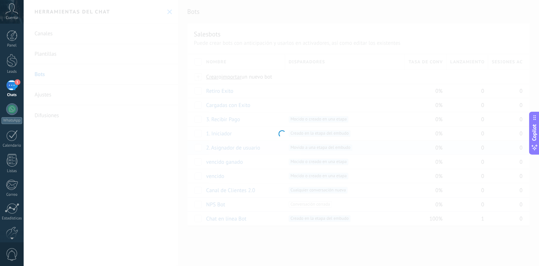
type input "**********"
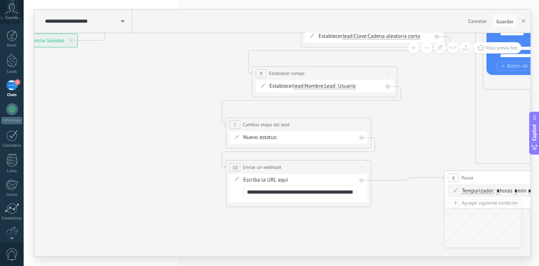
drag, startPoint x: 308, startPoint y: 189, endPoint x: 135, endPoint y: 135, distance: 181.2
click at [135, 135] on icon at bounding box center [421, 95] width 1175 height 592
drag, startPoint x: 304, startPoint y: 192, endPoint x: 351, endPoint y: 191, distance: 47.3
click at [351, 191] on input "**********" at bounding box center [300, 191] width 114 height 13
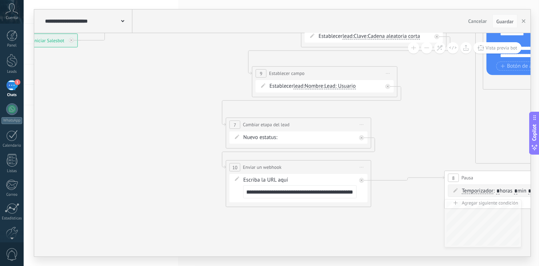
paste input "text"
type input "**********"
click at [431, 108] on icon at bounding box center [421, 95] width 1175 height 592
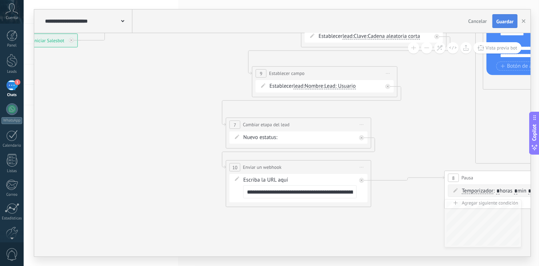
click at [507, 23] on span "Guardar" at bounding box center [505, 21] width 17 height 5
click at [525, 21] on use "button" at bounding box center [524, 21] width 4 height 4
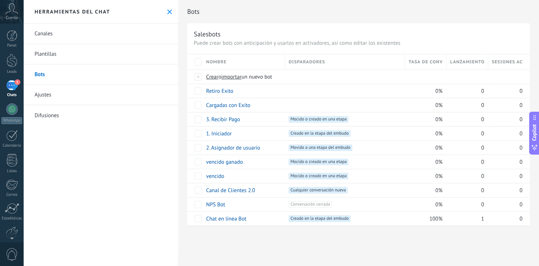
click at [152, 198] on div "Canales Plantillas Bots Ajustes Difusiones" at bounding box center [101, 145] width 155 height 242
click at [12, 202] on div at bounding box center [12, 196] width 12 height 13
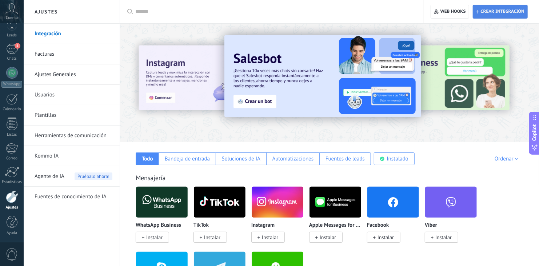
click at [495, 8] on span "Crear integración" at bounding box center [500, 11] width 48 height 13
type textarea "**********"
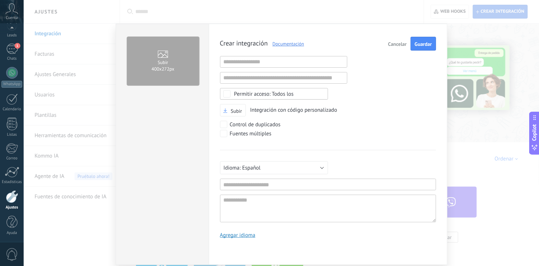
scroll to position [7, 0]
click at [158, 64] on span "Subir" at bounding box center [163, 62] width 11 height 8
click at [0, 0] on input "Subir 400х272px" at bounding box center [0, 0] width 0 height 0
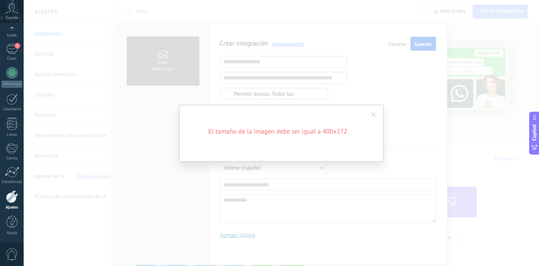
click at [378, 115] on span at bounding box center [374, 115] width 12 height 12
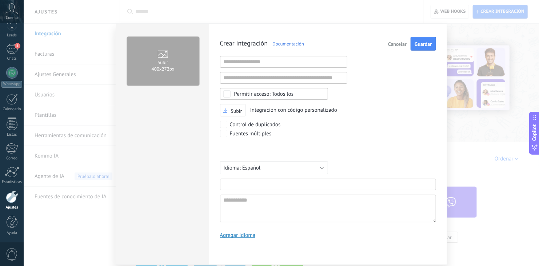
click at [282, 182] on input "text" at bounding box center [328, 185] width 216 height 12
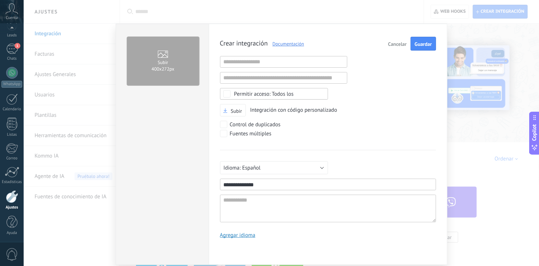
click at [232, 182] on input "**********" at bounding box center [328, 185] width 216 height 12
click at [245, 185] on input "**********" at bounding box center [328, 185] width 216 height 12
type input "**********"
click at [250, 202] on textarea at bounding box center [328, 209] width 216 height 28
type textarea "*"
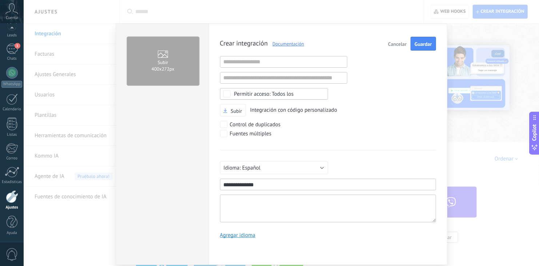
type textarea "*"
type textarea "**"
type textarea "*"
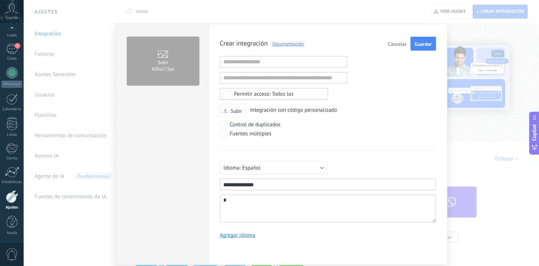
type textarea "**********"
type textarea "*"
type textarea "**"
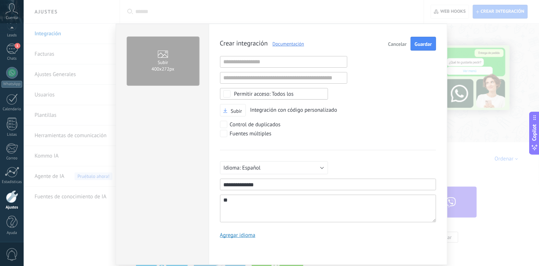
type textarea "***"
type textarea "****"
type textarea "*****"
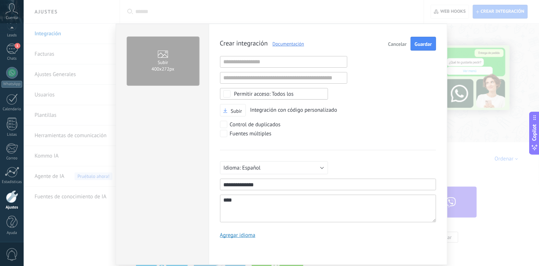
type textarea "*****"
type textarea "******"
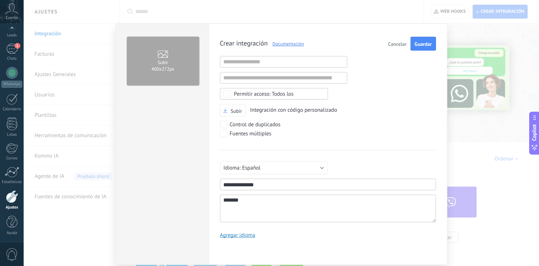
type textarea "********"
type textarea "*********"
type textarea "**********"
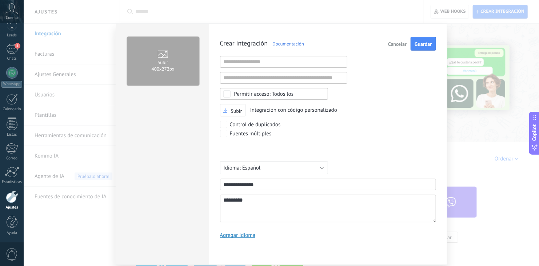
type textarea "**********"
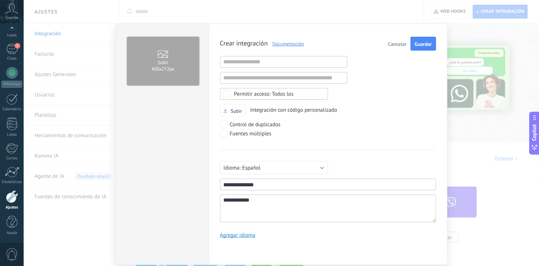
type textarea "**********"
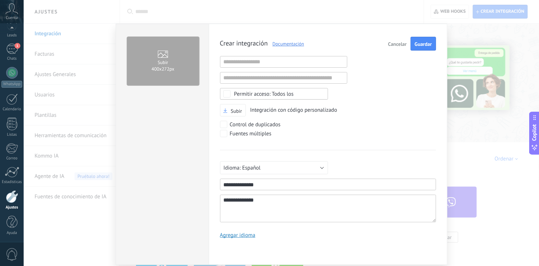
type textarea "**********"
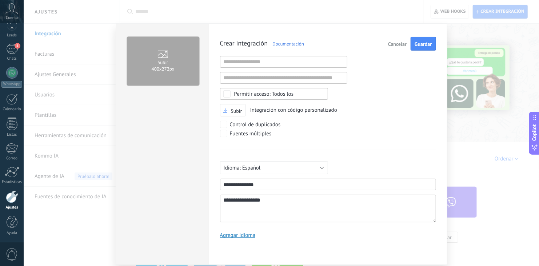
type textarea "**********"
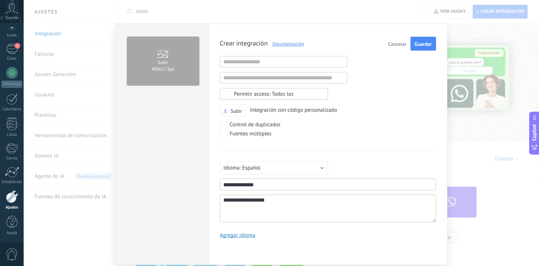
type textarea "**********"
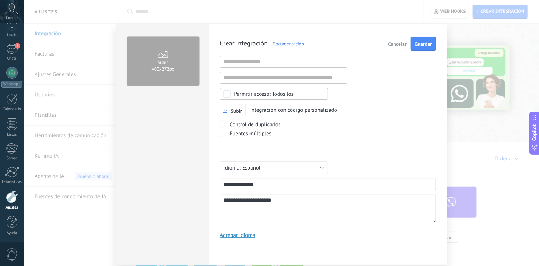
type textarea "**********"
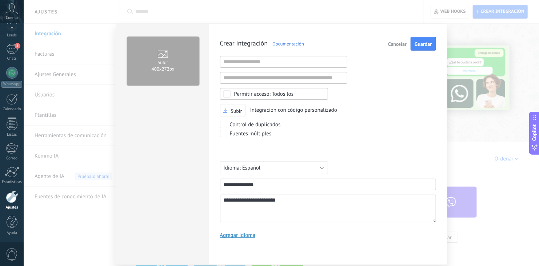
type textarea "**********"
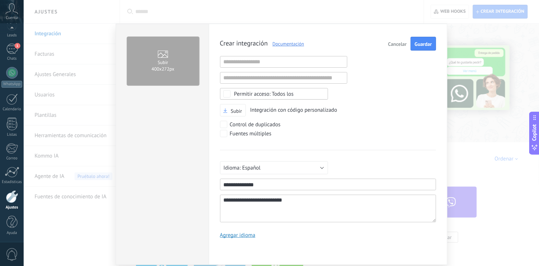
type textarea "**********"
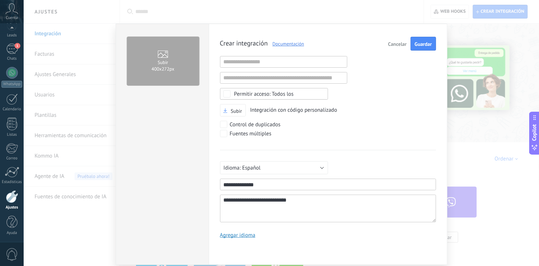
type textarea "**********"
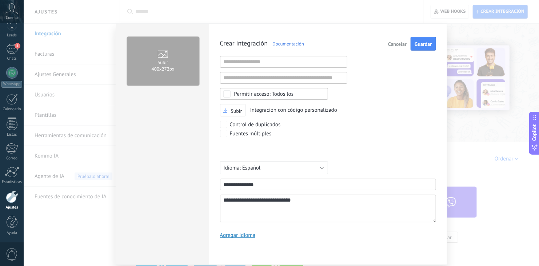
type textarea "**********"
click at [231, 110] on span "Subir" at bounding box center [236, 110] width 11 height 5
click at [0, 0] on input "Subir" at bounding box center [0, 0] width 0 height 0
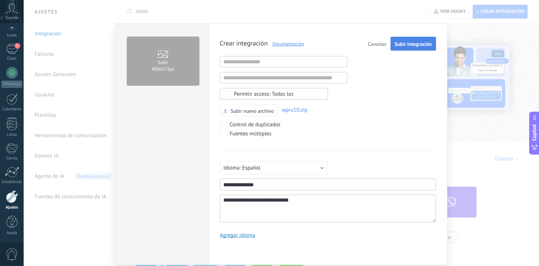
click at [407, 47] on span "Subir integración" at bounding box center [413, 43] width 37 height 5
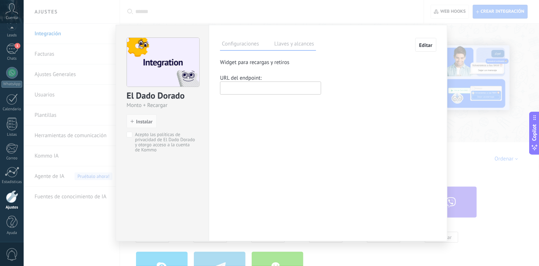
click at [235, 91] on input "text" at bounding box center [270, 88] width 101 height 13
paste input "**********"
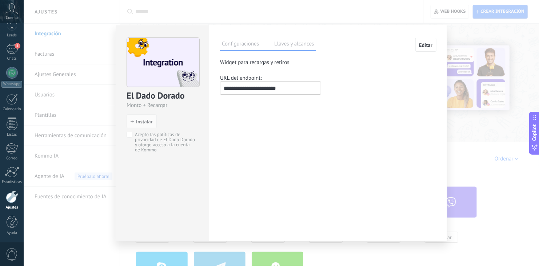
paste input "**********"
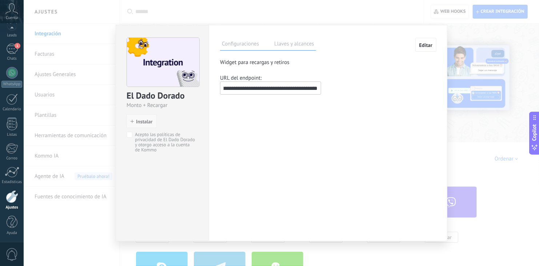
type input "**********"
click at [149, 123] on span "Instalar" at bounding box center [144, 121] width 16 height 5
click at [145, 121] on span "Instalar" at bounding box center [144, 121] width 16 height 5
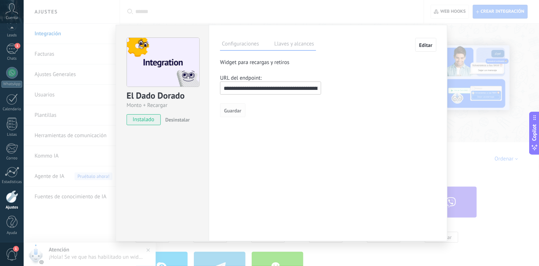
click at [232, 113] on span "Guardar" at bounding box center [232, 110] width 17 height 5
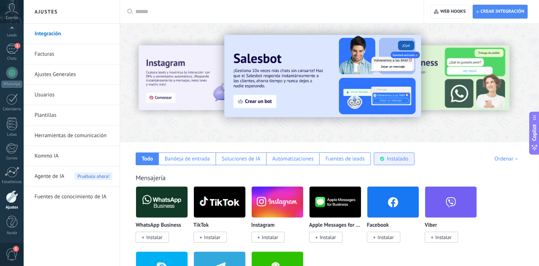
click at [397, 156] on div "Instalado" at bounding box center [397, 158] width 21 height 7
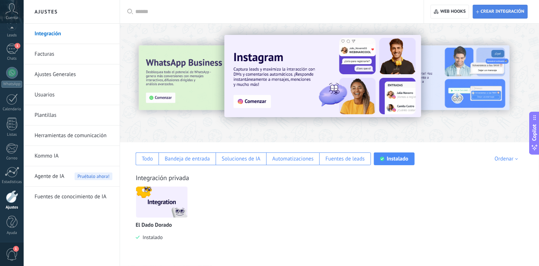
click at [500, 13] on span "Crear integración" at bounding box center [503, 12] width 44 height 6
type textarea "**********"
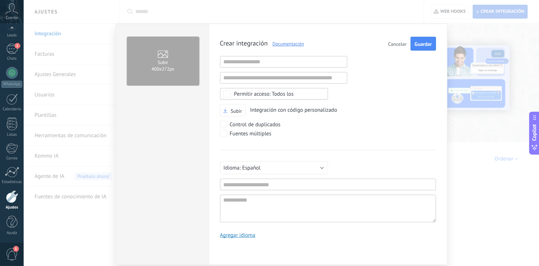
scroll to position [7, 0]
click at [265, 182] on input "text" at bounding box center [328, 185] width 216 height 12
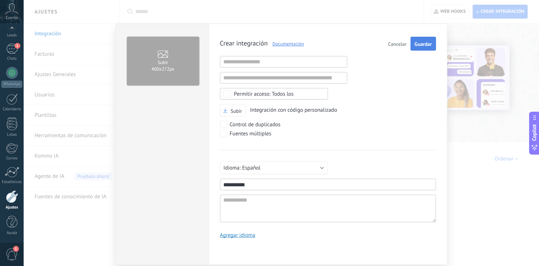
type input "**********"
click at [423, 43] on span "Guardar" at bounding box center [423, 43] width 17 height 5
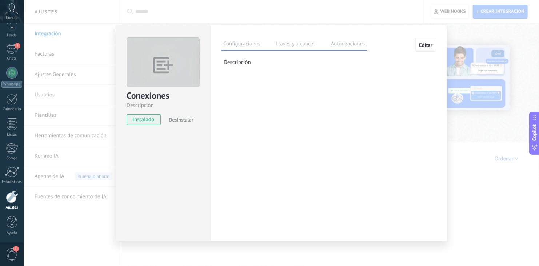
click at [297, 42] on label "Llaves y alcances" at bounding box center [295, 45] width 43 height 11
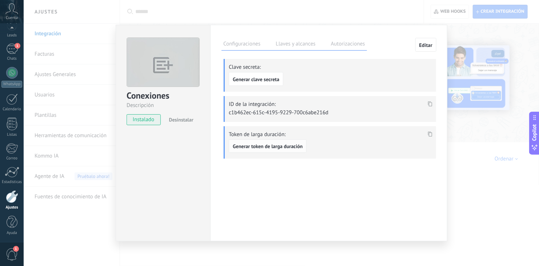
click at [288, 141] on button "Generar token de larga duración" at bounding box center [268, 146] width 78 height 14
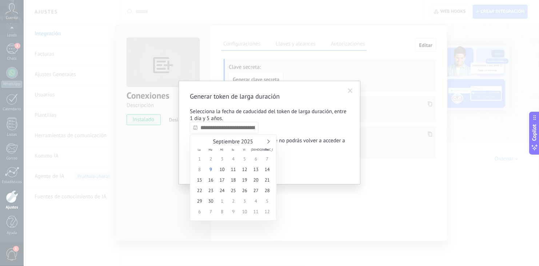
click at [237, 128] on input "text" at bounding box center [224, 128] width 69 height 12
click at [270, 142] on div "Septiembre 2025" at bounding box center [233, 142] width 79 height 7
click at [268, 140] on div "Septiembre 2025" at bounding box center [233, 142] width 79 height 7
click at [268, 140] on link at bounding box center [268, 141] width 4 height 4
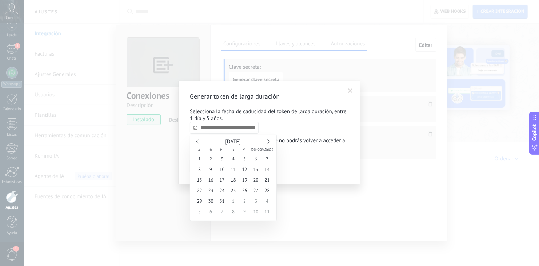
click at [268, 140] on link at bounding box center [268, 141] width 4 height 4
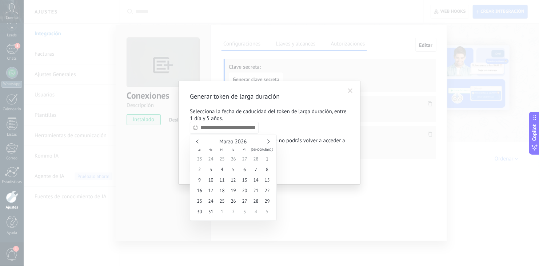
click at [268, 140] on link at bounding box center [268, 141] width 4 height 4
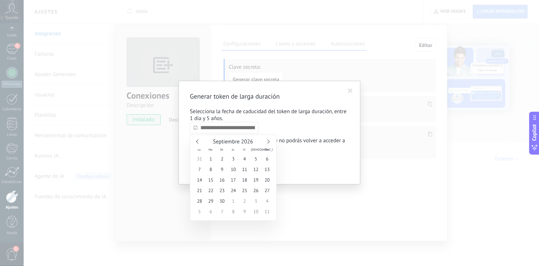
click at [268, 140] on link at bounding box center [268, 141] width 4 height 4
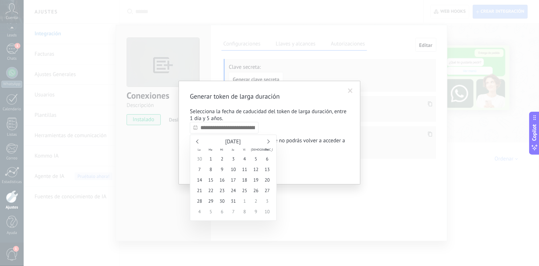
click at [268, 140] on link at bounding box center [268, 141] width 4 height 4
type input "**********"
click at [233, 201] on span "31" at bounding box center [233, 201] width 11 height 11
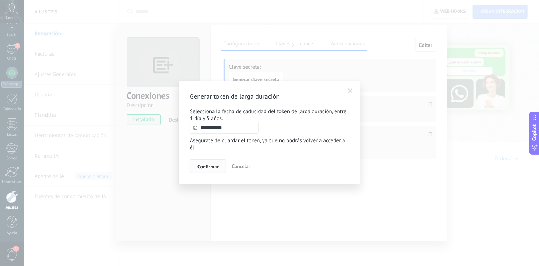
click at [210, 168] on span "Confirmar" at bounding box center [208, 166] width 21 height 5
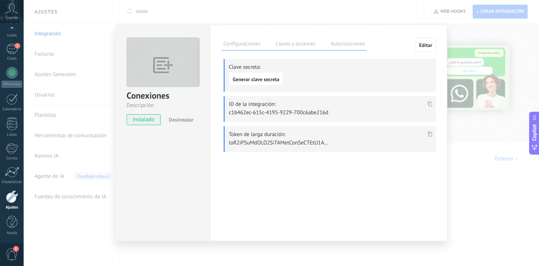
click at [431, 133] on icon at bounding box center [430, 133] width 4 height 5
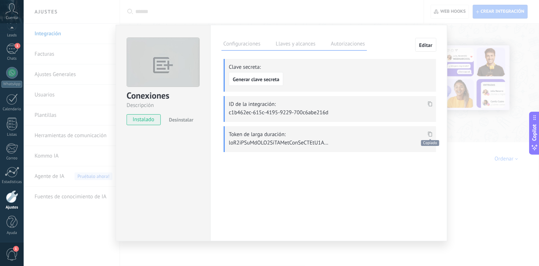
click at [431, 133] on icon at bounding box center [430, 133] width 4 height 5
